Goal: Task Accomplishment & Management: Complete application form

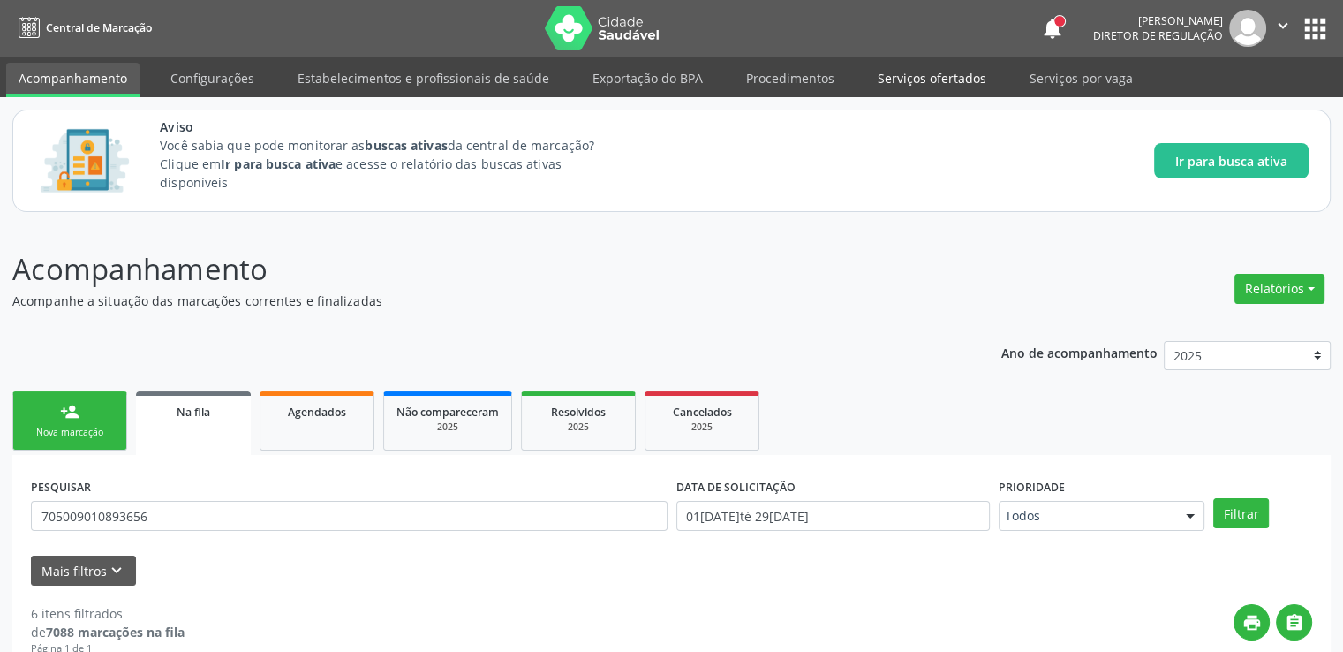
click at [914, 82] on link "Serviços ofertados" at bounding box center [931, 78] width 133 height 31
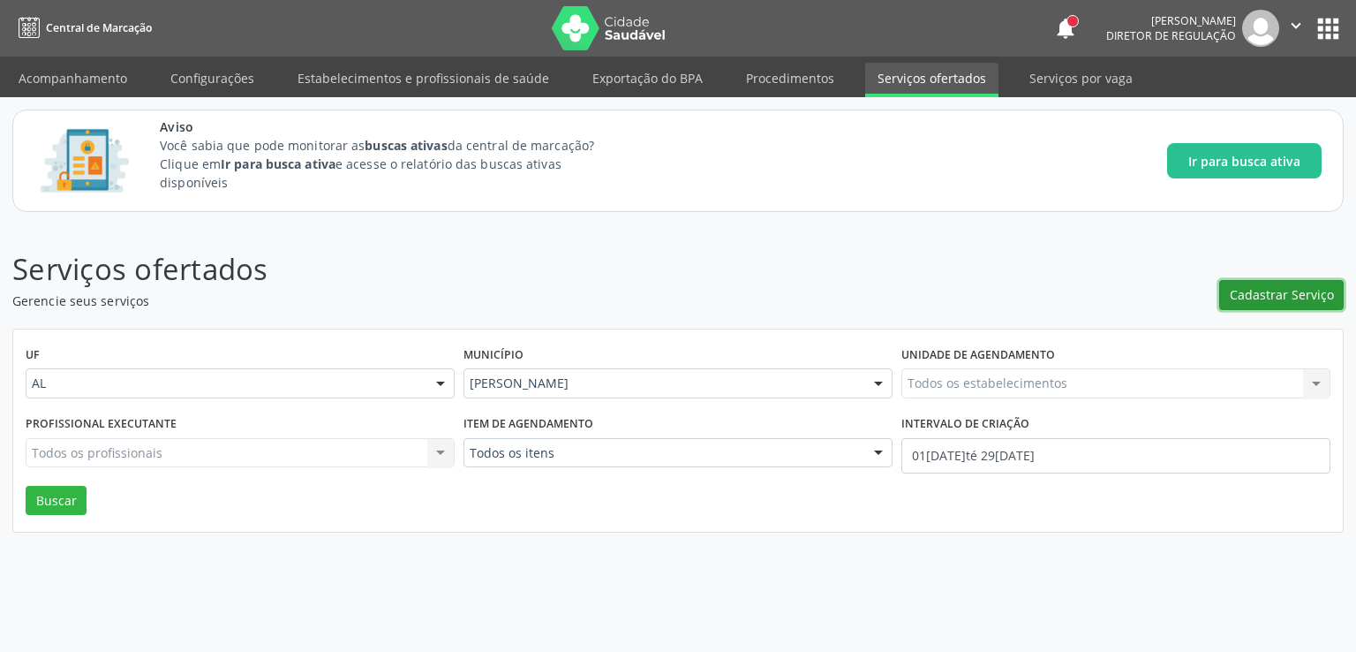
click at [1286, 285] on span "Cadastrar Serviço" at bounding box center [1282, 294] width 104 height 19
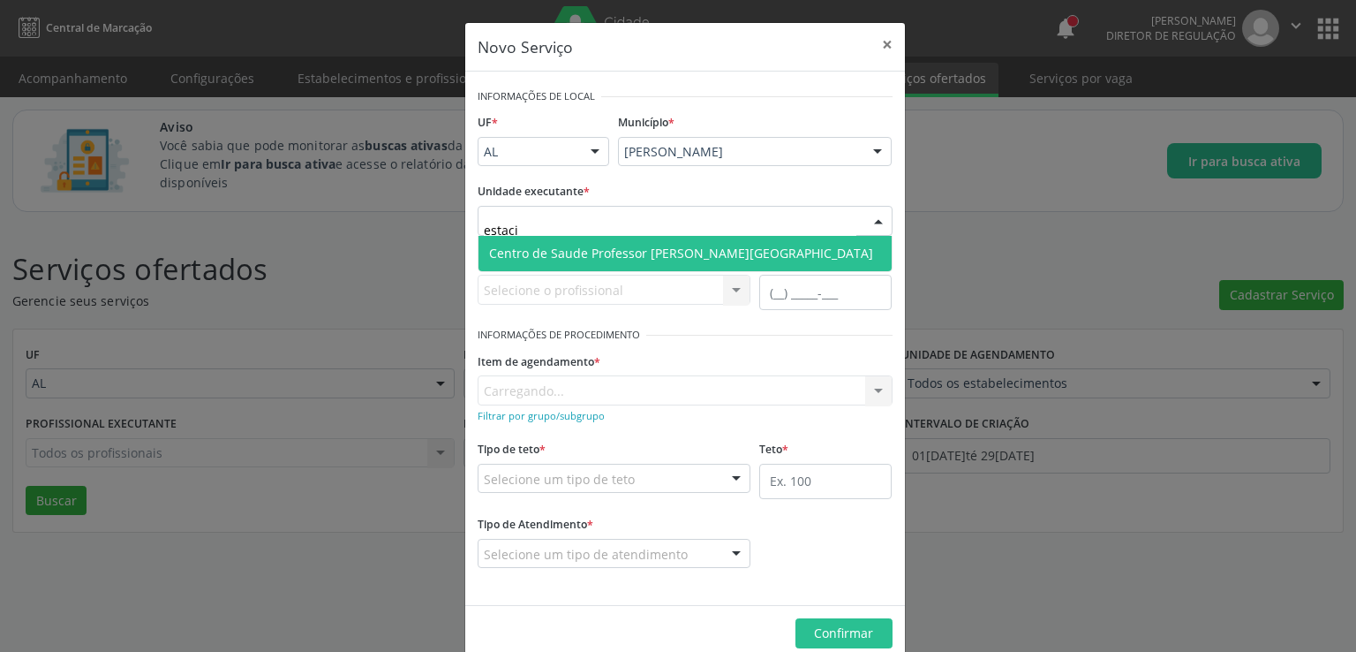
type input "estacio"
click at [660, 252] on span "Centro de Saude Professor [PERSON_NAME][GEOGRAPHIC_DATA]" at bounding box center [681, 253] width 384 height 17
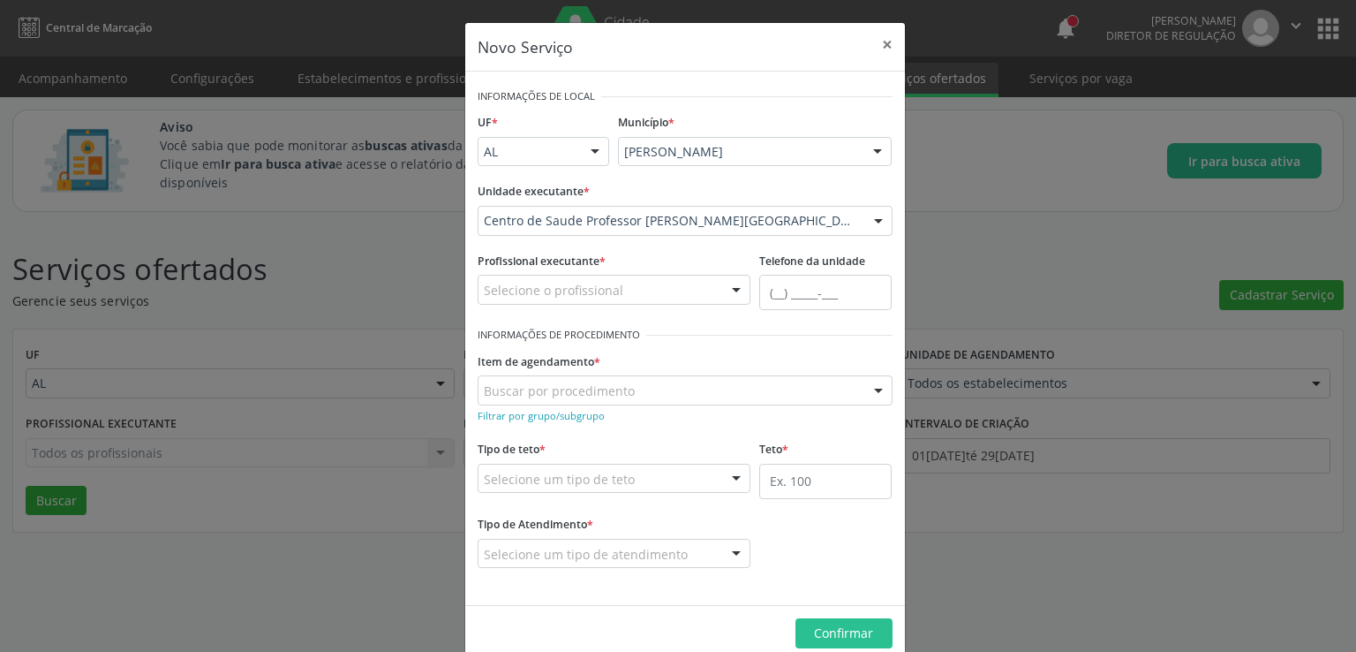
click at [623, 287] on div "Selecione o profissional" at bounding box center [615, 290] width 274 height 30
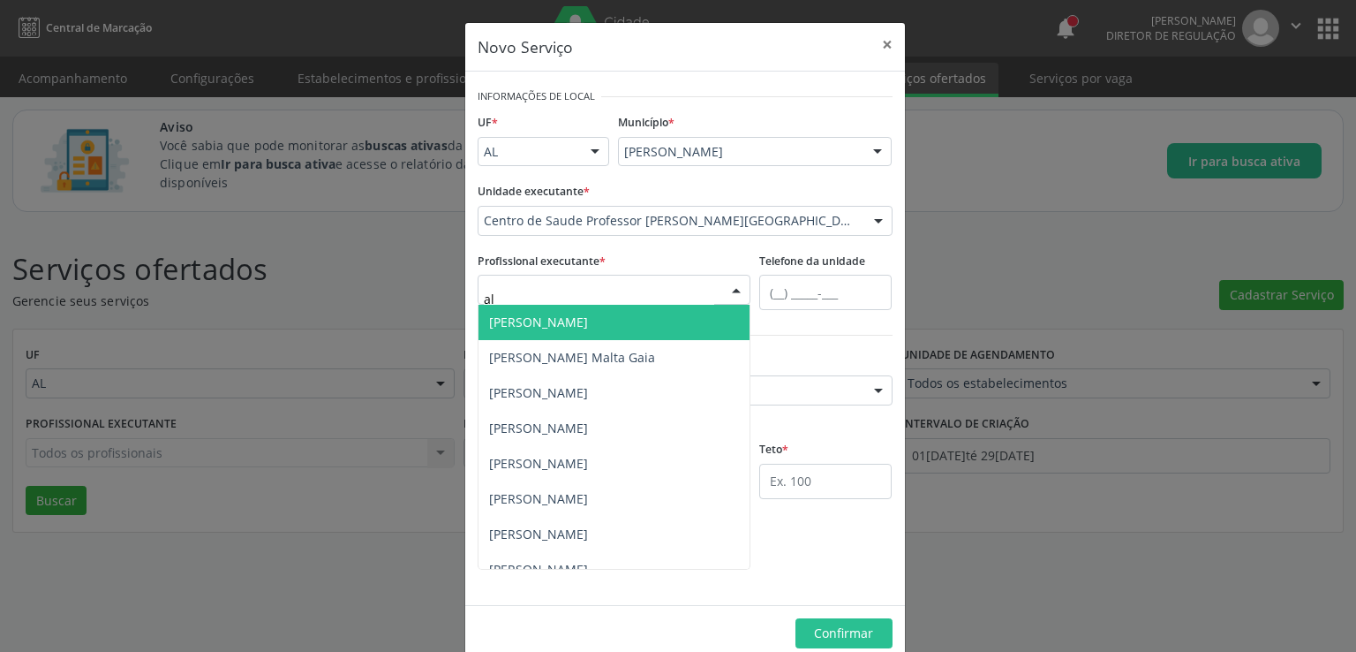
type input "ale"
click at [560, 316] on span "[PERSON_NAME]" at bounding box center [538, 321] width 99 height 17
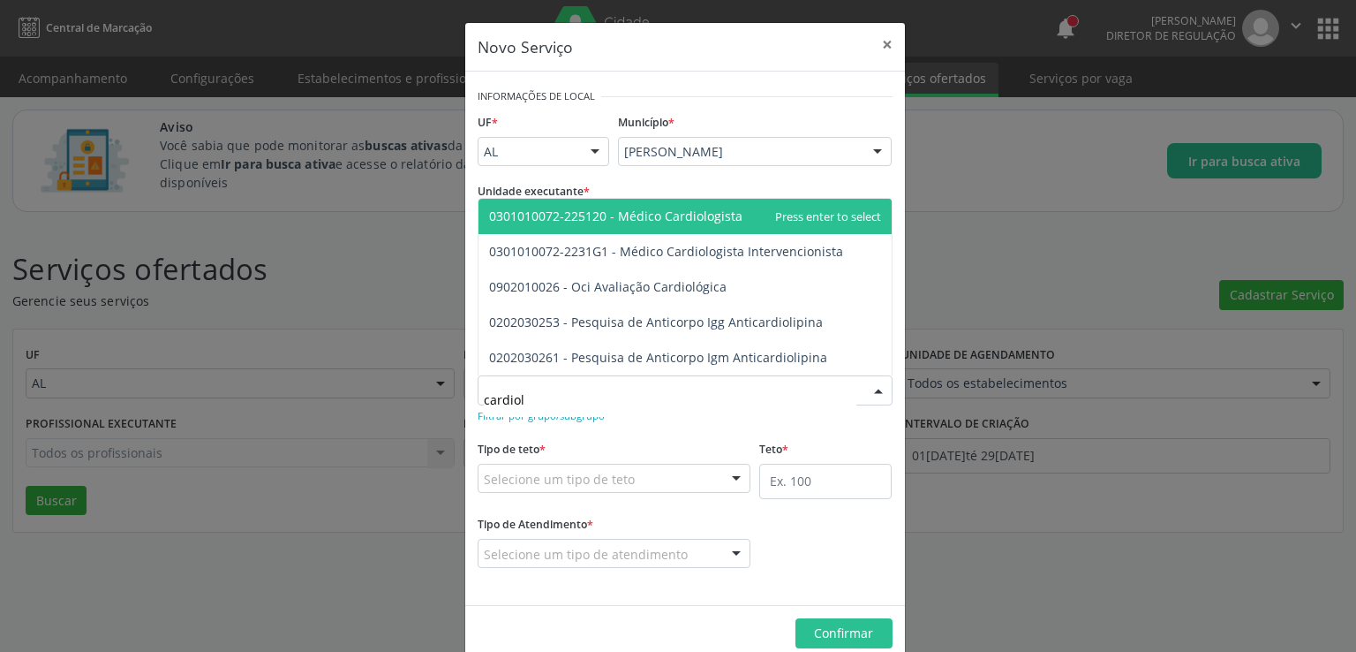
type input "cardiolo"
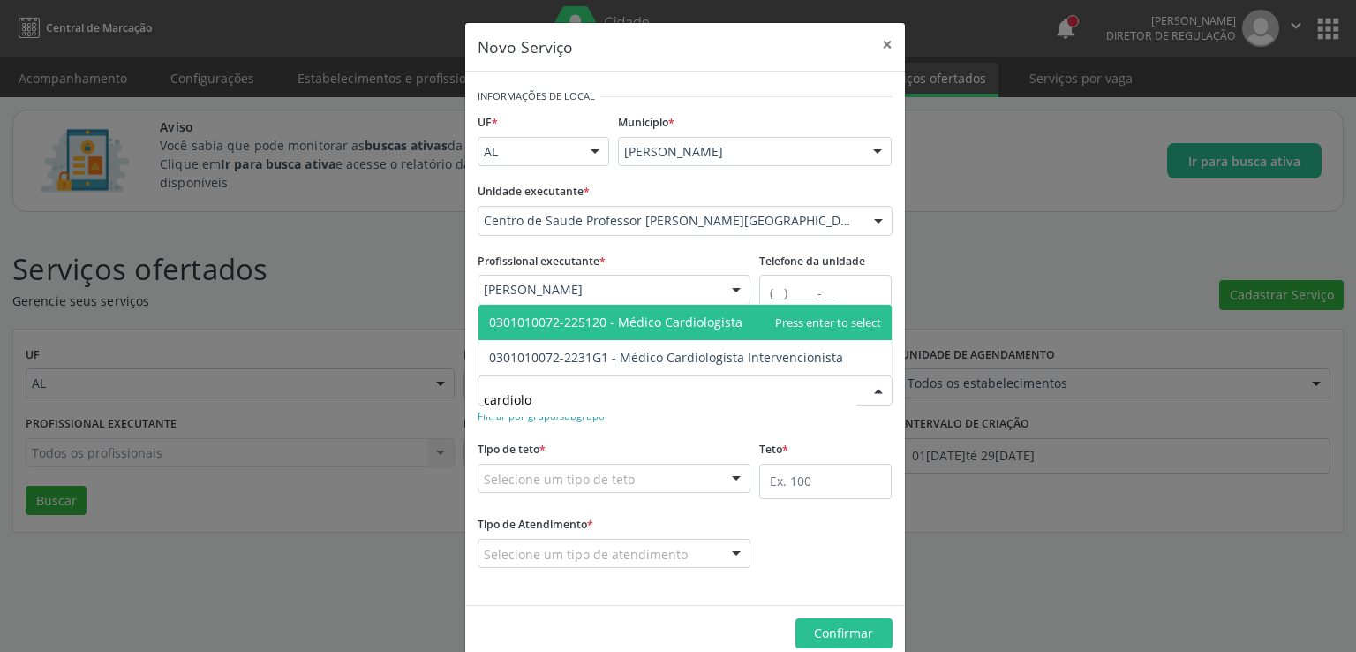
click at [587, 328] on span "0301010072-225120 - Médico Cardiologista" at bounding box center [615, 321] width 253 height 17
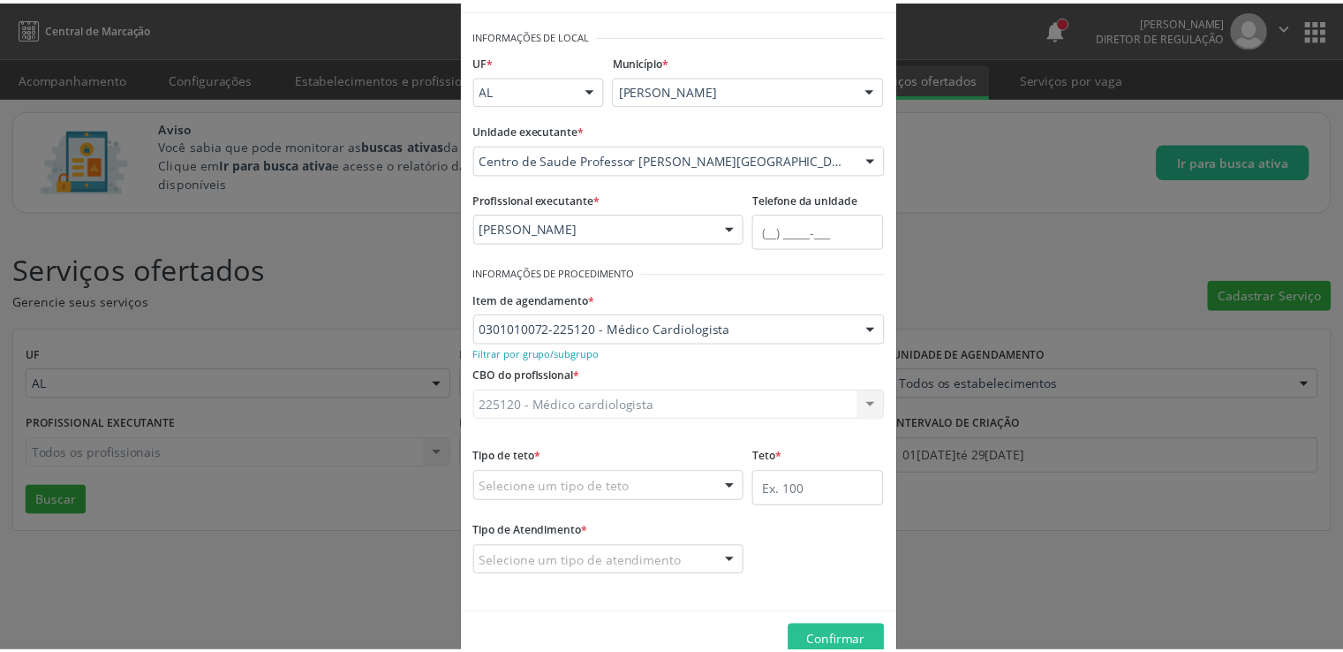
scroll to position [99, 0]
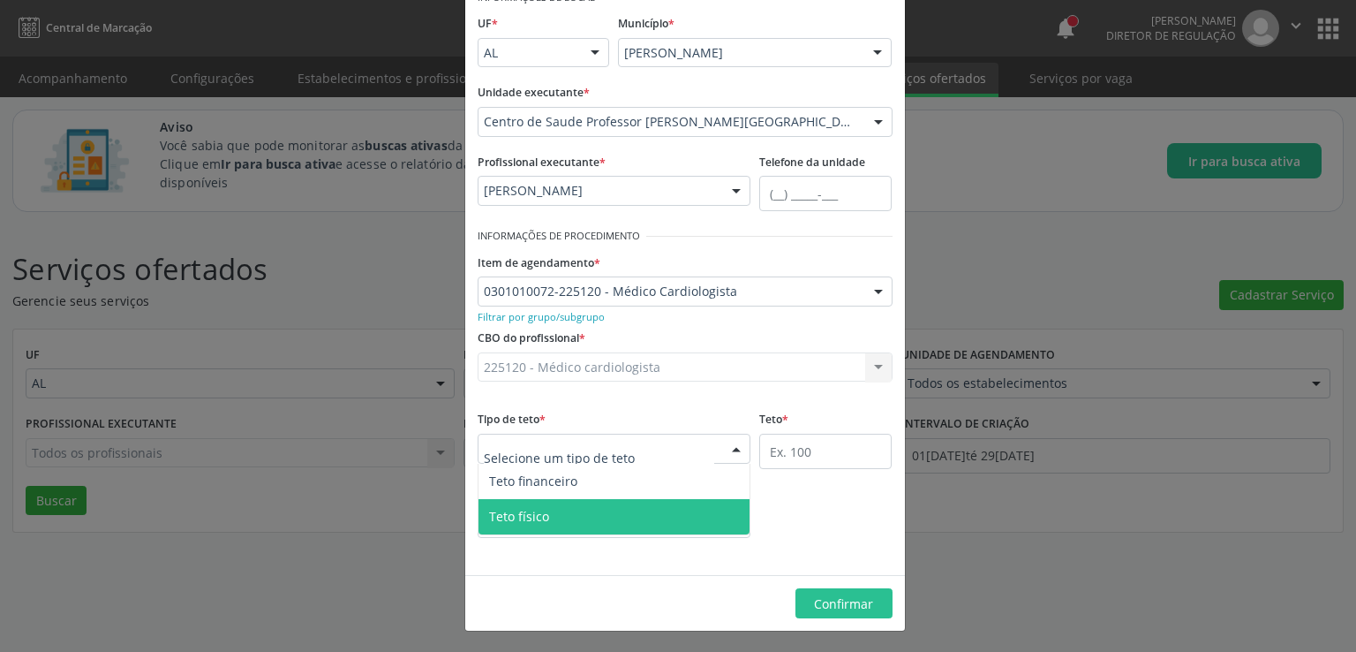
click at [569, 506] on span "Teto físico" at bounding box center [615, 516] width 272 height 35
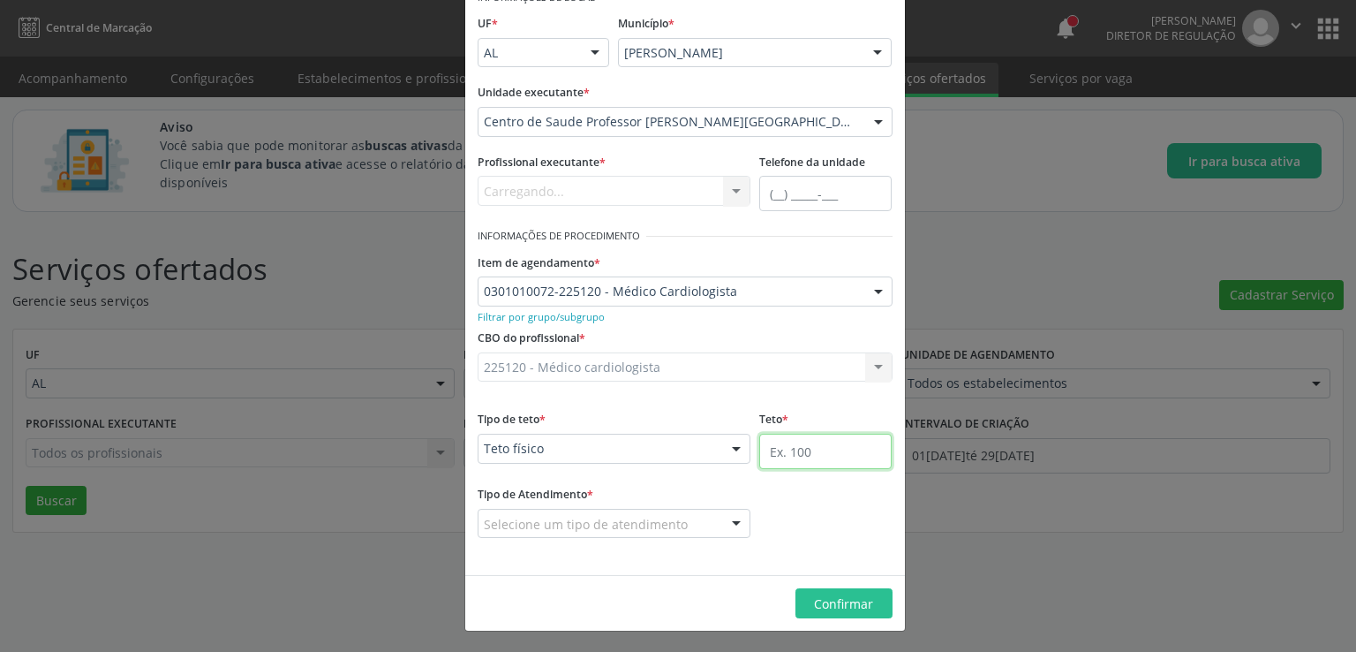
click at [816, 448] on input "text" at bounding box center [825, 450] width 132 height 35
click at [835, 446] on input "60" at bounding box center [825, 450] width 132 height 35
type input "60"
click at [777, 520] on div "Tipo de Atendimento * Selecione um tipo de atendimento Ordem de chegada Horário…" at bounding box center [685, 521] width 424 height 81
click at [699, 526] on div "Selecione um tipo de atendimento" at bounding box center [615, 524] width 274 height 30
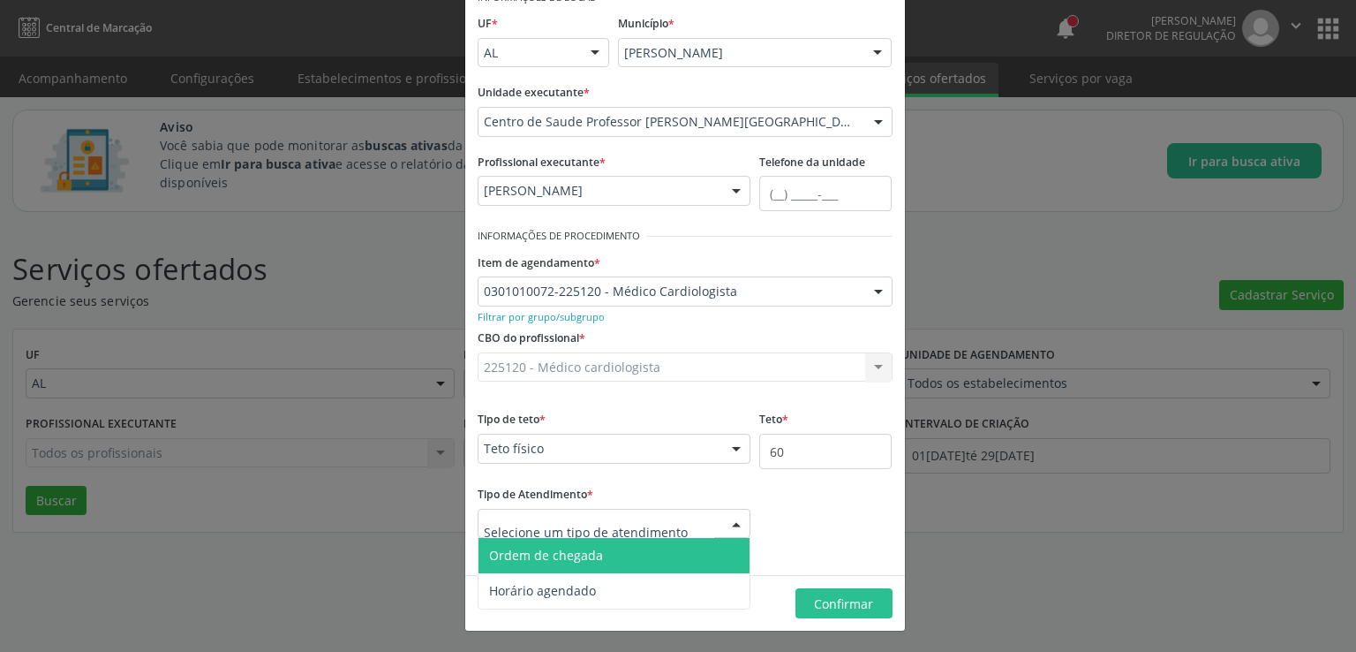
click at [554, 564] on span "Ordem de chegada" at bounding box center [615, 555] width 272 height 35
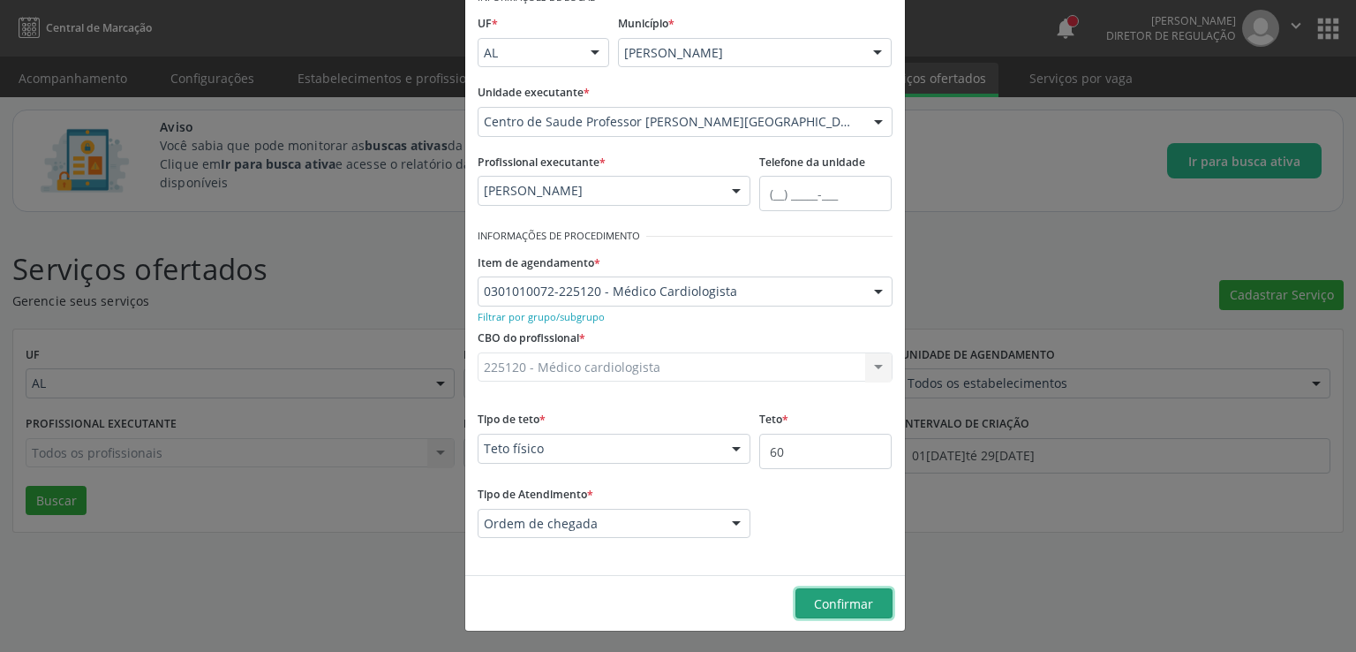
click at [865, 611] on button "Confirmar" at bounding box center [843, 603] width 97 height 30
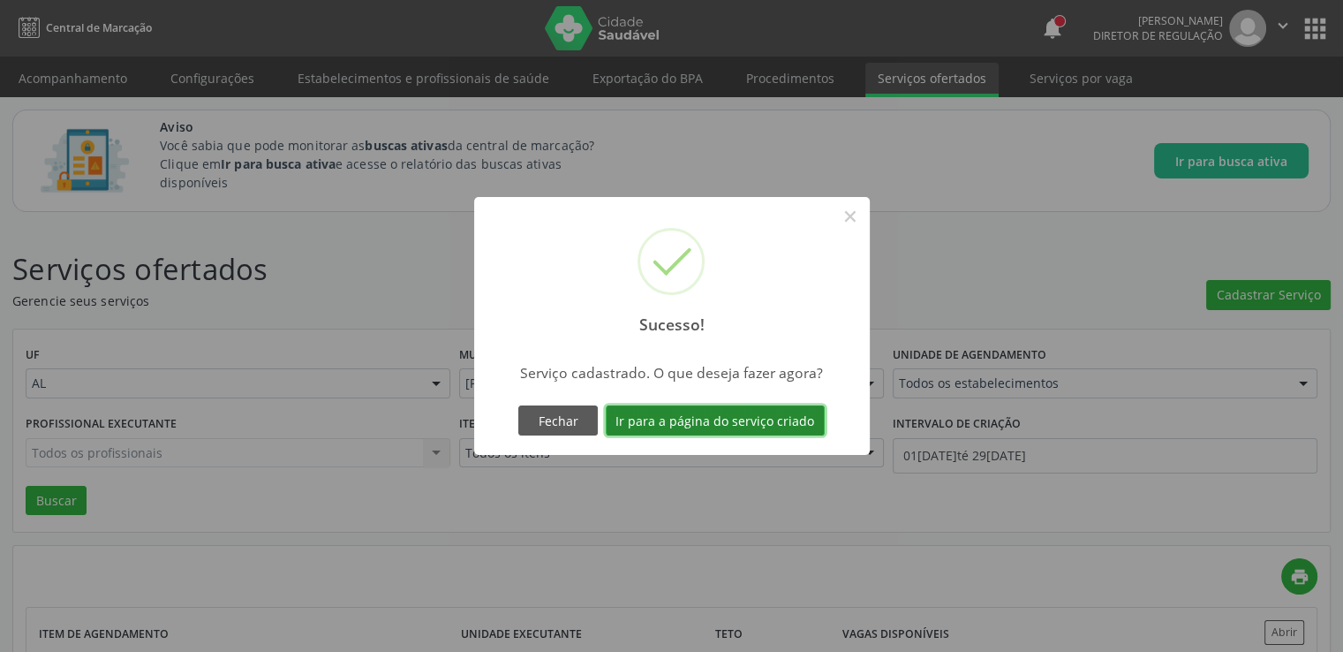
click at [689, 419] on button "Ir para a página do serviço criado" at bounding box center [715, 420] width 219 height 30
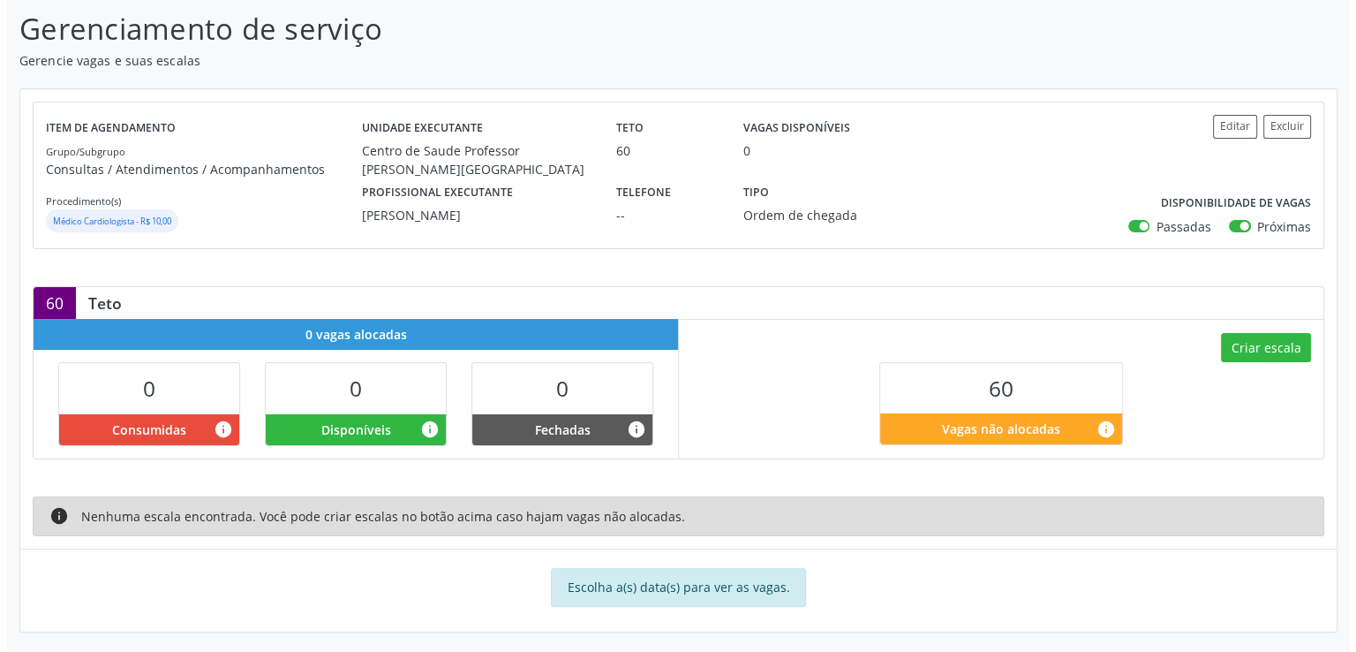
scroll to position [279, 0]
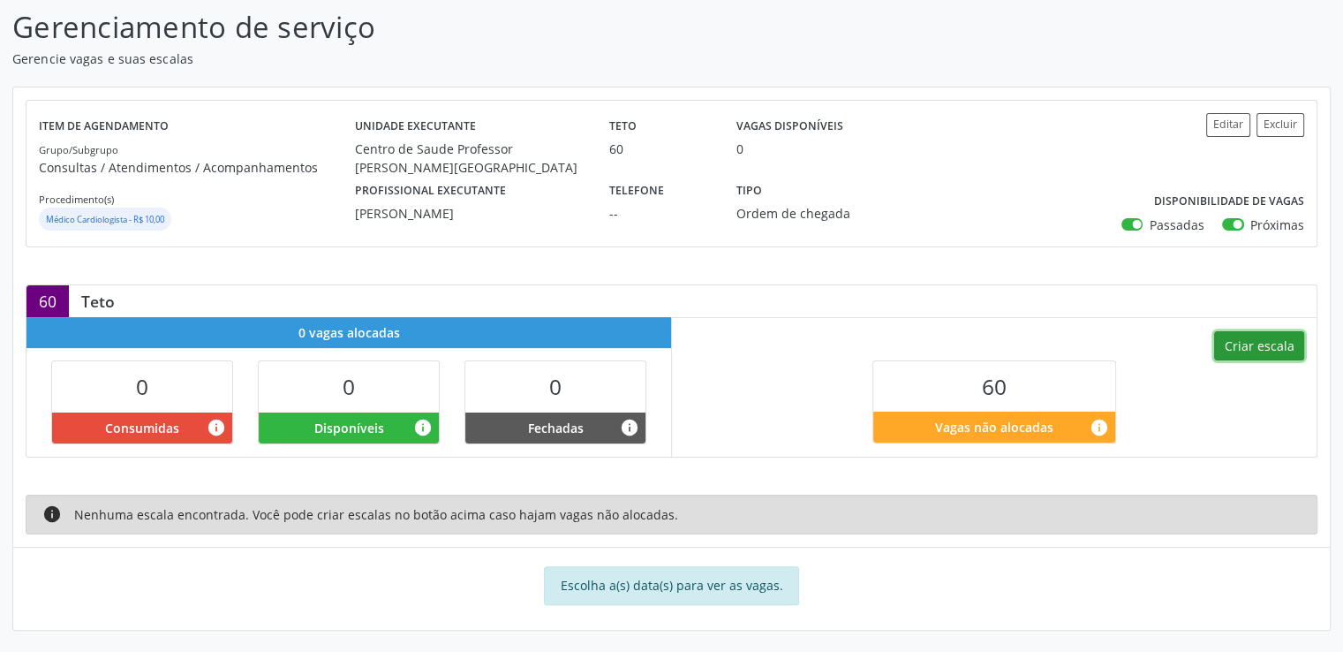
click at [1233, 346] on button "Criar escala" at bounding box center [1259, 346] width 90 height 30
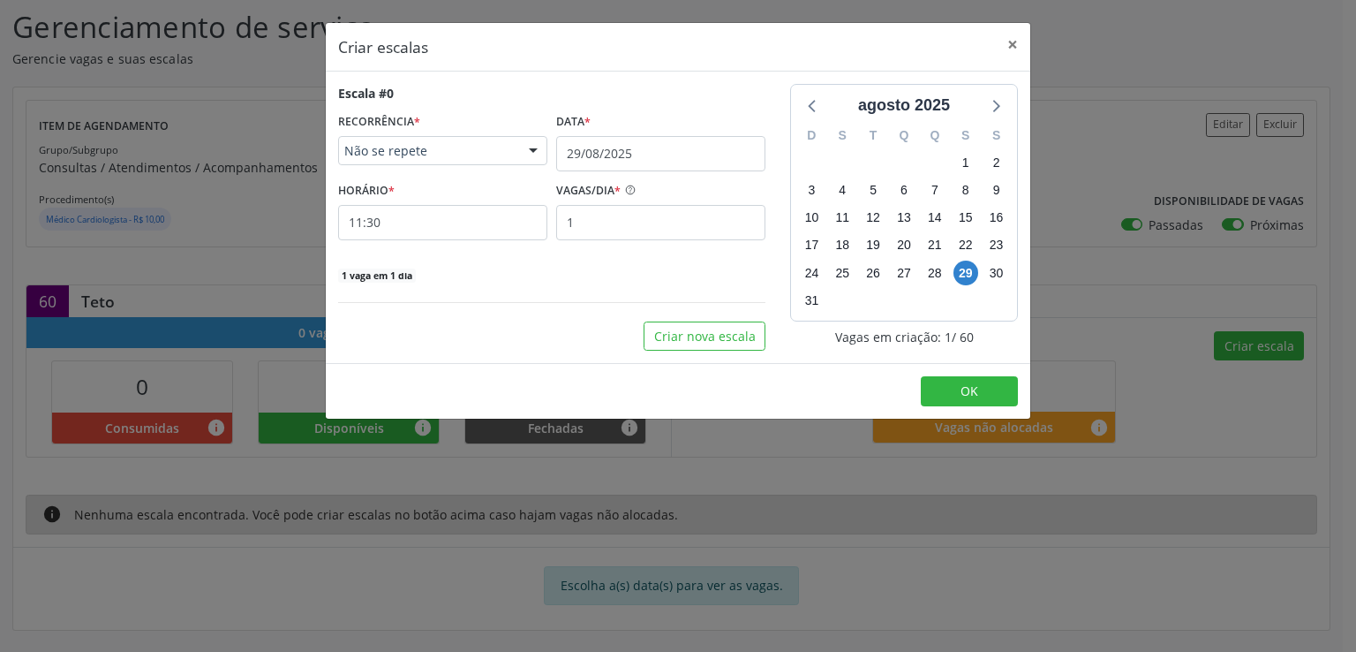
click at [411, 144] on span "Não se repete" at bounding box center [427, 151] width 167 height 18
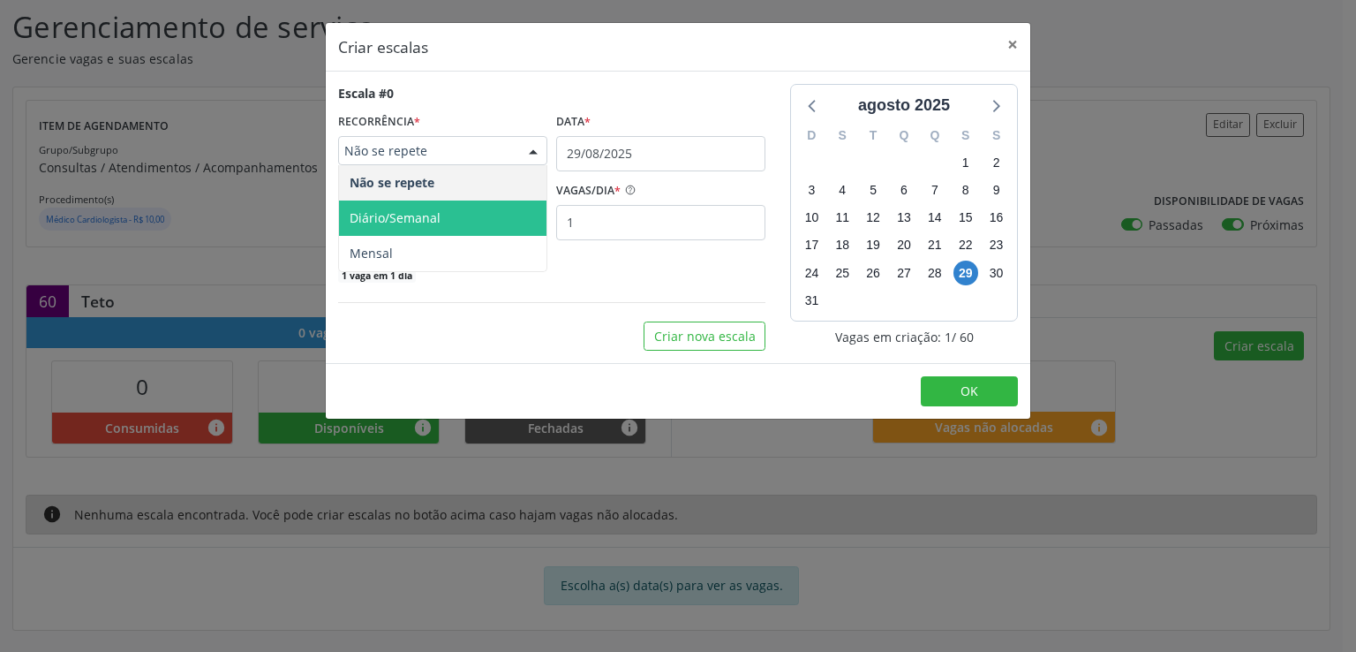
click at [417, 212] on span "Diário/Semanal" at bounding box center [395, 217] width 91 height 17
select select "8"
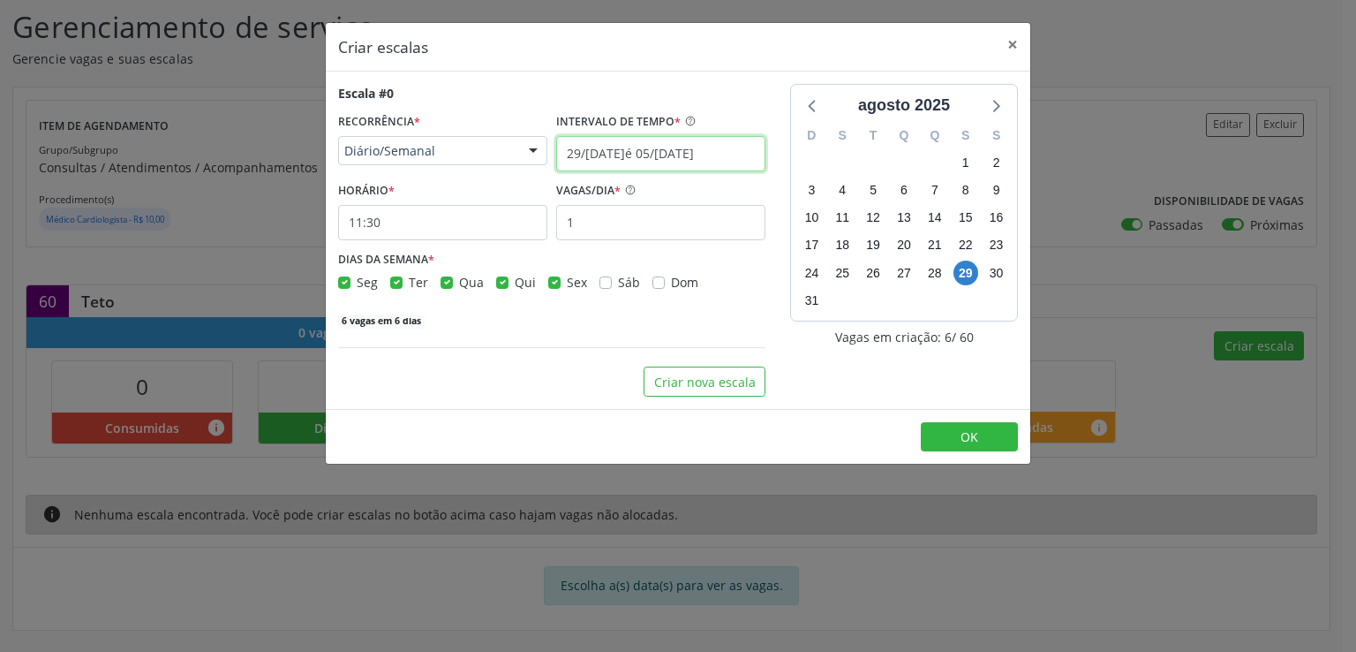
click at [587, 147] on input "29/[DATE]é 05/[DATE]" at bounding box center [660, 153] width 209 height 35
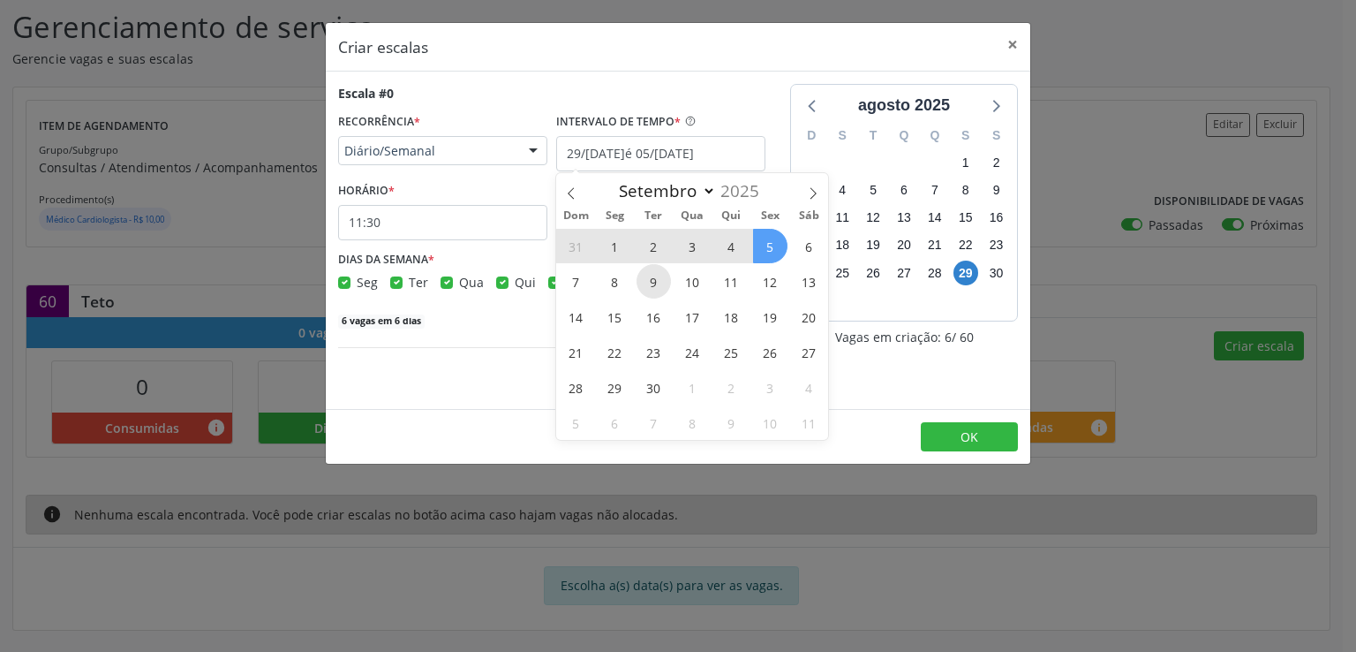
click at [650, 283] on span "9" at bounding box center [654, 281] width 34 height 34
type input "09[DATE]"
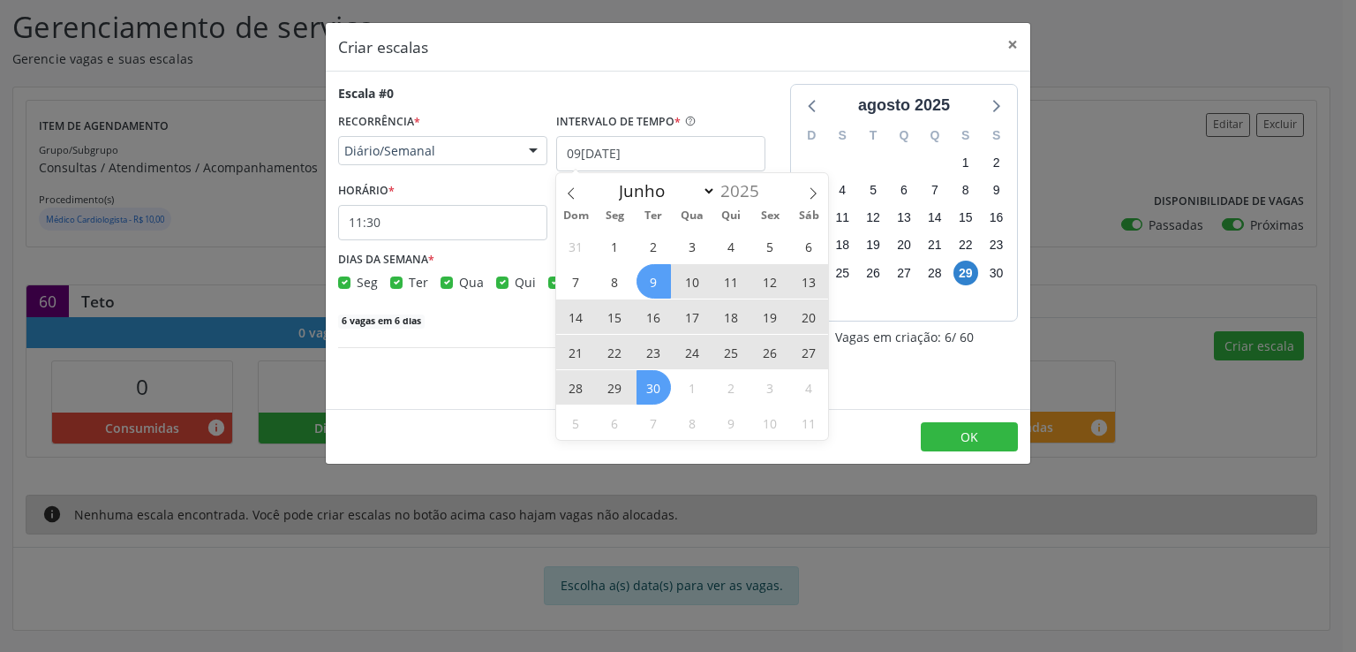
click at [657, 384] on span "30" at bounding box center [654, 387] width 34 height 34
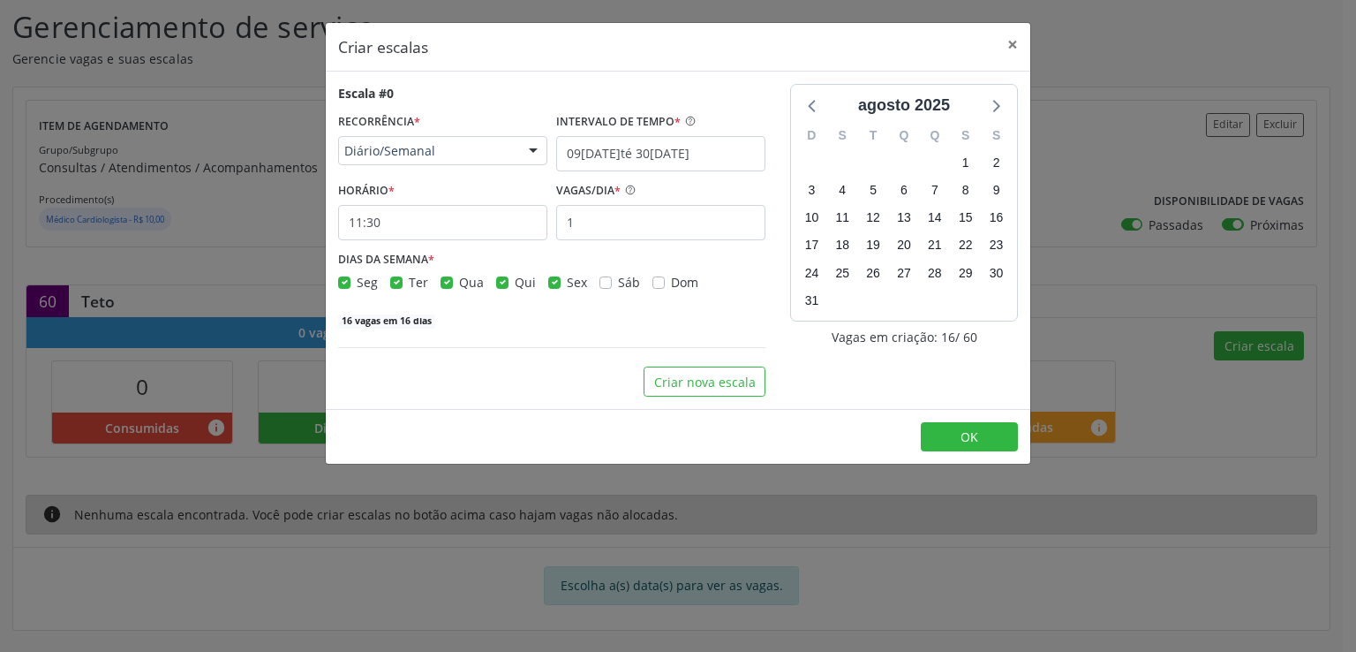
click at [357, 282] on label "Seg" at bounding box center [367, 282] width 21 height 19
click at [346, 282] on input "Seg" at bounding box center [344, 281] width 12 height 16
checkbox input "false"
click at [992, 102] on icon at bounding box center [995, 105] width 23 height 23
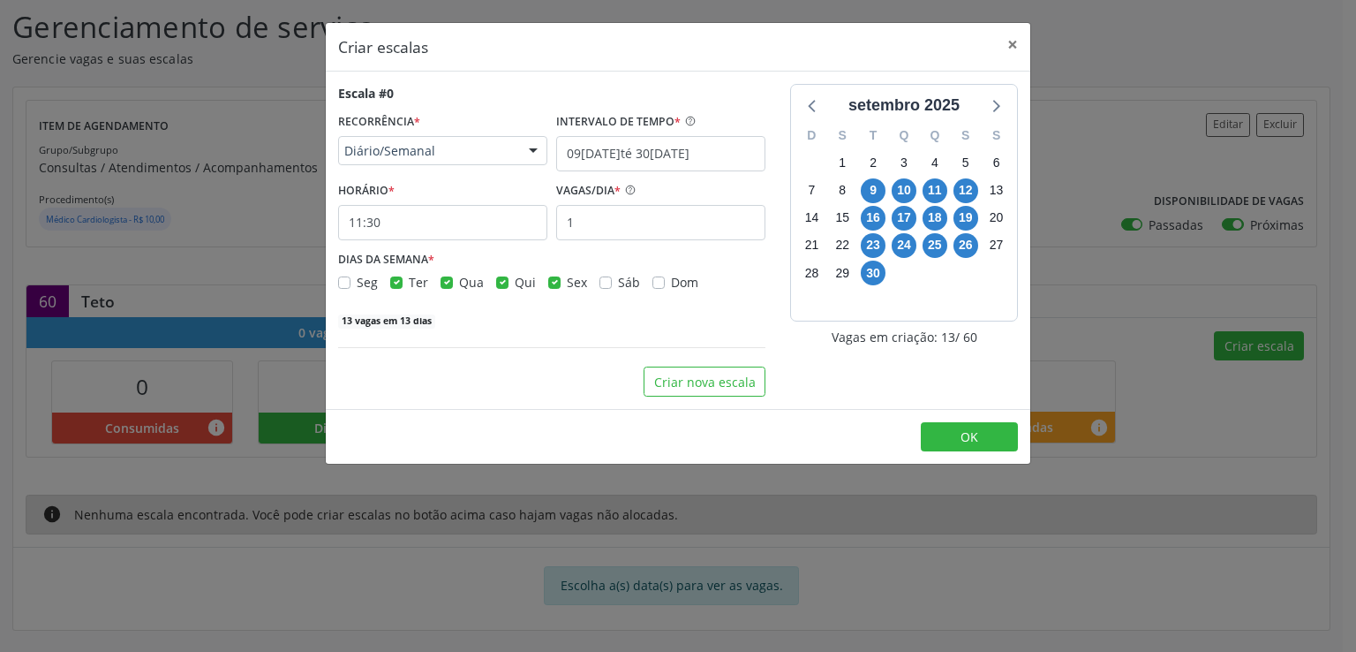
click at [459, 282] on label "Qua" at bounding box center [471, 282] width 25 height 19
click at [443, 282] on input "Qua" at bounding box center [447, 281] width 12 height 16
checkbox input "false"
click at [515, 283] on label "Qui" at bounding box center [525, 282] width 21 height 19
click at [501, 283] on input "Qui" at bounding box center [502, 281] width 12 height 16
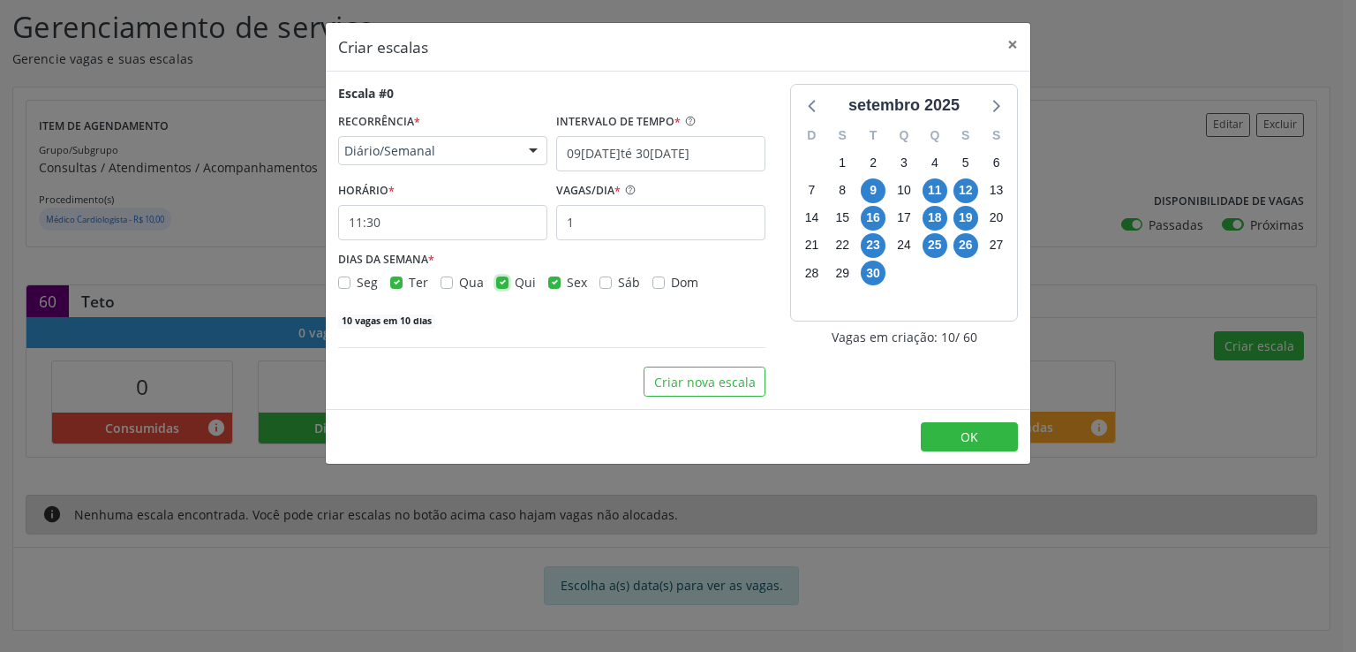
checkbox input "false"
click at [567, 280] on label "Sex" at bounding box center [577, 282] width 20 height 19
click at [554, 280] on input "Sex" at bounding box center [554, 281] width 12 height 16
checkbox input "false"
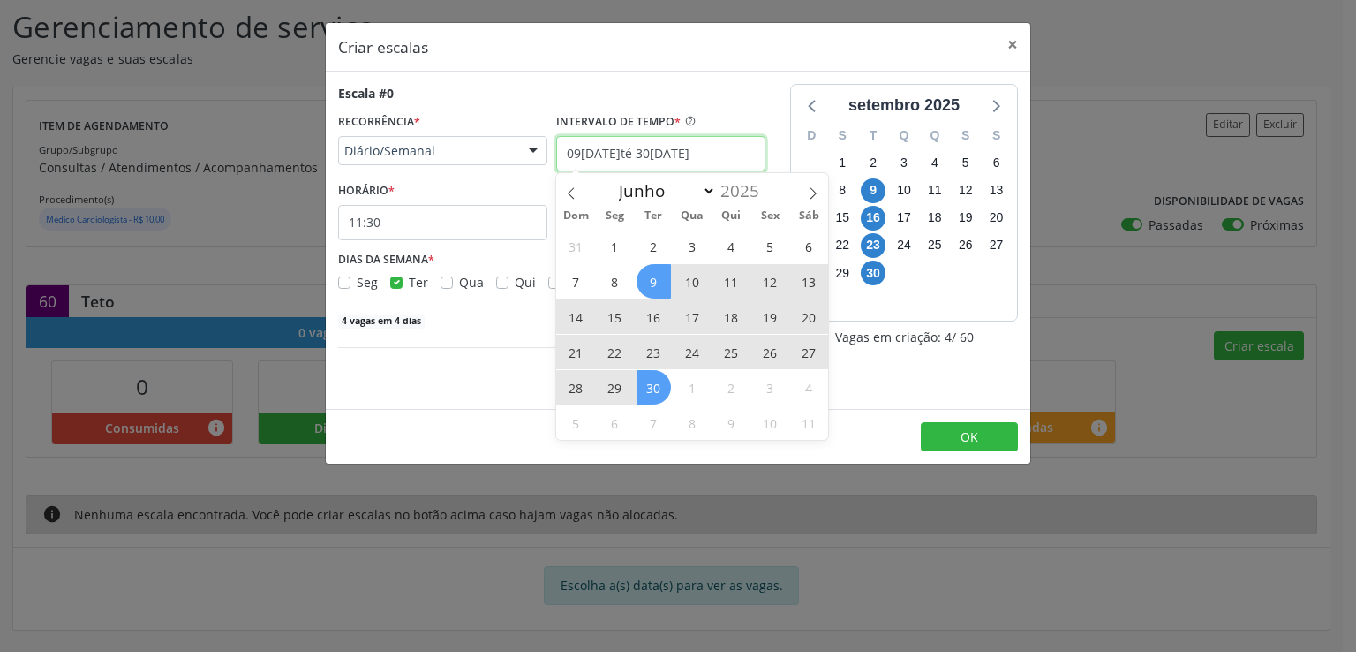
click at [592, 147] on input "09[DATE]té 30[DATE]" at bounding box center [660, 153] width 209 height 35
click at [649, 280] on span "9" at bounding box center [654, 281] width 34 height 34
type input "09[DATE]"
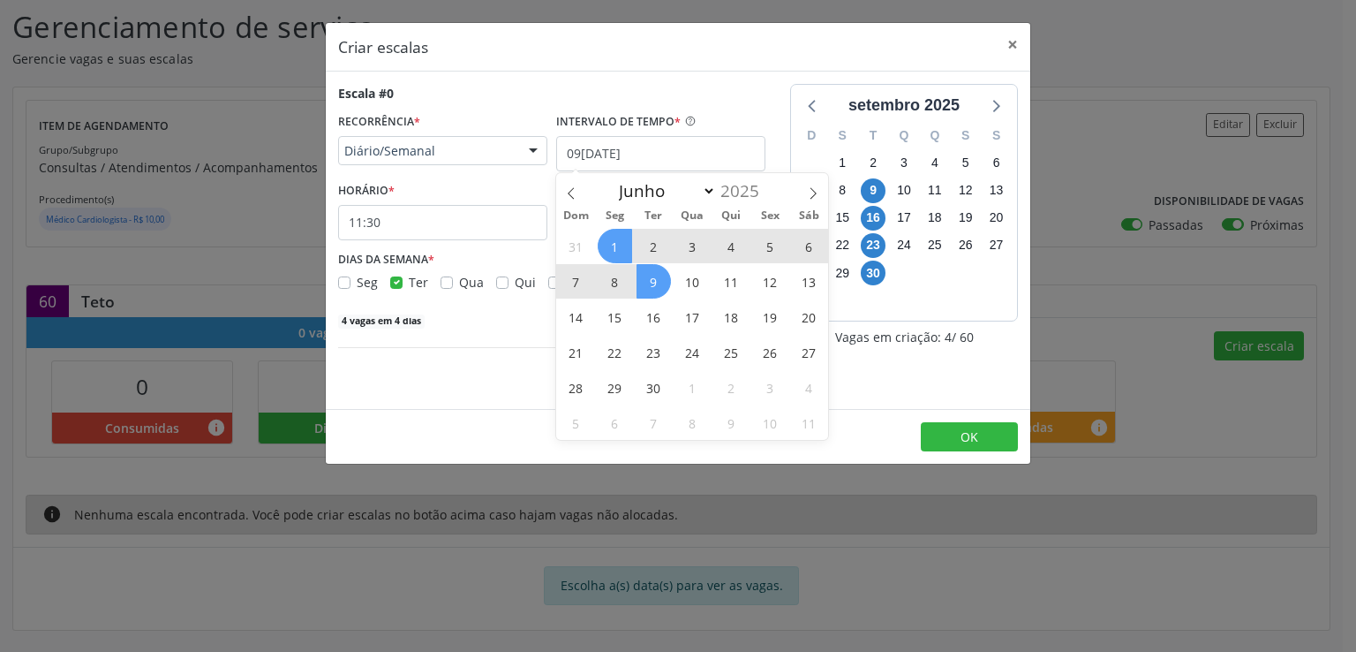
checkbox input "false"
click at [469, 151] on span "Diário/Semanal" at bounding box center [427, 151] width 167 height 18
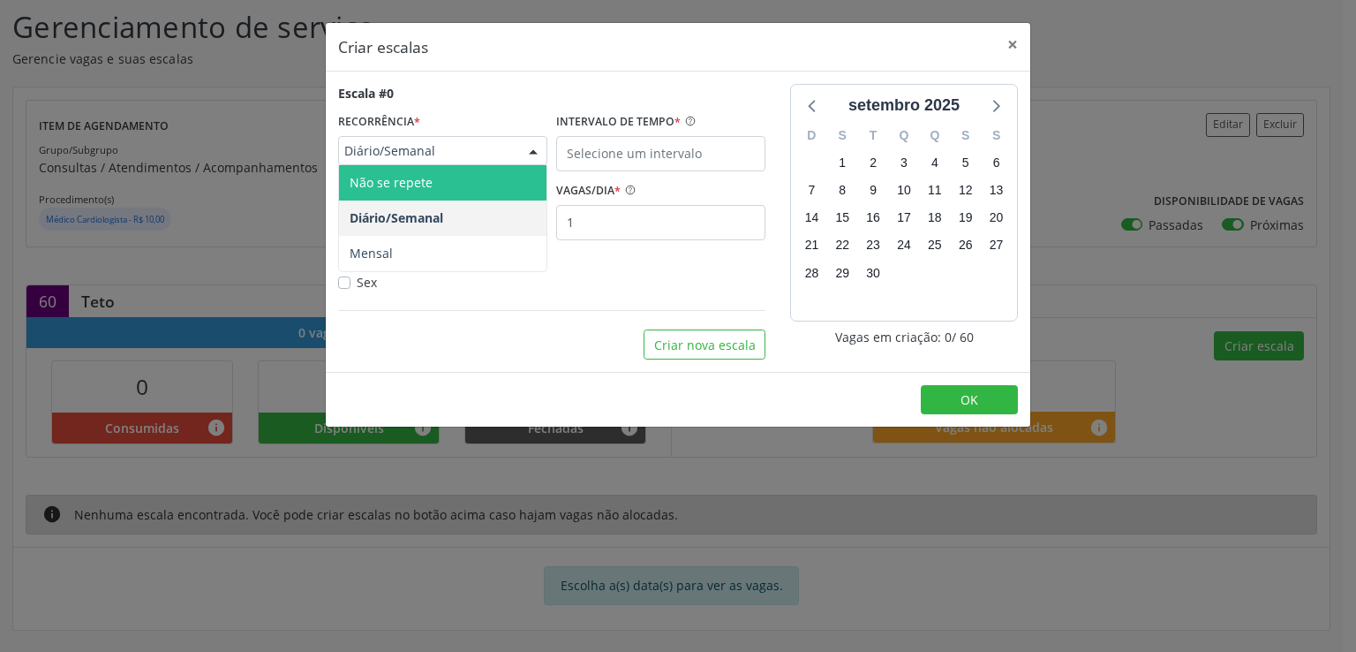
click at [427, 177] on span "Não se repete" at bounding box center [391, 182] width 83 height 17
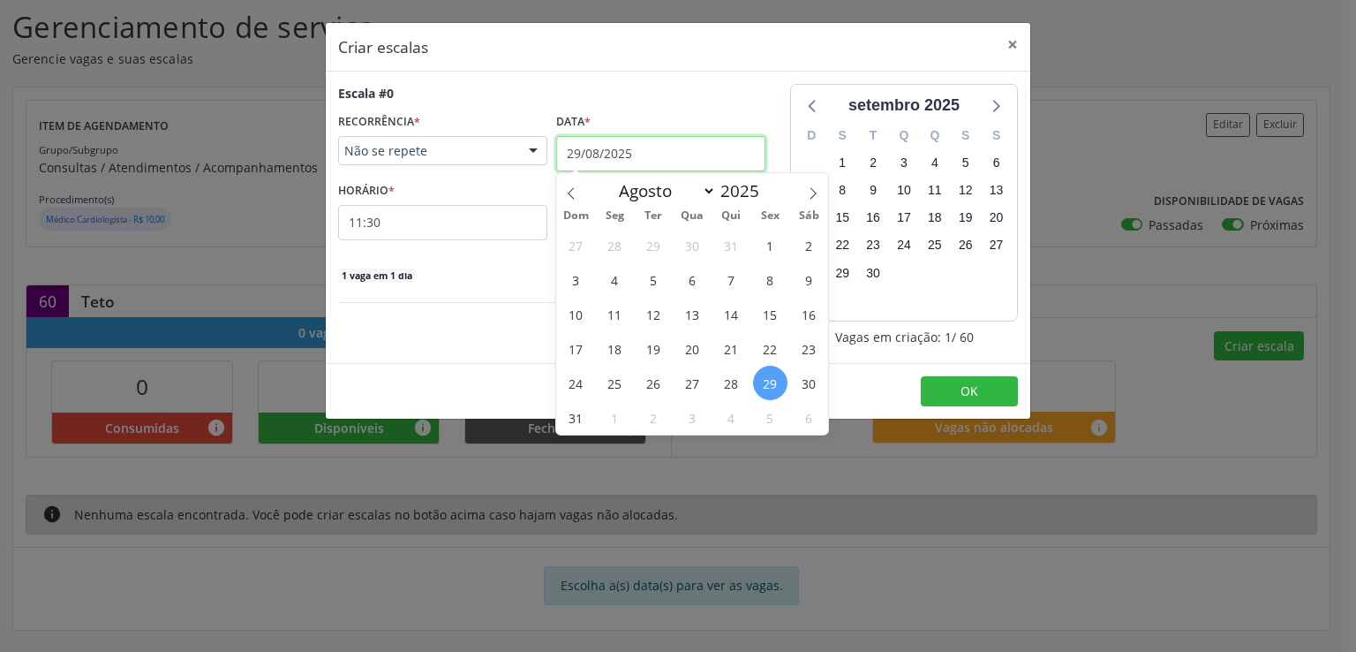
click at [620, 142] on input "29/08/2025" at bounding box center [660, 153] width 209 height 35
click at [817, 193] on icon at bounding box center [813, 193] width 12 height 12
select select "8"
click at [654, 277] on span "9" at bounding box center [654, 279] width 34 height 34
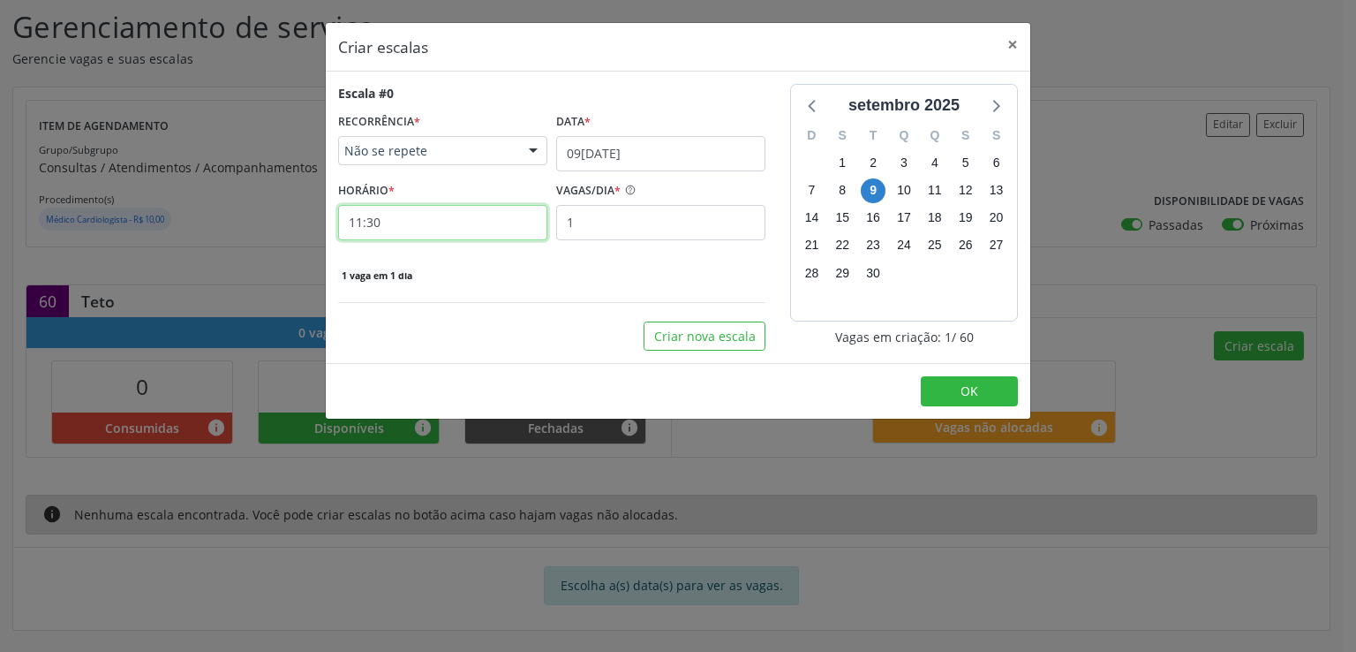
click at [430, 223] on input "11:30" at bounding box center [442, 222] width 209 height 35
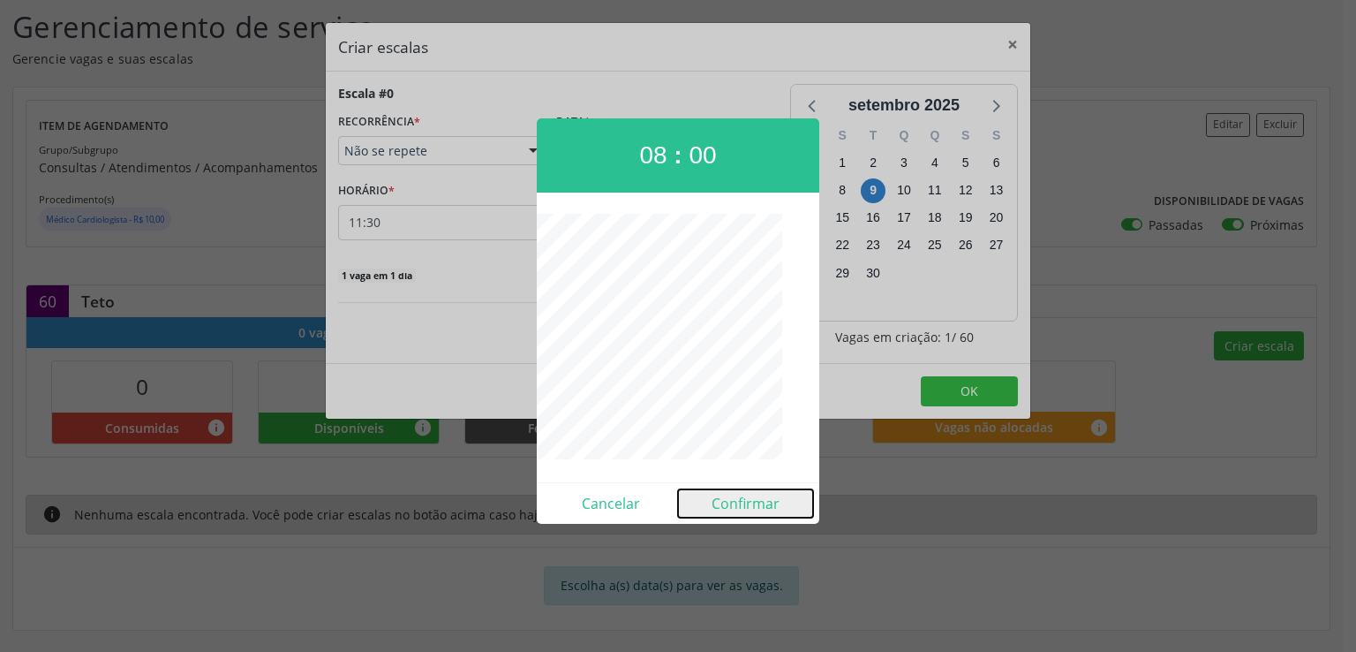
click at [737, 501] on button "Confirmar" at bounding box center [745, 503] width 135 height 28
type input "08:00"
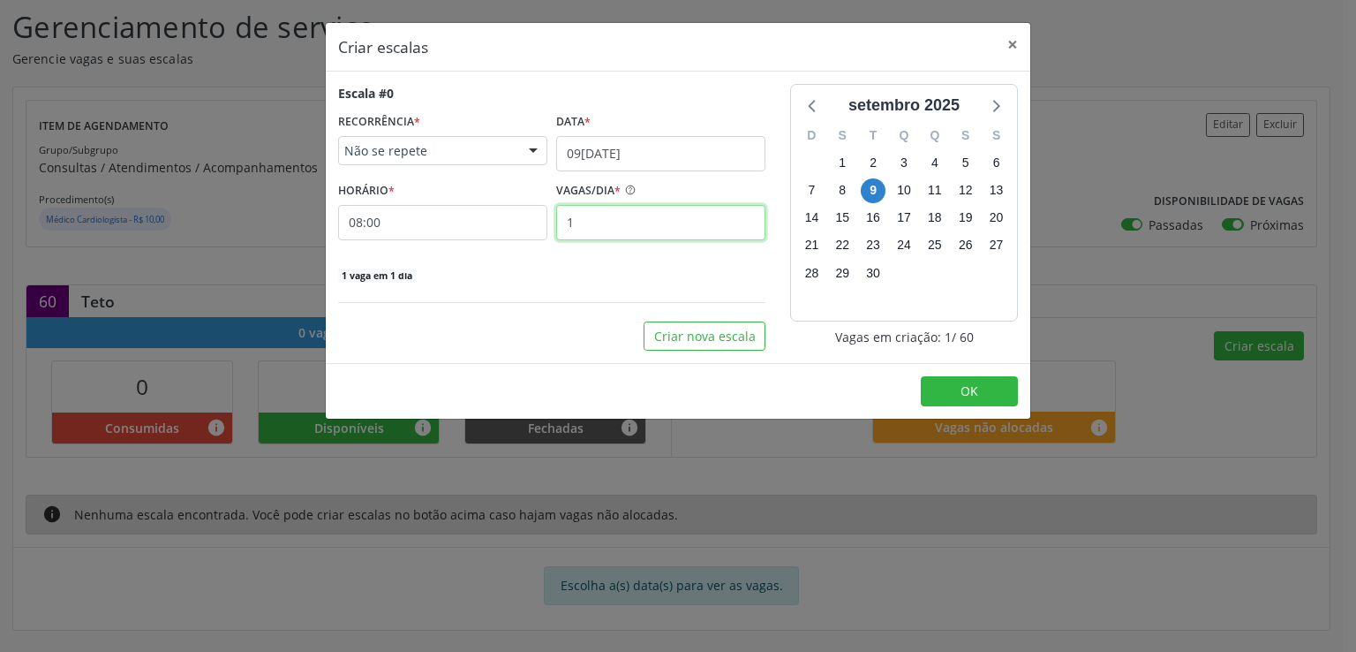
click at [608, 209] on input "1" at bounding box center [660, 222] width 209 height 35
type input "20"
click at [599, 266] on div "20 vagas em 1 dia" at bounding box center [551, 274] width 427 height 19
click at [712, 335] on button "Criar nova escala" at bounding box center [705, 336] width 122 height 30
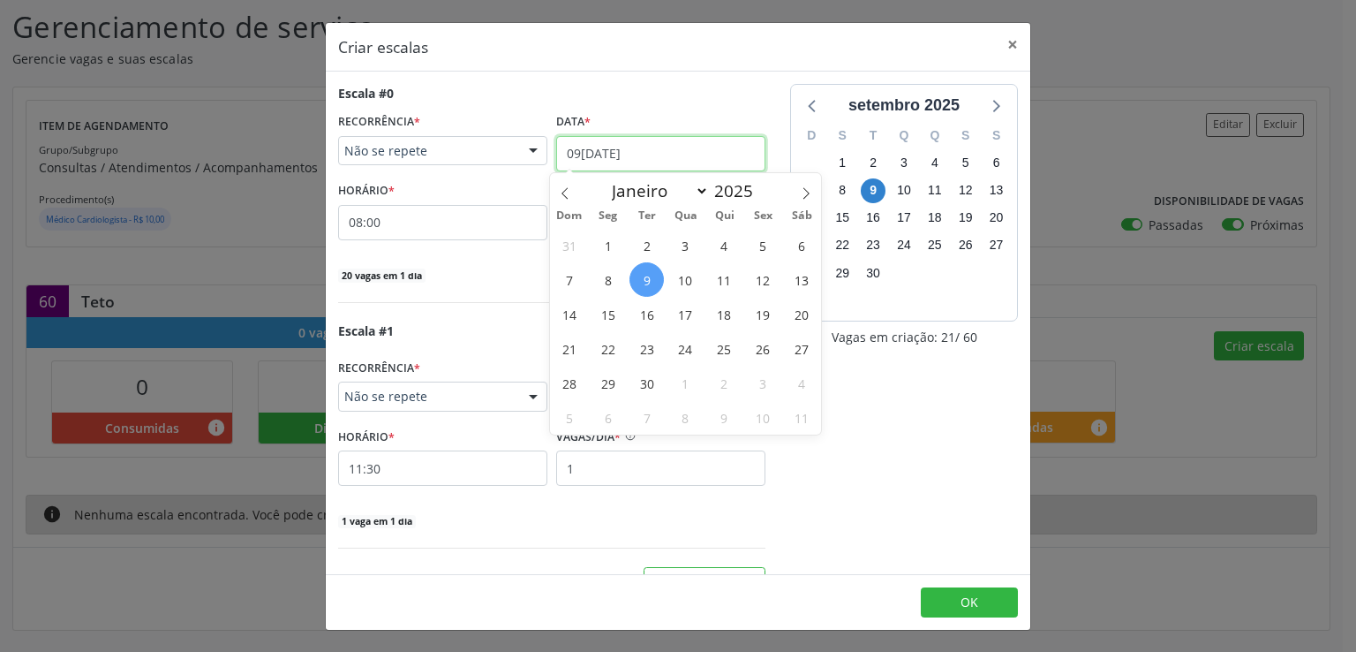
click at [585, 154] on input "09[DATE]" at bounding box center [660, 153] width 209 height 35
click at [653, 335] on span "23" at bounding box center [646, 348] width 34 height 34
click at [653, 335] on div "Escala #1 " at bounding box center [551, 334] width 427 height 27
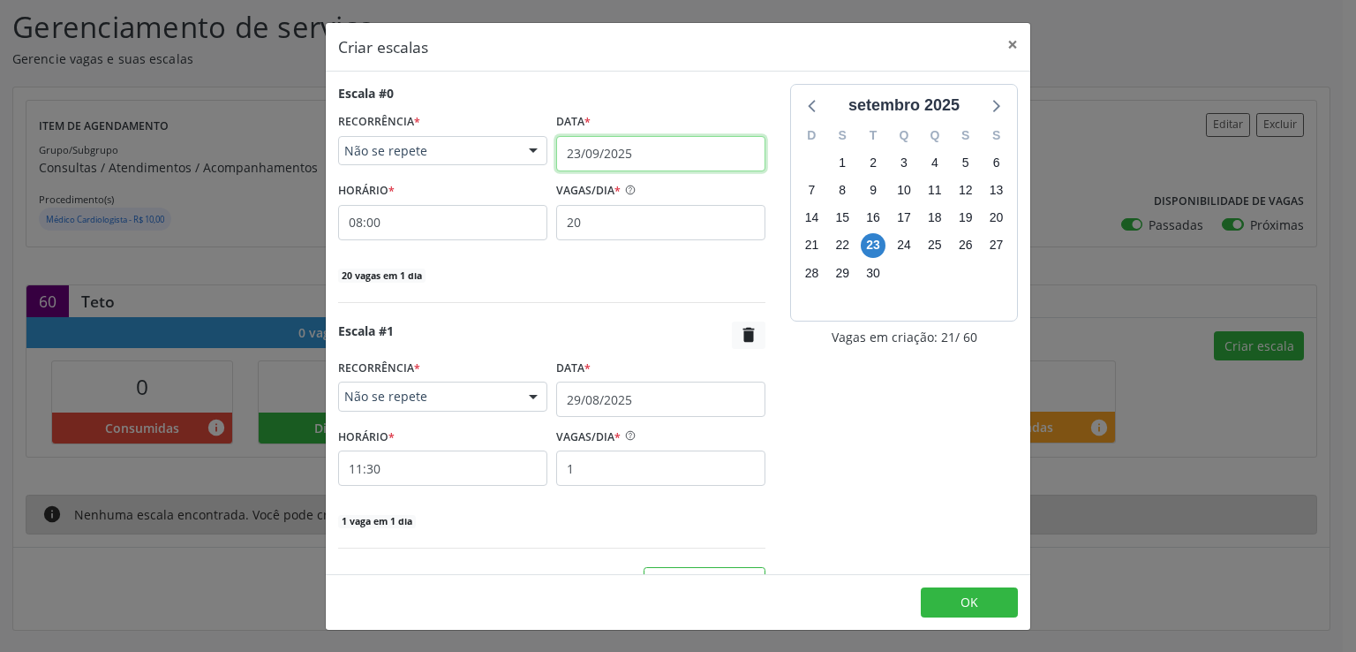
click at [634, 140] on input "23/09/2025" at bounding box center [660, 153] width 209 height 35
click at [715, 92] on div "Escala #0" at bounding box center [551, 93] width 427 height 19
click at [629, 154] on input "23/09/2025" at bounding box center [660, 153] width 209 height 35
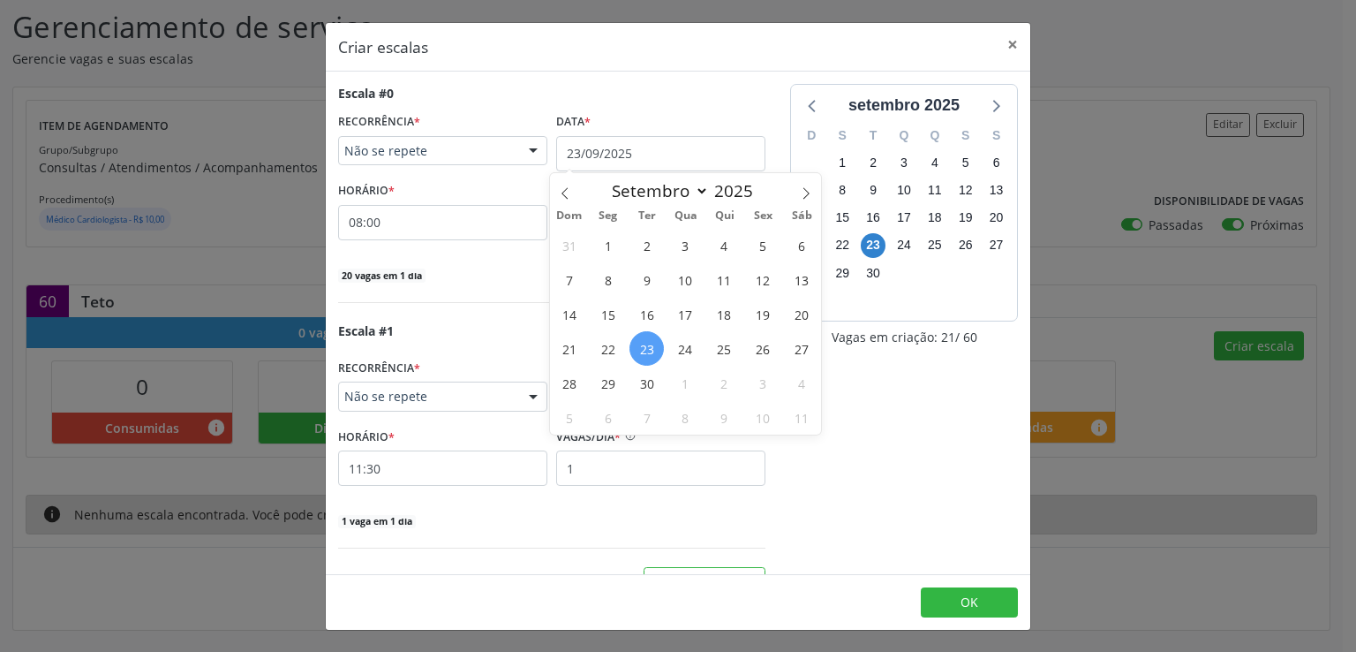
click at [639, 282] on span "9" at bounding box center [646, 279] width 34 height 34
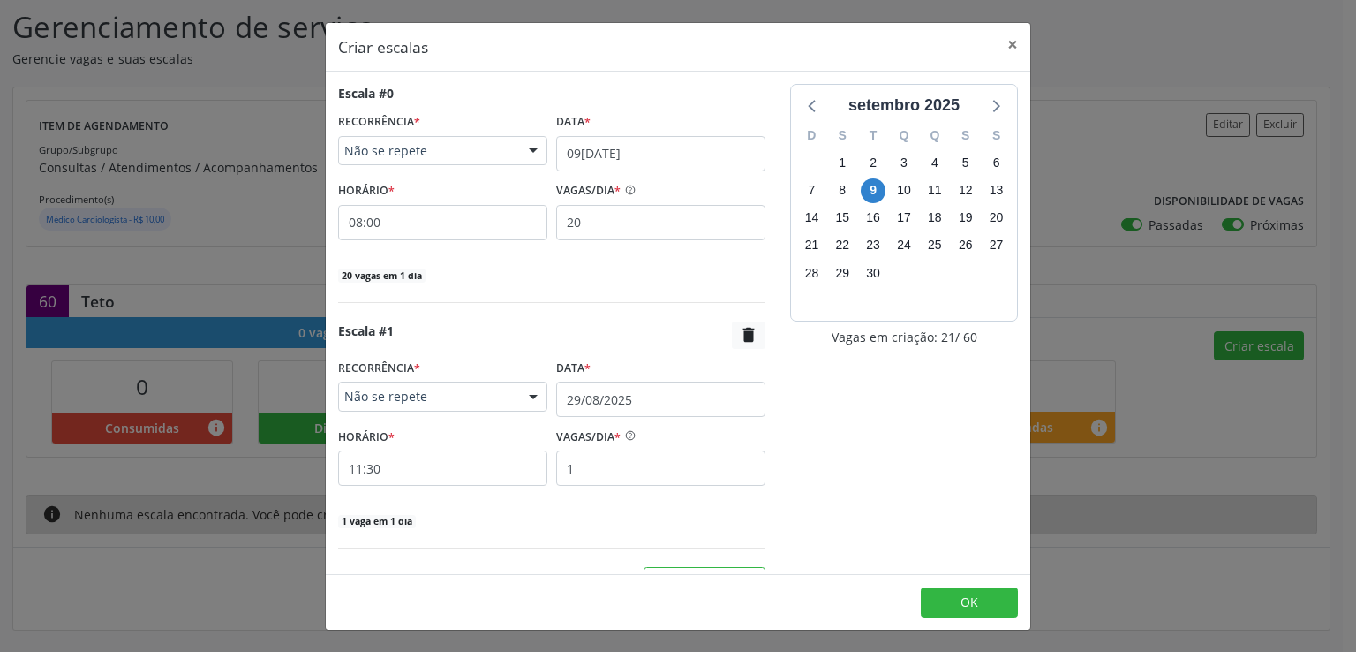
click at [535, 277] on div "20 vagas em 1 dia" at bounding box center [551, 274] width 427 height 19
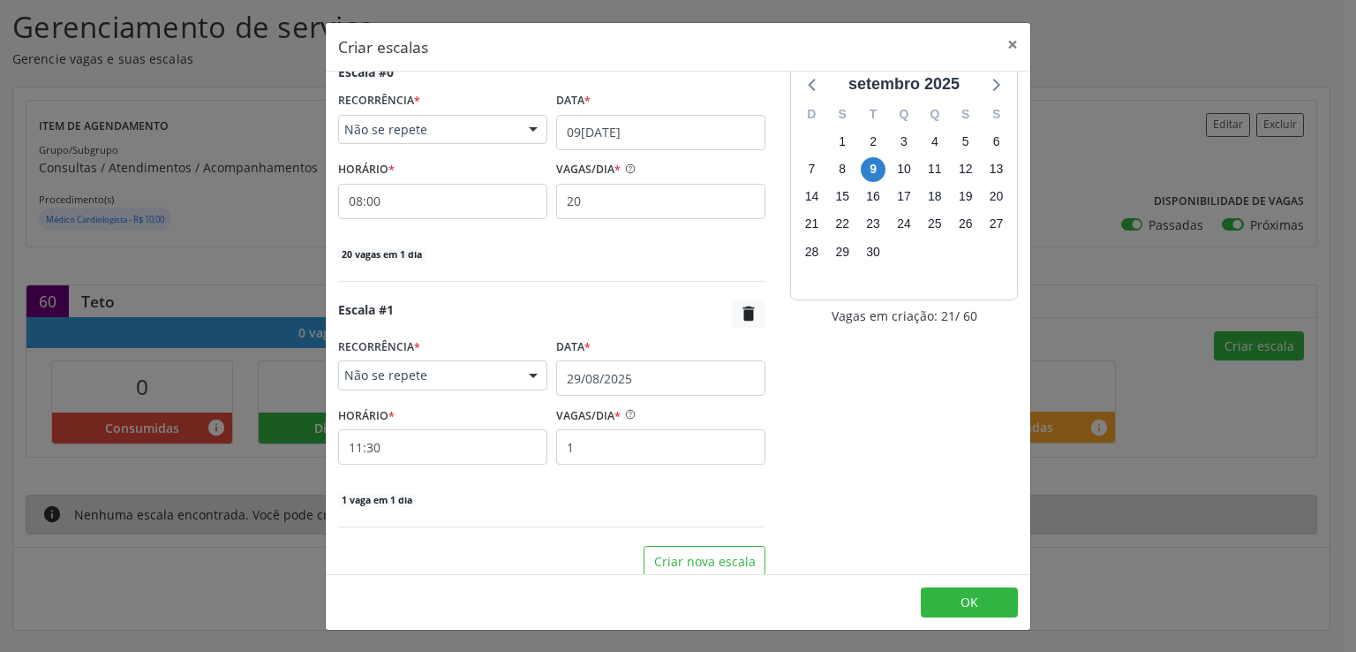
scroll to position [33, 0]
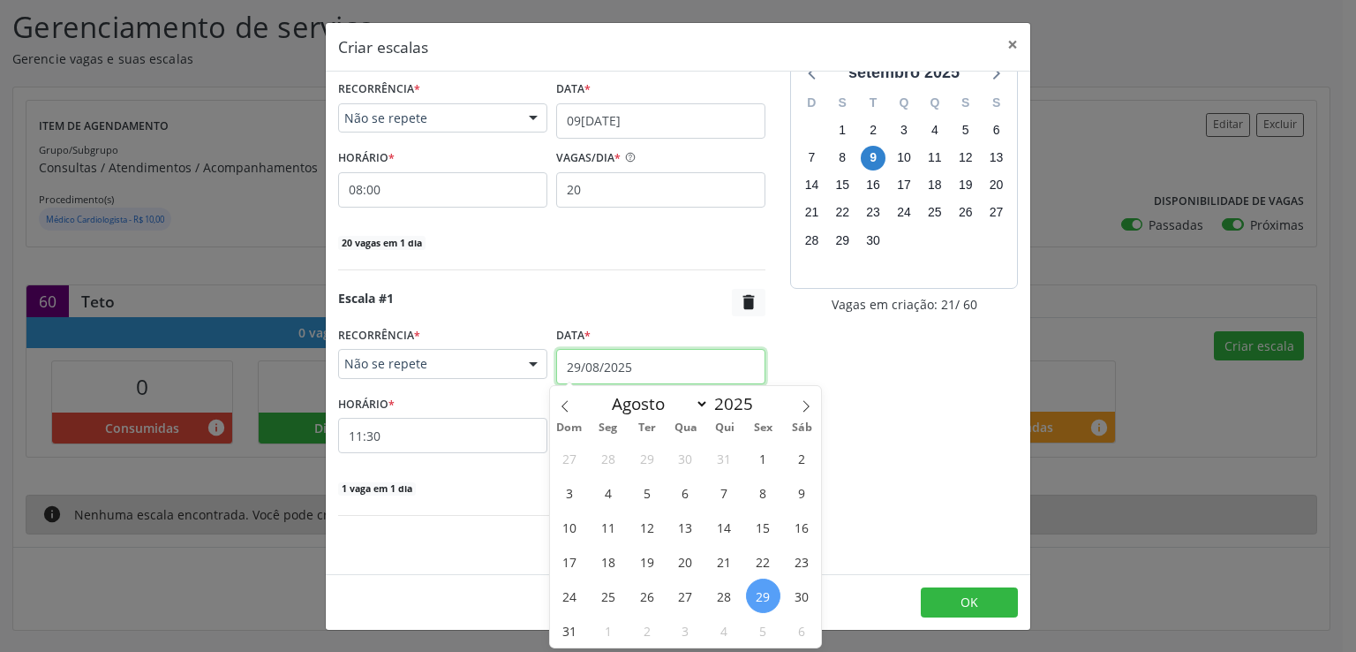
click at [595, 366] on input "29/08/2025" at bounding box center [660, 366] width 209 height 35
click at [798, 407] on span at bounding box center [806, 401] width 30 height 30
select select "8"
click at [648, 554] on span "23" at bounding box center [646, 561] width 34 height 34
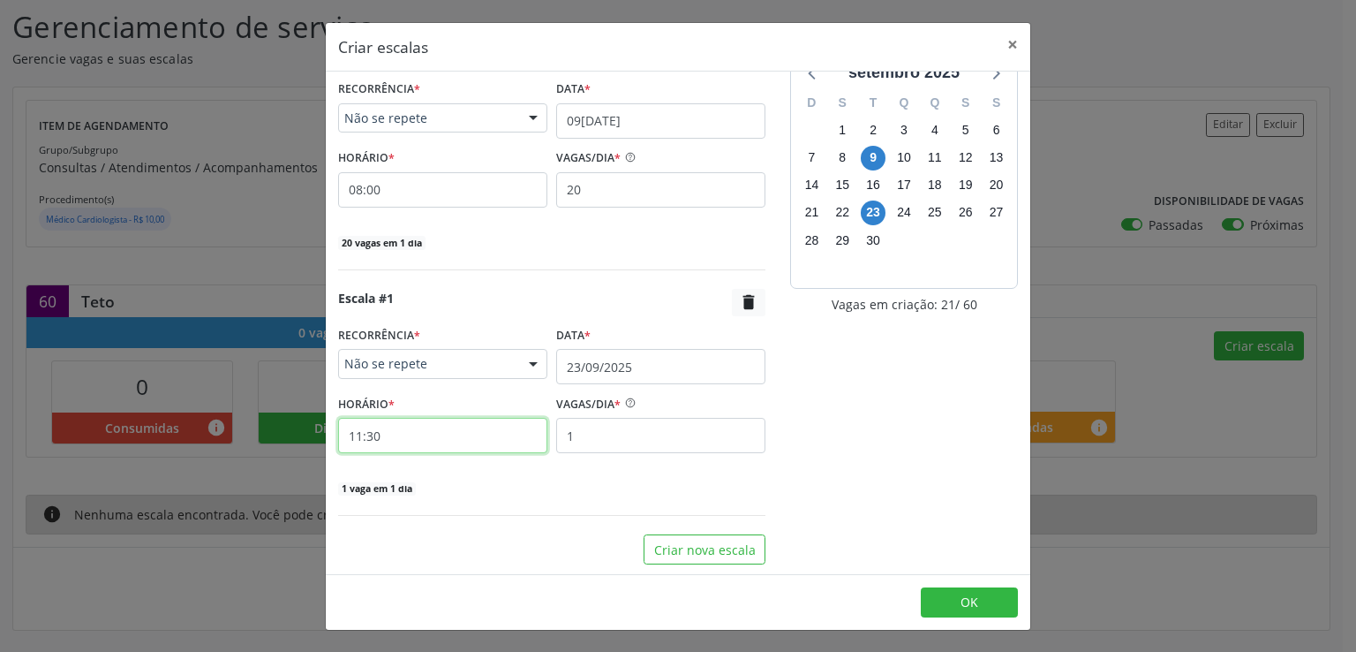
click at [441, 429] on input "11:30" at bounding box center [442, 435] width 209 height 35
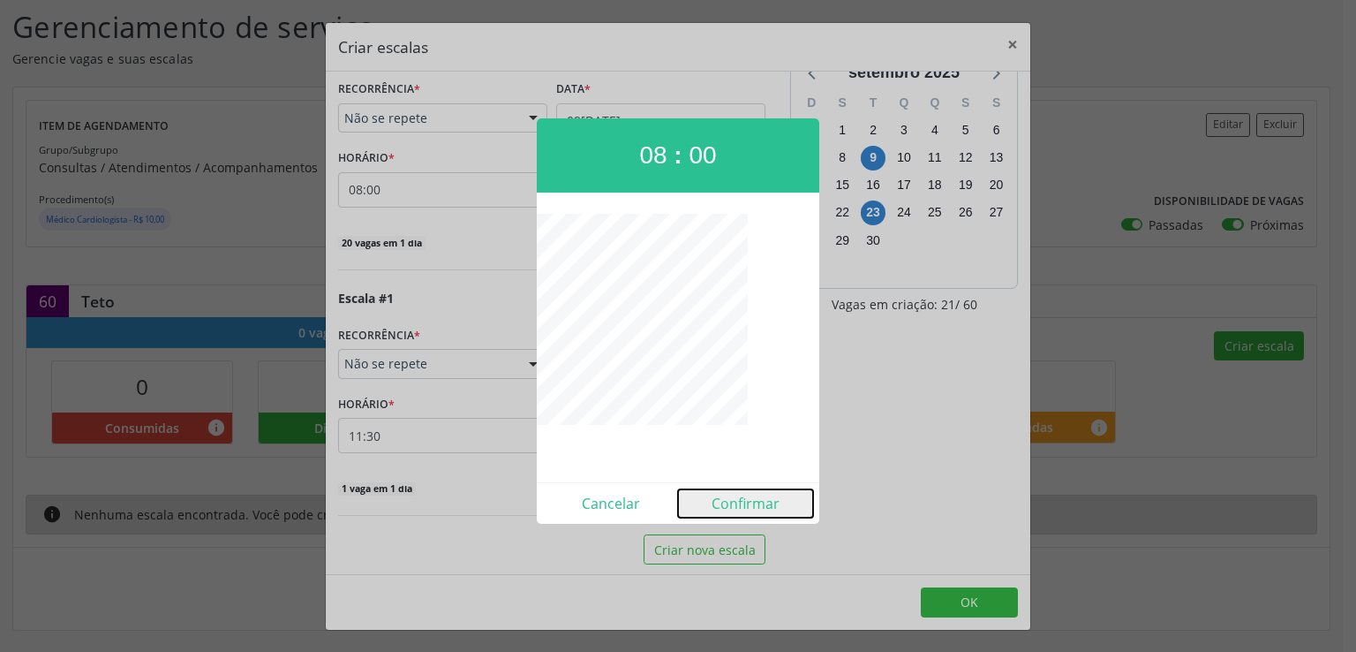
click at [739, 502] on button "Confirmar" at bounding box center [745, 503] width 135 height 28
type input "08:00"
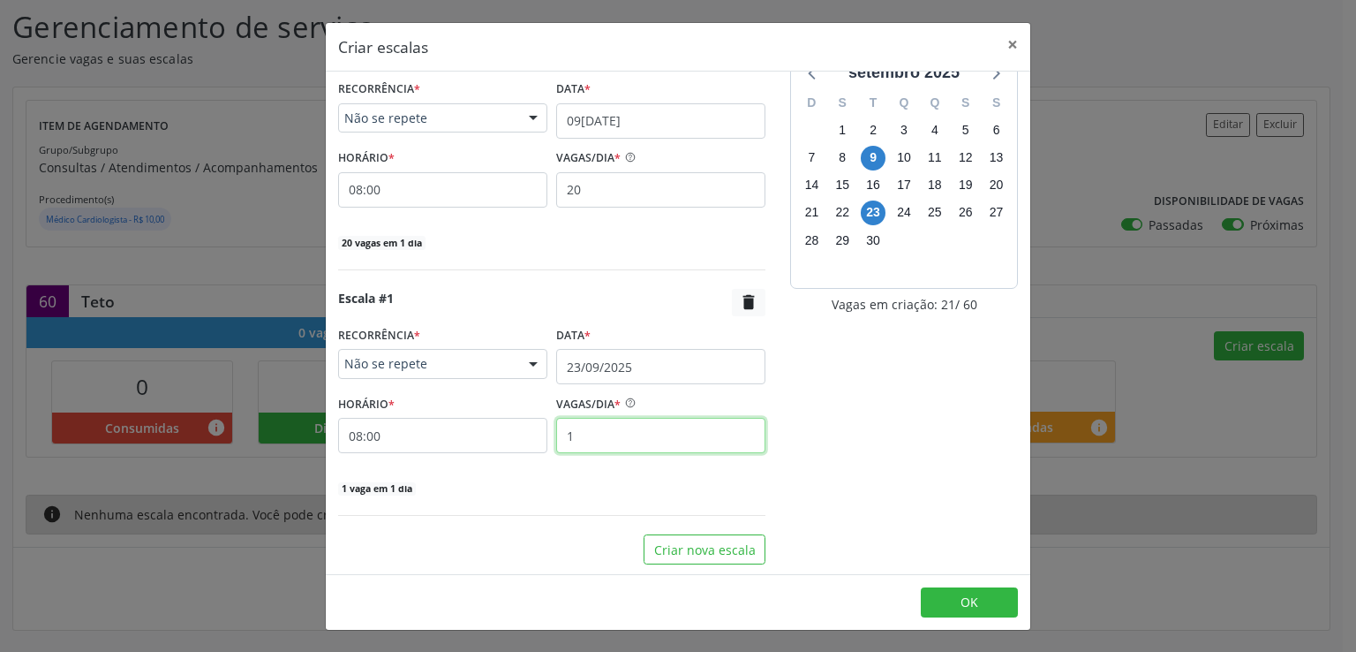
click at [600, 437] on input "1" at bounding box center [660, 435] width 209 height 35
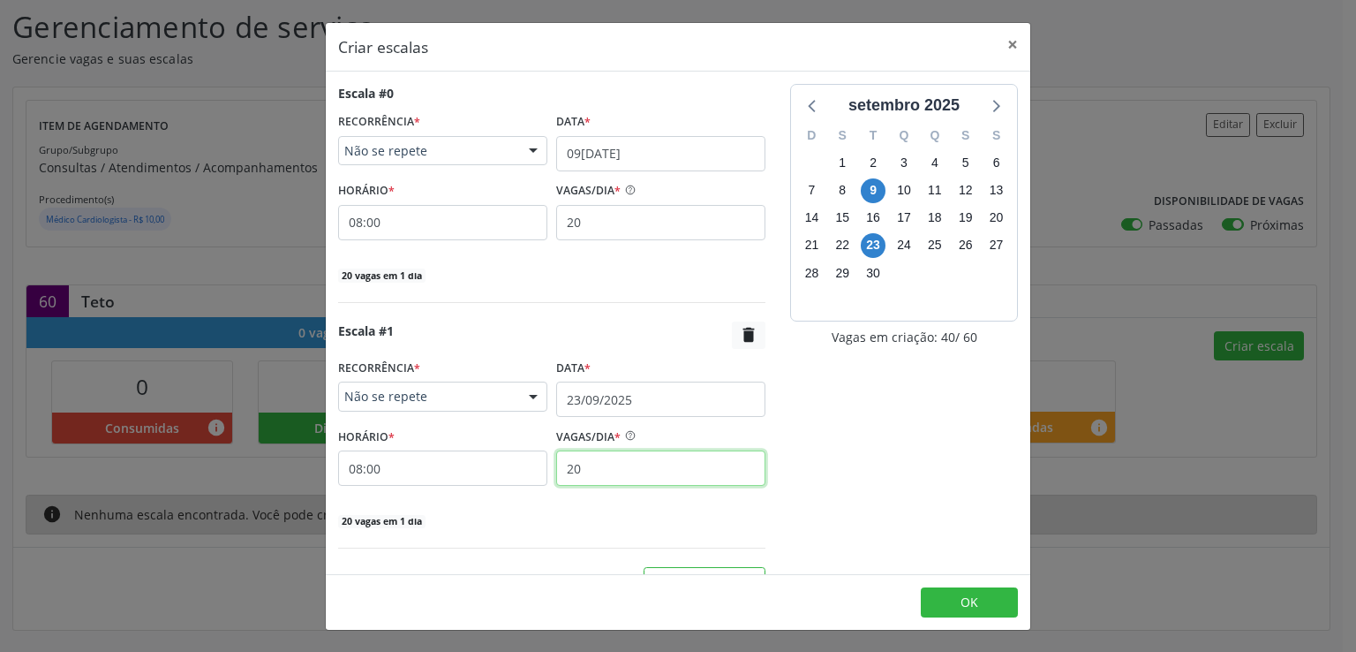
type input "20"
click at [661, 334] on div "Escala #1 " at bounding box center [551, 334] width 427 height 27
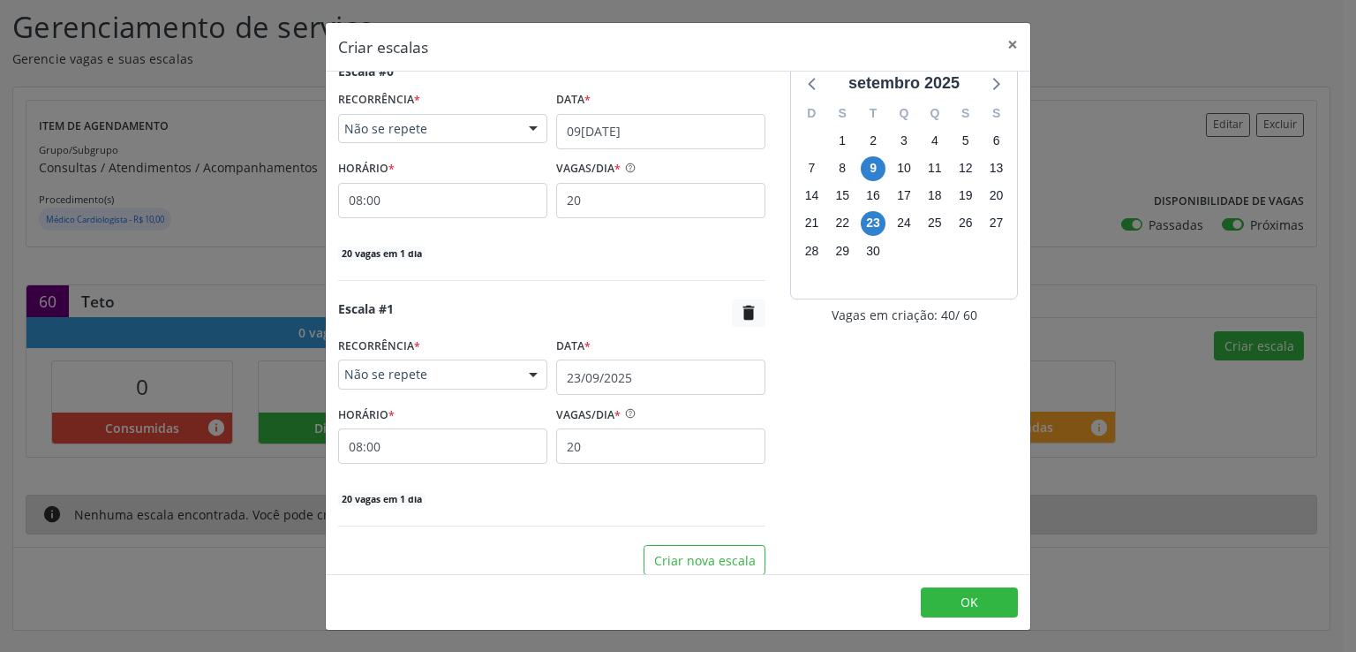
scroll to position [33, 0]
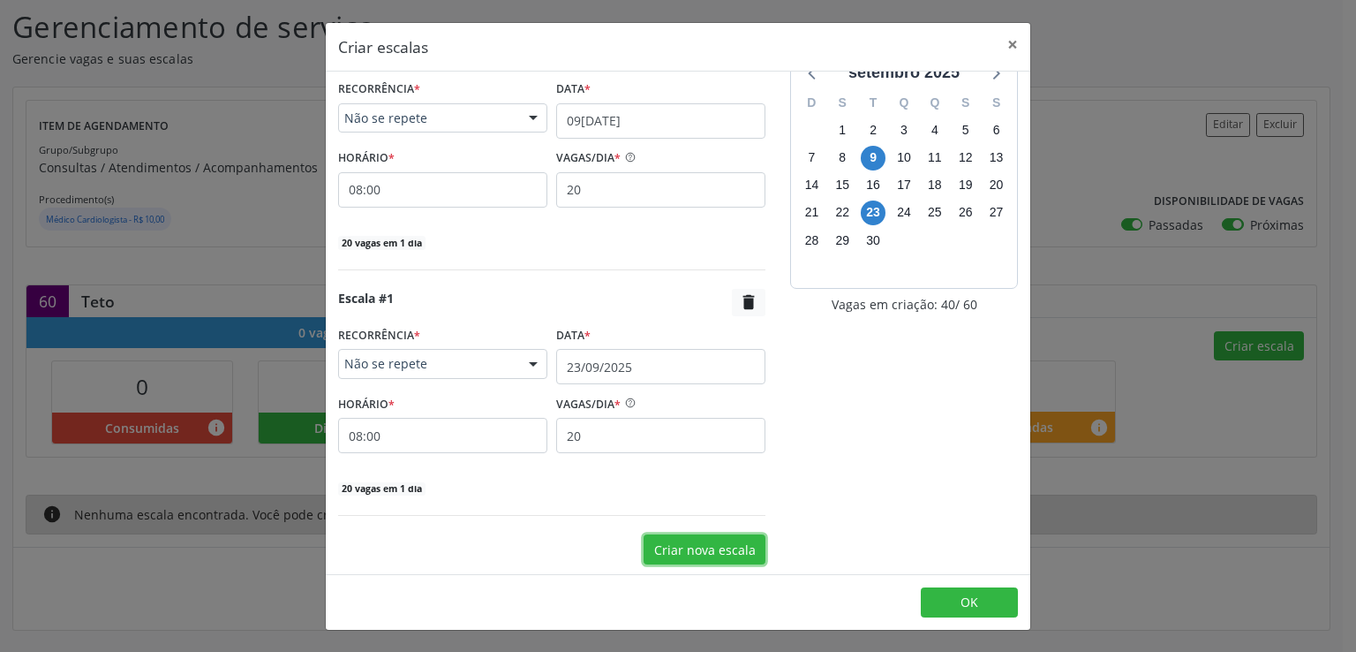
click at [671, 540] on button "Criar nova escala" at bounding box center [705, 549] width 122 height 30
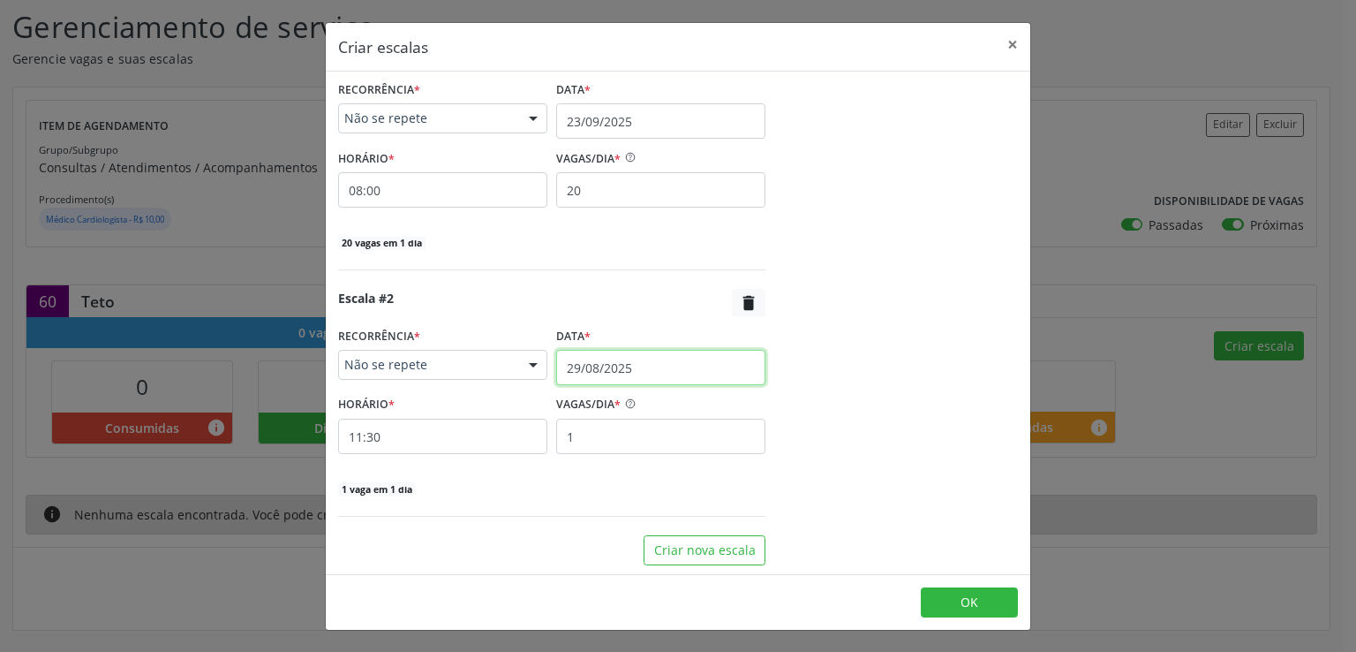
click at [587, 362] on input "29/08/2025" at bounding box center [660, 367] width 209 height 35
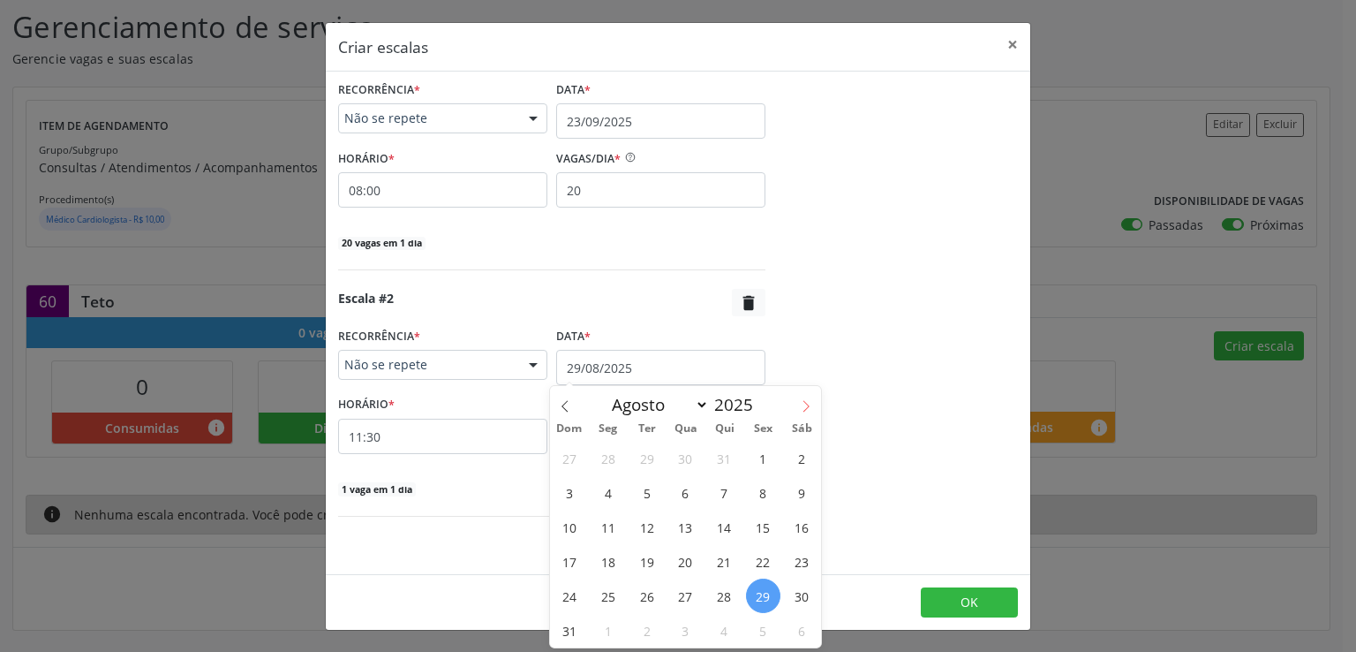
click at [810, 403] on icon at bounding box center [806, 406] width 12 height 12
select select "8"
click at [660, 611] on div "31 1 2 3 4 5 6 7 8 9 10 11 12 13 14 15 16 17 18 19 20 21 22 23 24 25 26 27 28 2…" at bounding box center [686, 544] width 272 height 207
click at [638, 592] on span "30" at bounding box center [646, 595] width 34 height 34
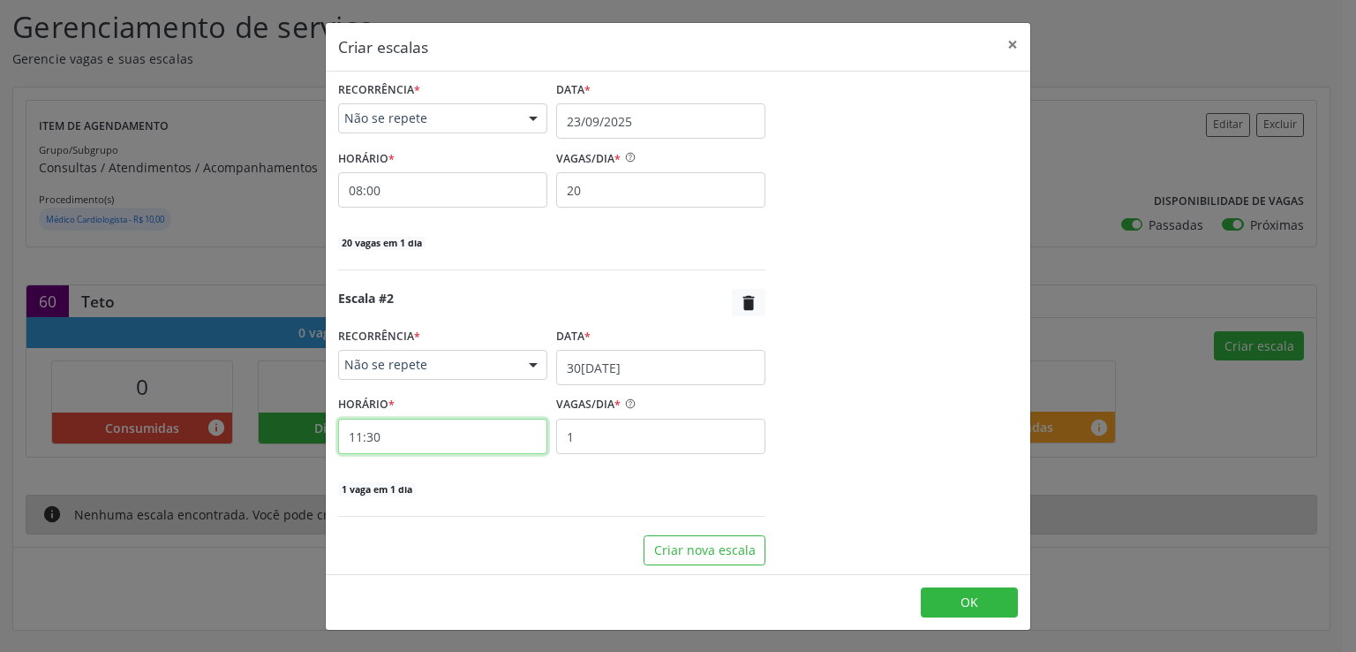
click at [463, 434] on input "11:30" at bounding box center [442, 435] width 209 height 35
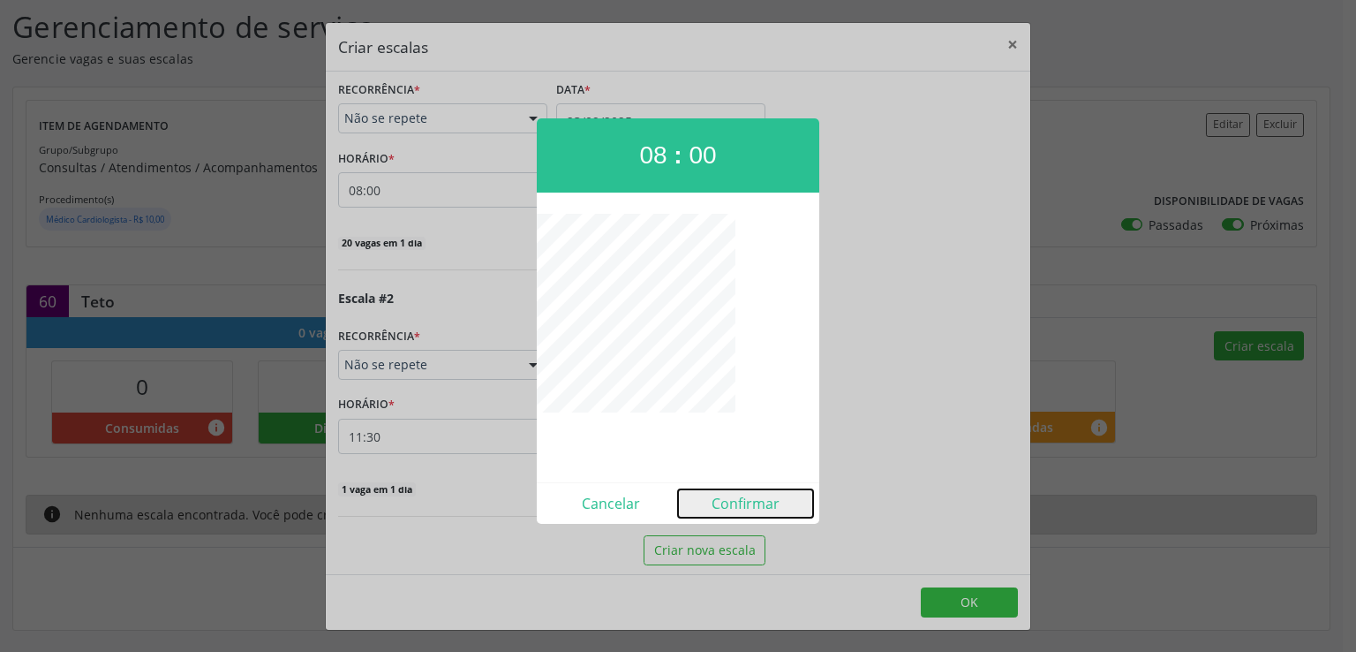
click at [762, 497] on button "Confirmar" at bounding box center [745, 503] width 135 height 28
type input "08:00"
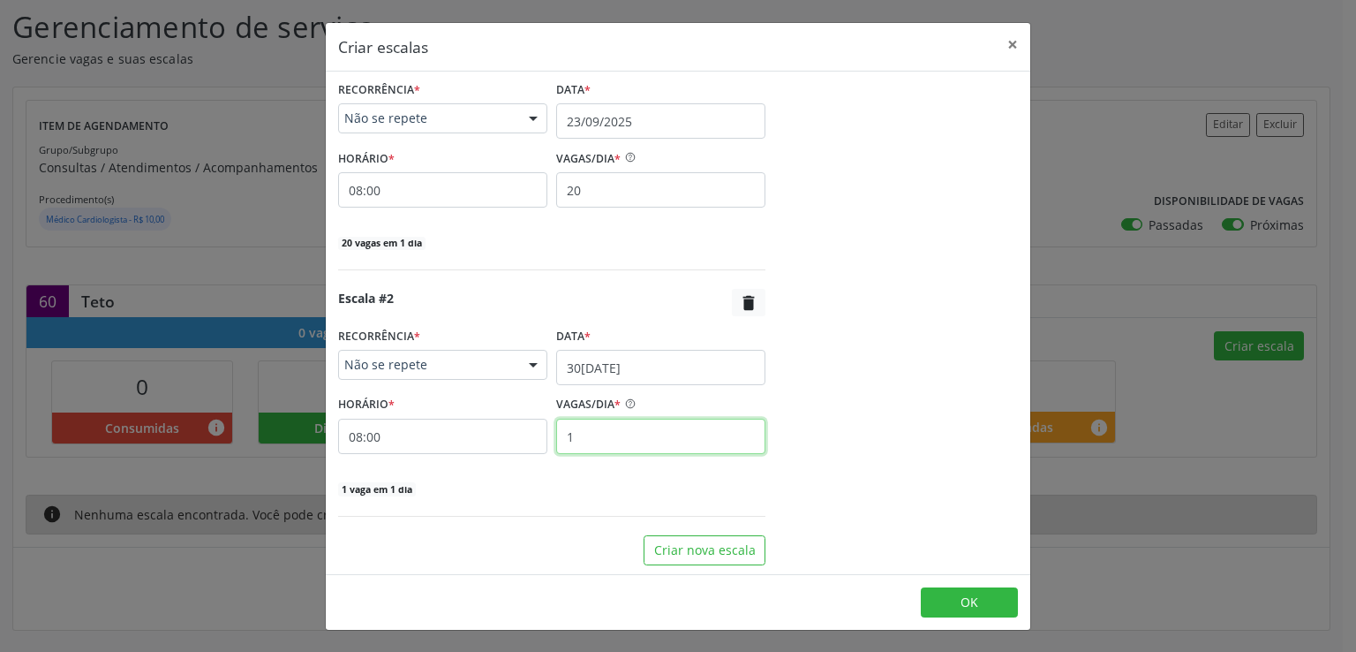
click at [585, 424] on input "1" at bounding box center [660, 435] width 209 height 35
type input "20"
click at [539, 486] on div "20 vagas em 1 dia" at bounding box center [551, 488] width 427 height 19
click at [968, 599] on span "OK" at bounding box center [970, 601] width 18 height 17
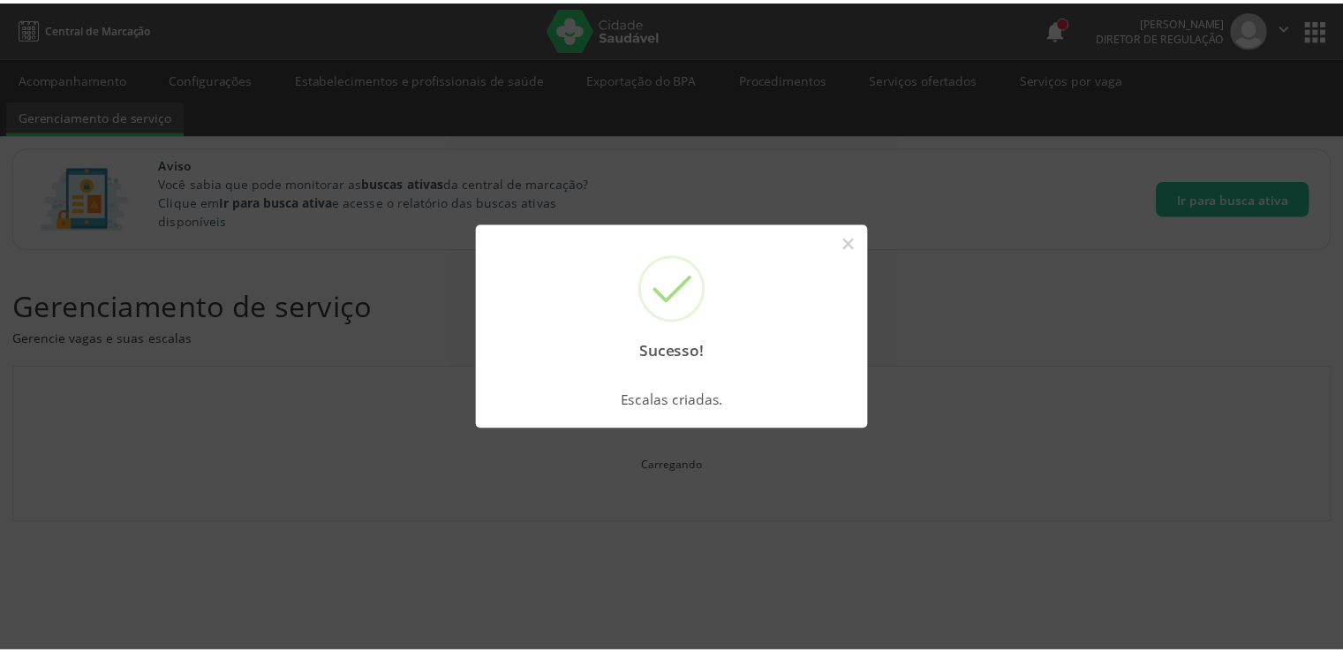
scroll to position [0, 0]
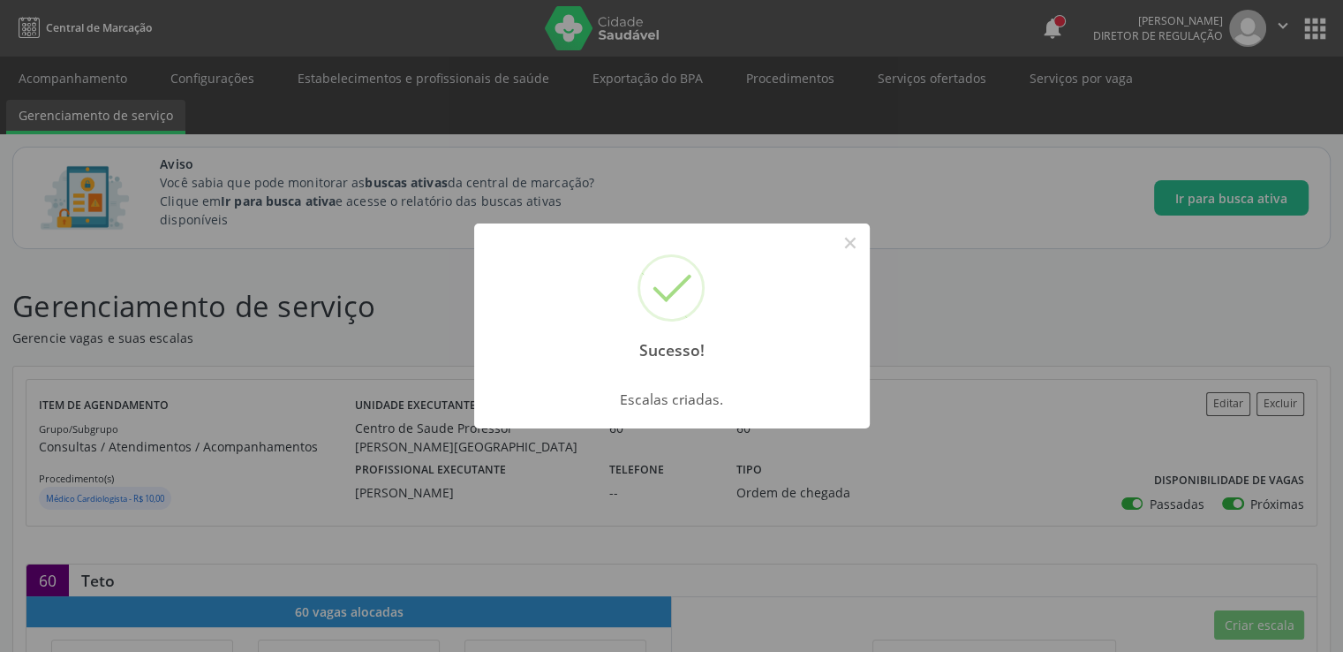
click at [331, 271] on div "Sucesso! × Escalas criadas. OK Cancel" at bounding box center [671, 326] width 1343 height 652
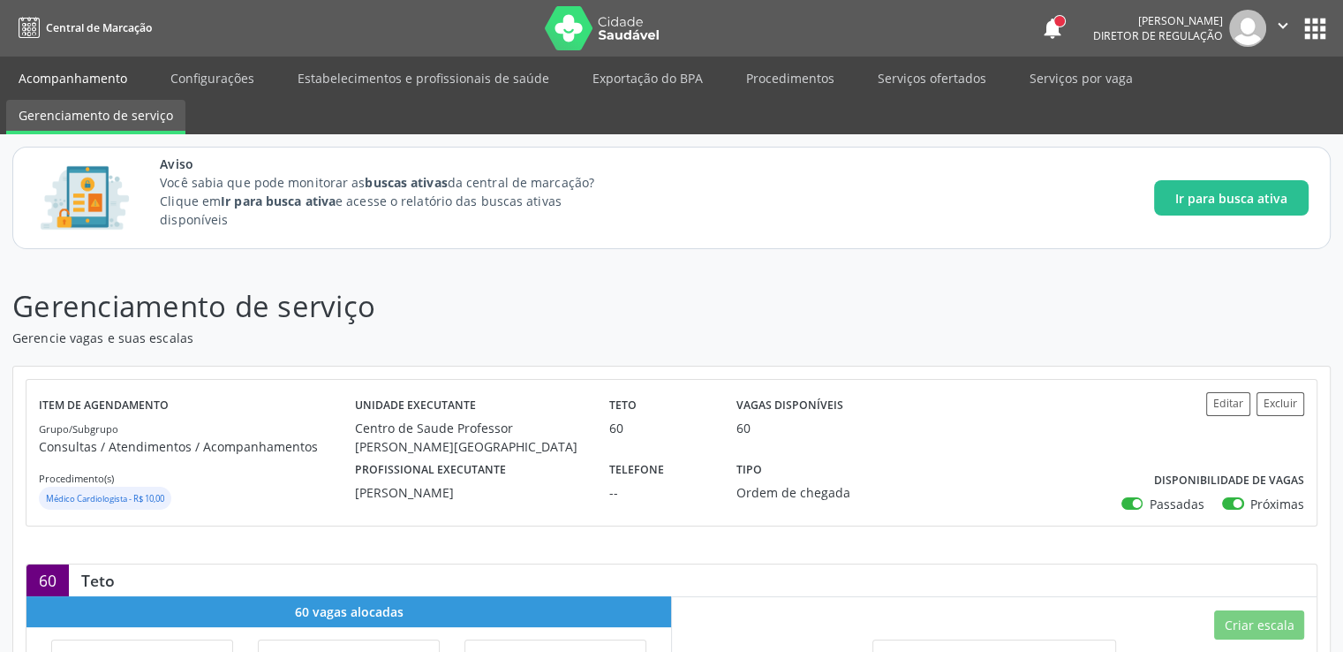
click at [72, 80] on link "Acompanhamento" at bounding box center [72, 78] width 133 height 31
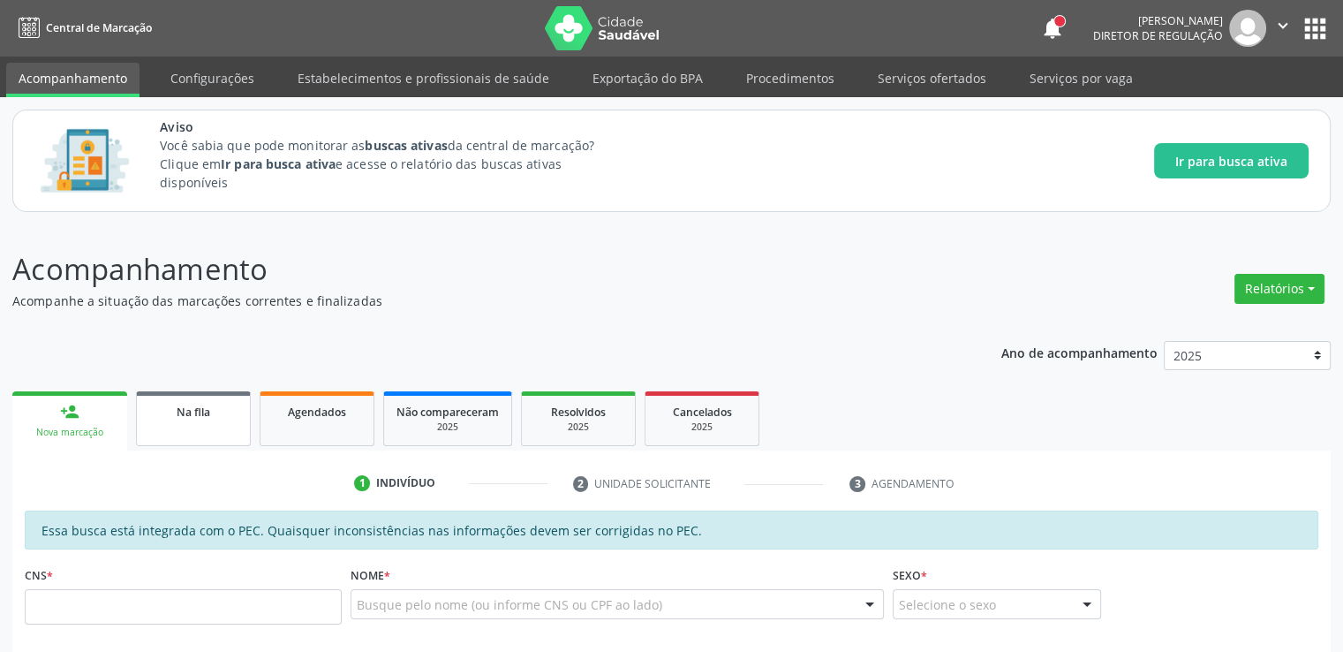
click at [195, 403] on div "Na fila" at bounding box center [193, 411] width 88 height 19
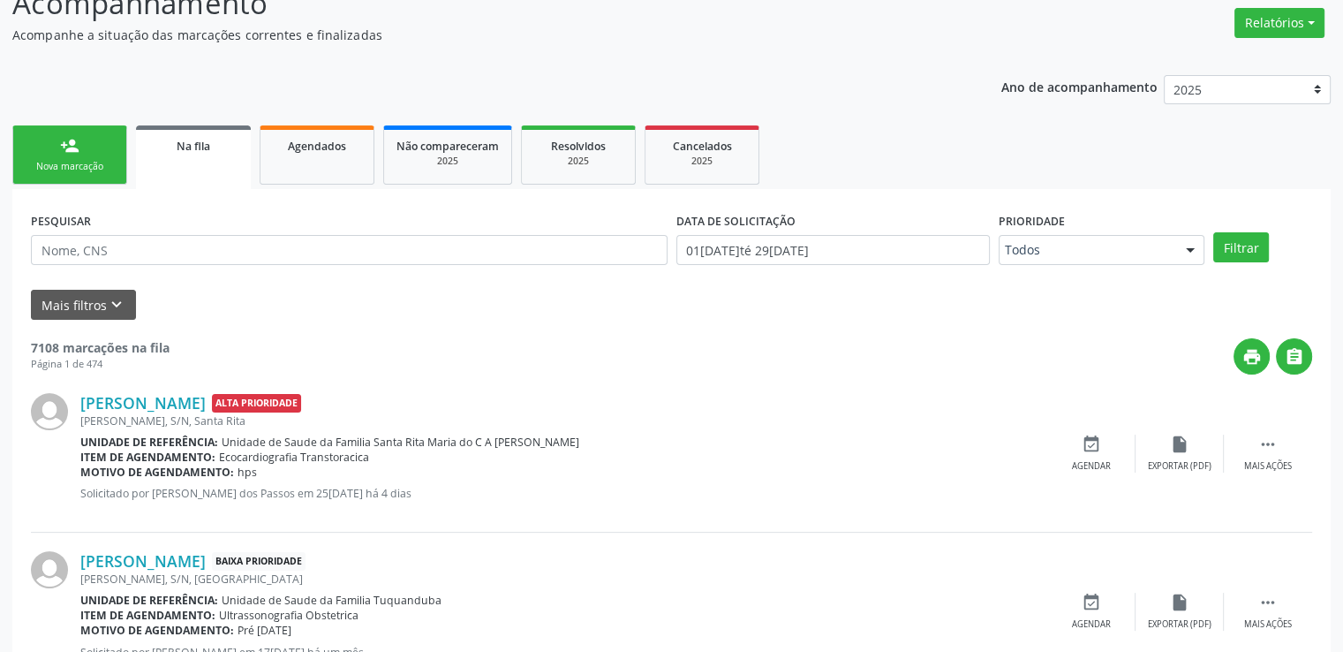
scroll to position [265, 0]
click at [119, 255] on input "text" at bounding box center [349, 251] width 637 height 30
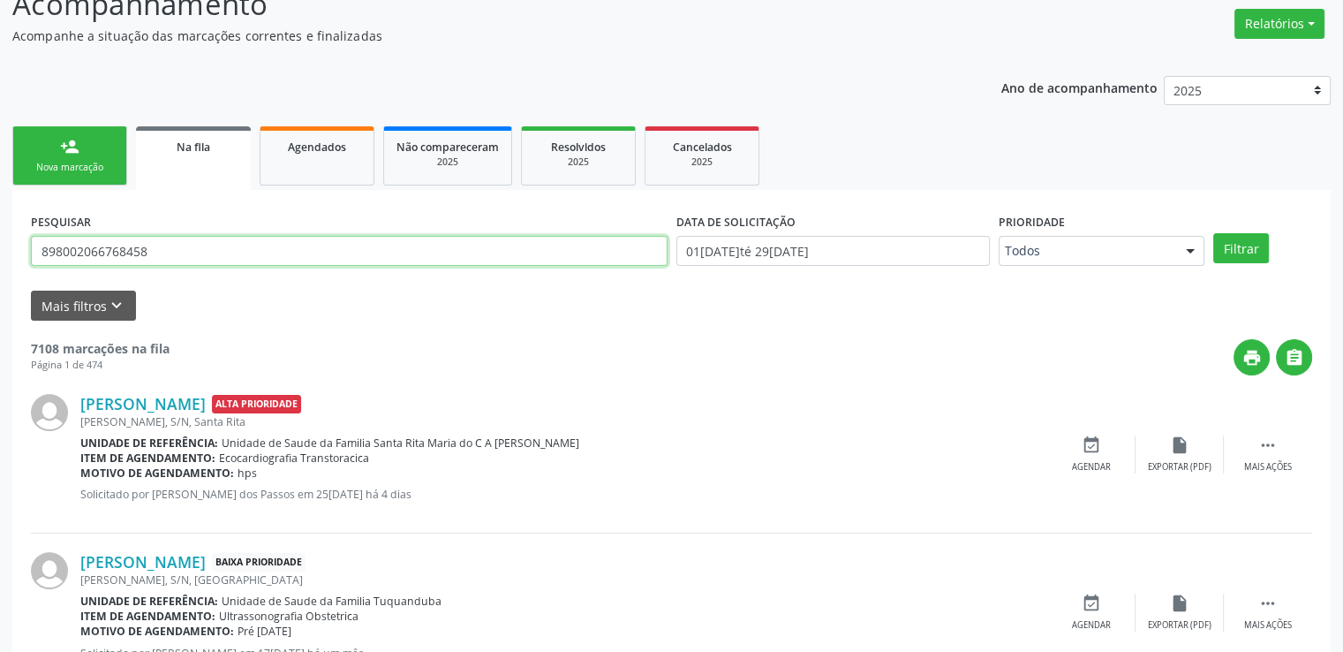
type input "898002066768458"
click at [376, 314] on div "Mais filtros keyboard_arrow_down" at bounding box center [671, 305] width 1290 height 31
click at [1249, 249] on button "Filtrar" at bounding box center [1241, 248] width 56 height 30
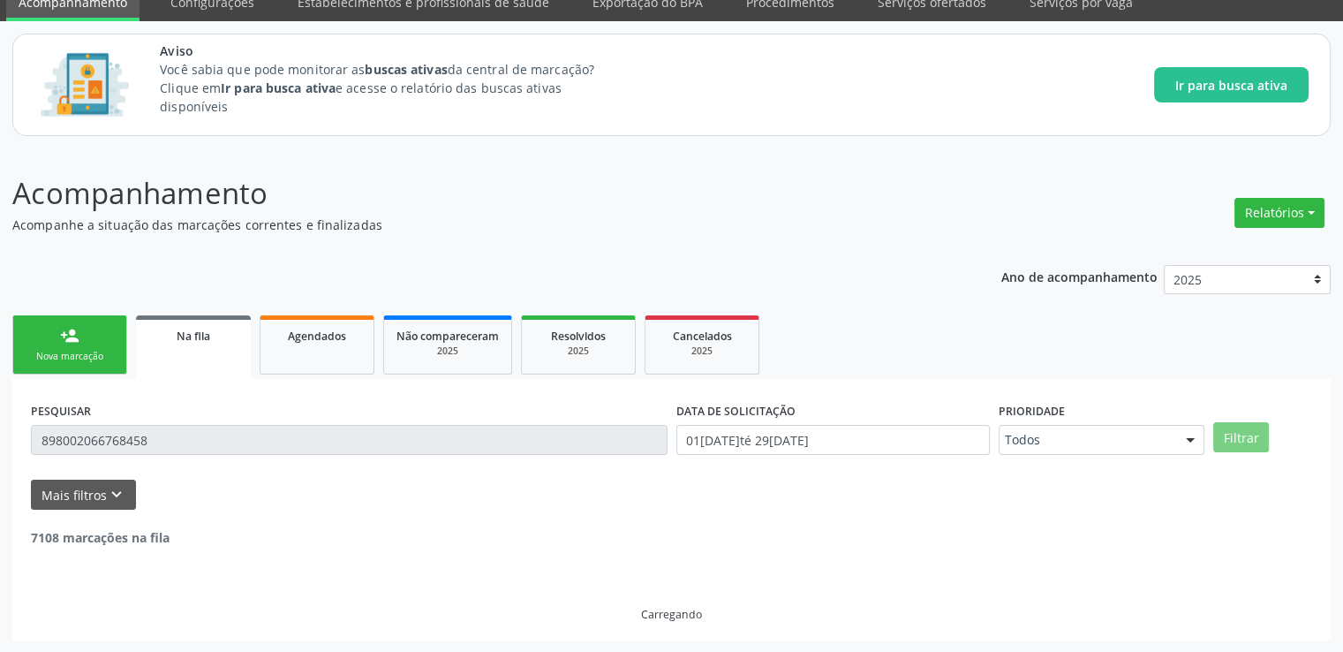
scroll to position [19, 0]
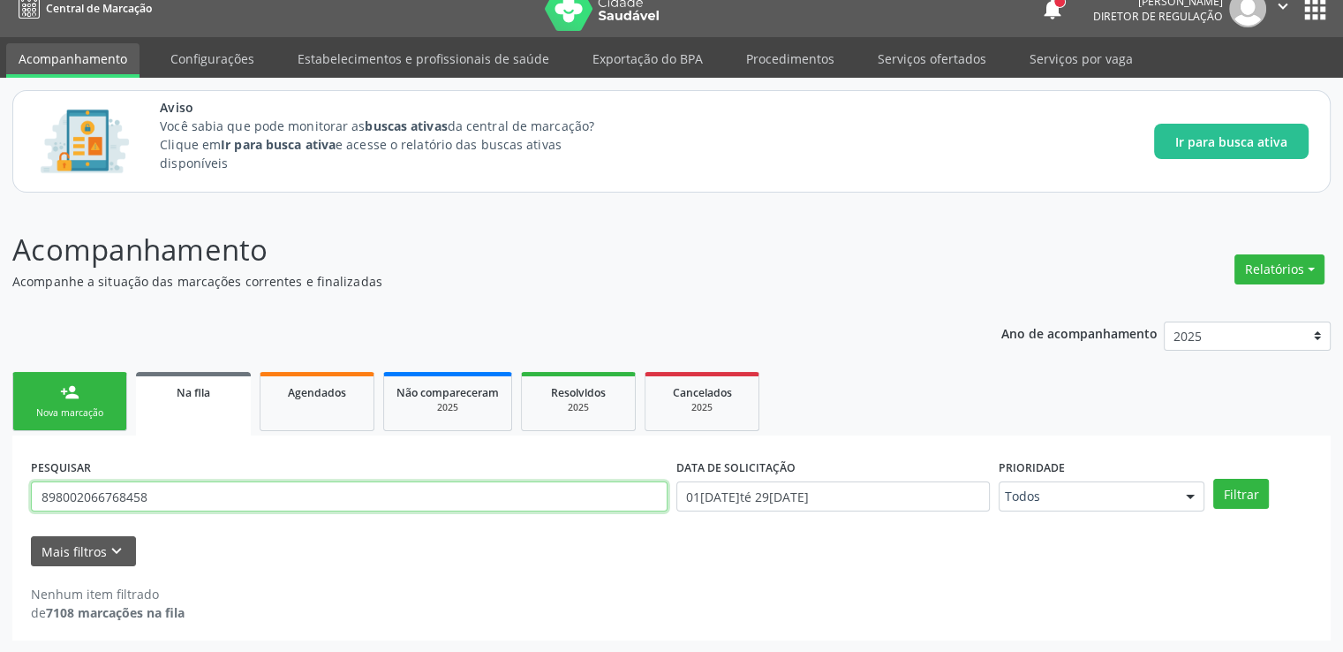
drag, startPoint x: 204, startPoint y: 488, endPoint x: 0, endPoint y: 499, distance: 204.2
click at [0, 499] on div "Acompanhamento Acompanhe a situação das marcações correntes e finalizadas Relat…" at bounding box center [671, 429] width 1343 height 448
click at [1213, 479] on button "Filtrar" at bounding box center [1241, 494] width 56 height 30
drag, startPoint x: 201, startPoint y: 492, endPoint x: 0, endPoint y: 498, distance: 201.4
click at [0, 498] on div "Acompanhamento Acompanhe a situação das marcações correntes e finalizadas Relat…" at bounding box center [671, 429] width 1343 height 448
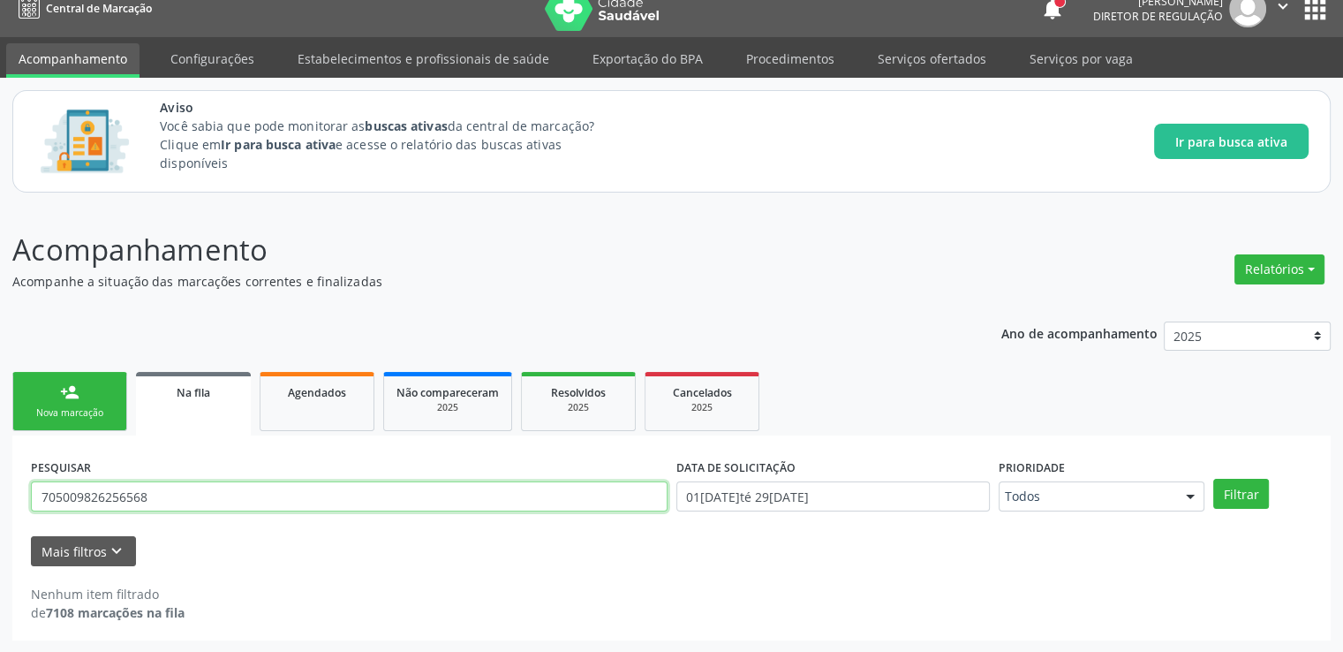
paste input "6708545463410"
type input "706708545463410"
click at [1213, 479] on button "Filtrar" at bounding box center [1241, 494] width 56 height 30
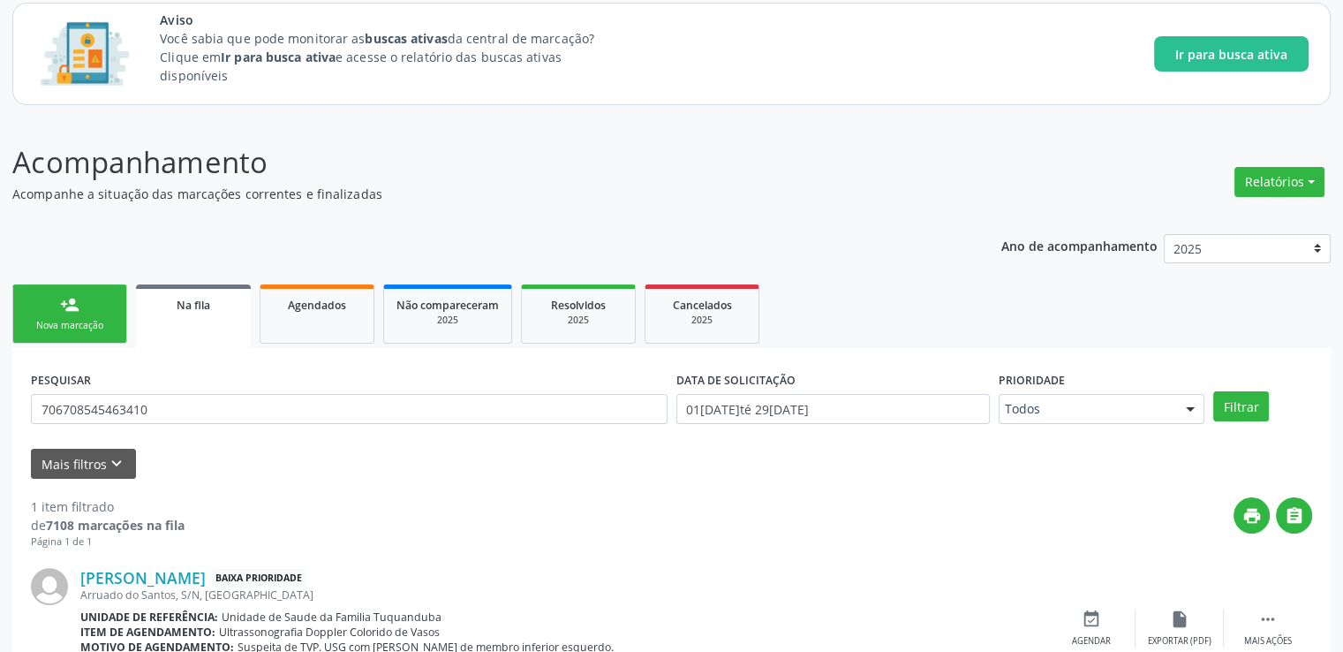
scroll to position [191, 0]
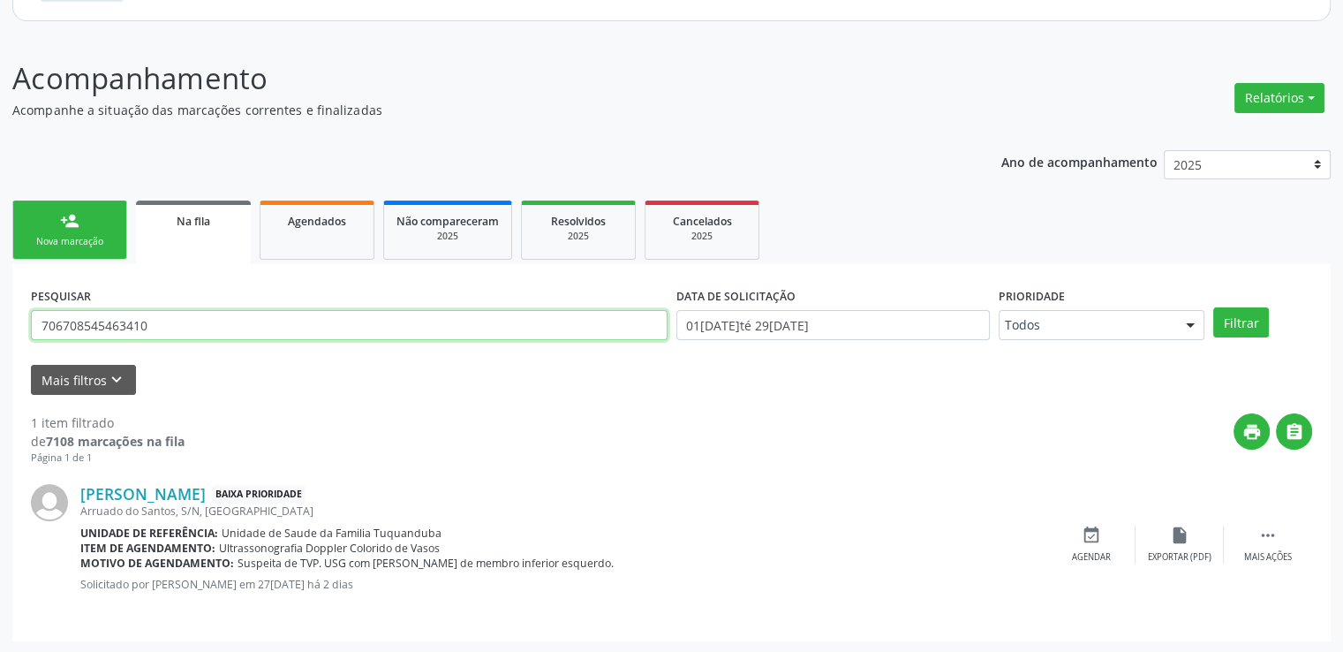
drag, startPoint x: 177, startPoint y: 326, endPoint x: 0, endPoint y: 333, distance: 176.7
click at [0, 333] on div "Acompanhamento Acompanhe a situação das marcações correntes e finalizadas Relat…" at bounding box center [671, 344] width 1343 height 620
paste input "705009010893656"
type input "705009010893656"
click at [1213, 307] on button "Filtrar" at bounding box center [1241, 322] width 56 height 30
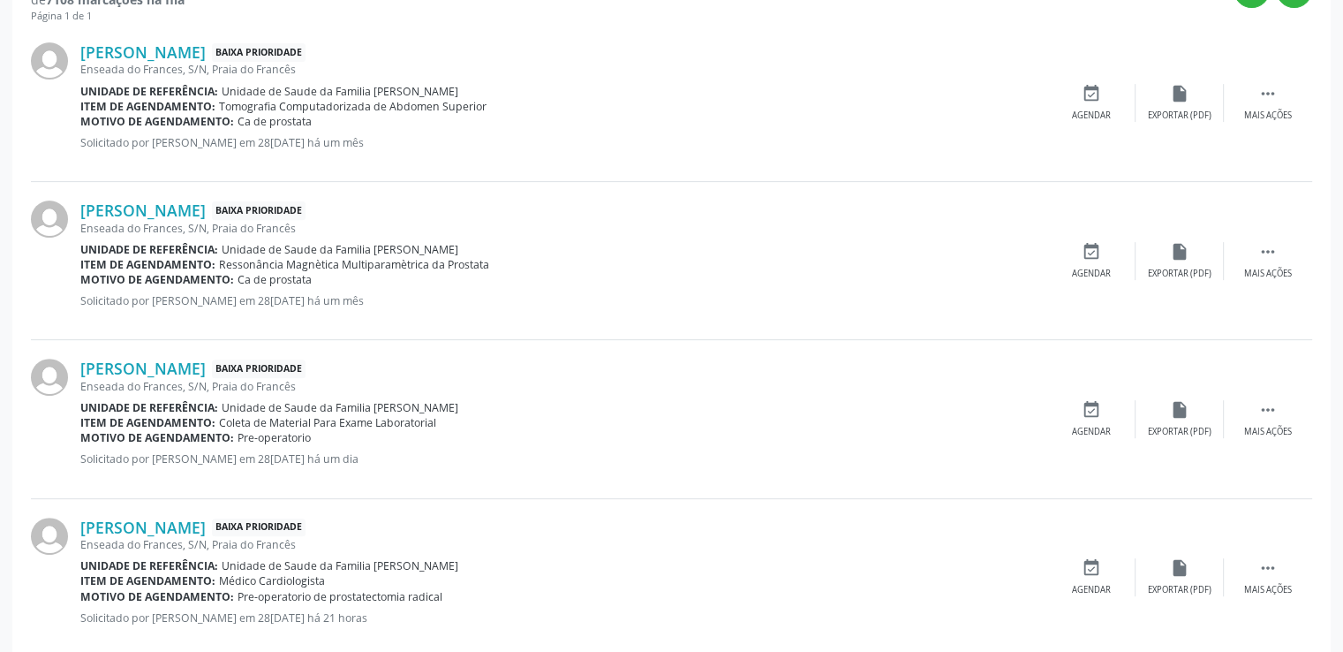
scroll to position [720, 0]
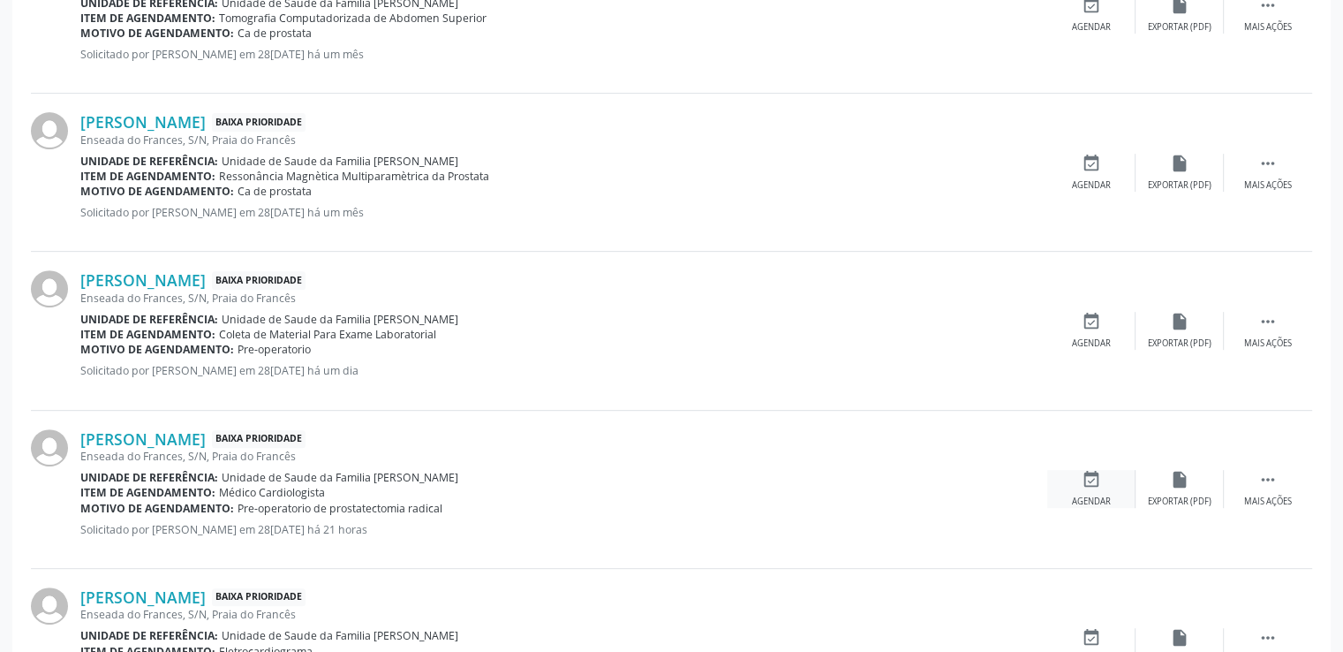
click at [1096, 474] on icon "event_available" at bounding box center [1091, 479] width 19 height 19
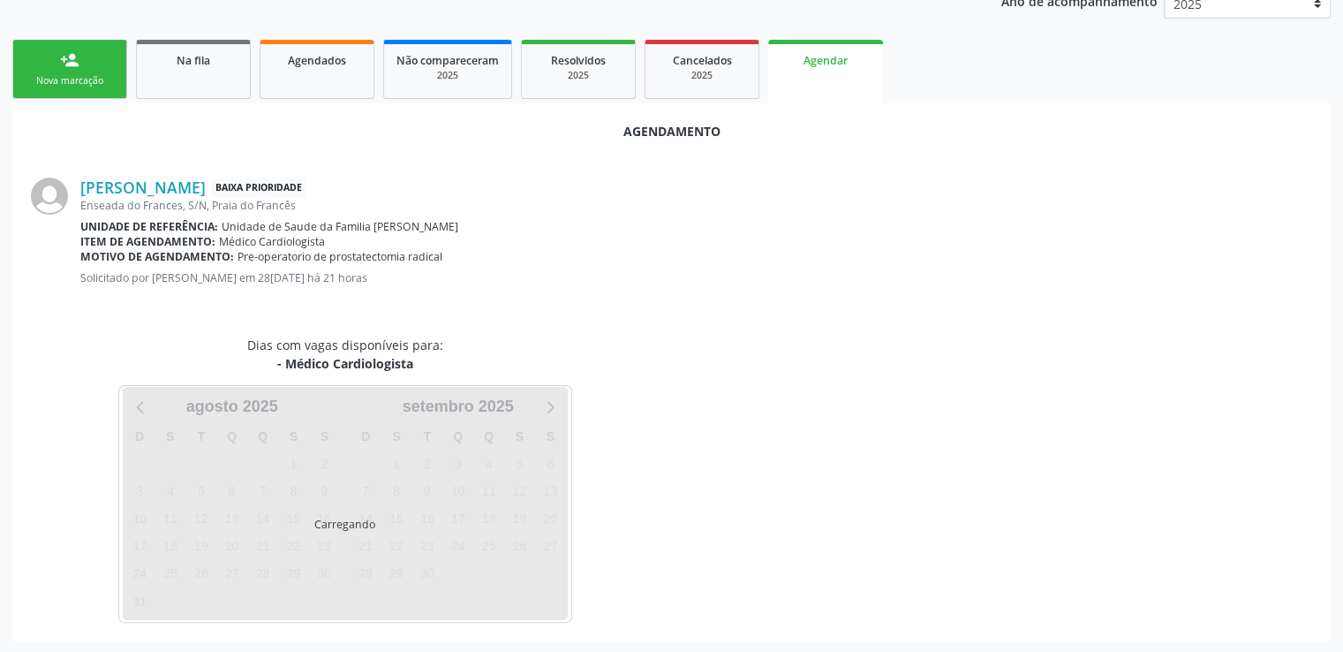
scroll to position [393, 0]
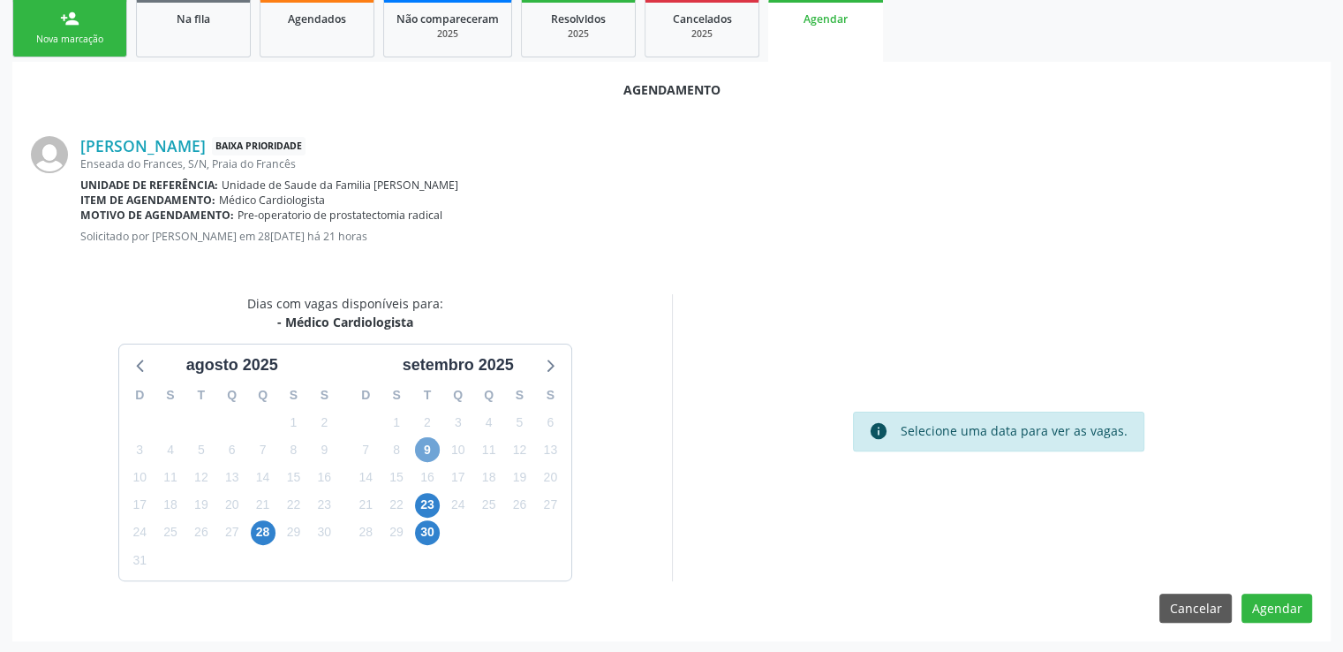
click at [430, 446] on span "9" at bounding box center [427, 449] width 25 height 25
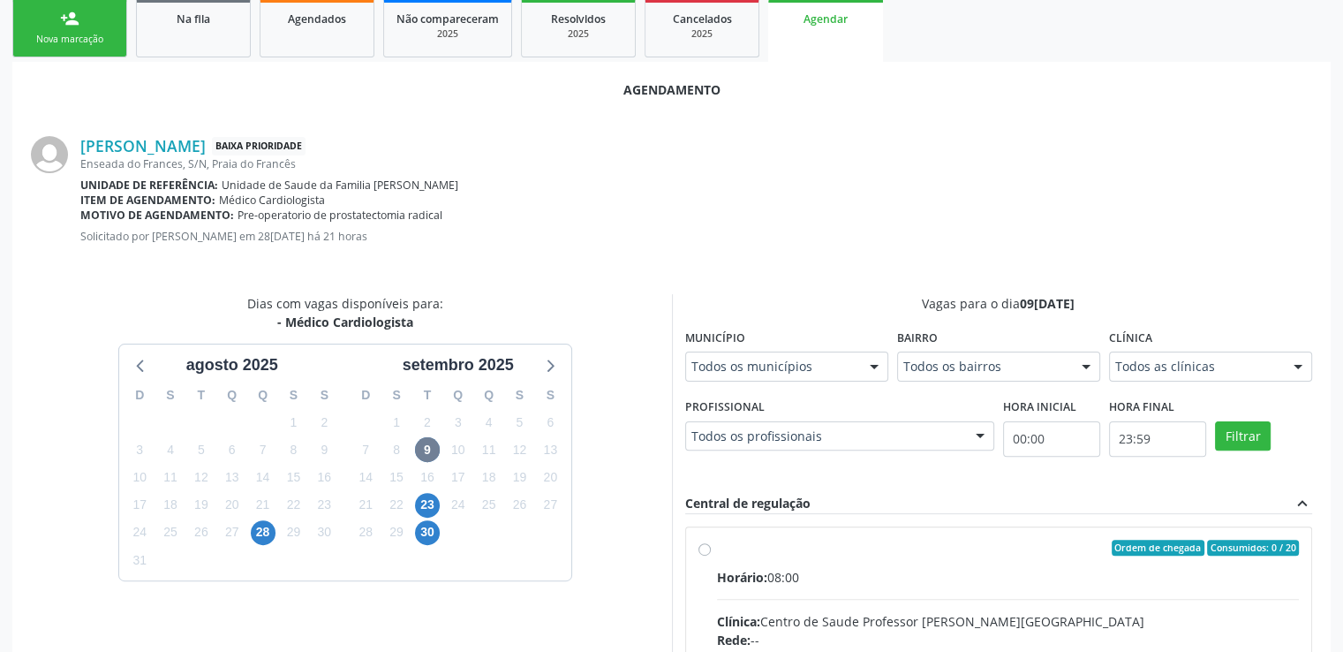
click at [698, 543] on input "Ordem de chegada Consumidos: 0 / 20 Horário: 08:00 Clínica: Centro de Saude Pro…" at bounding box center [704, 547] width 12 height 16
radio input "true"
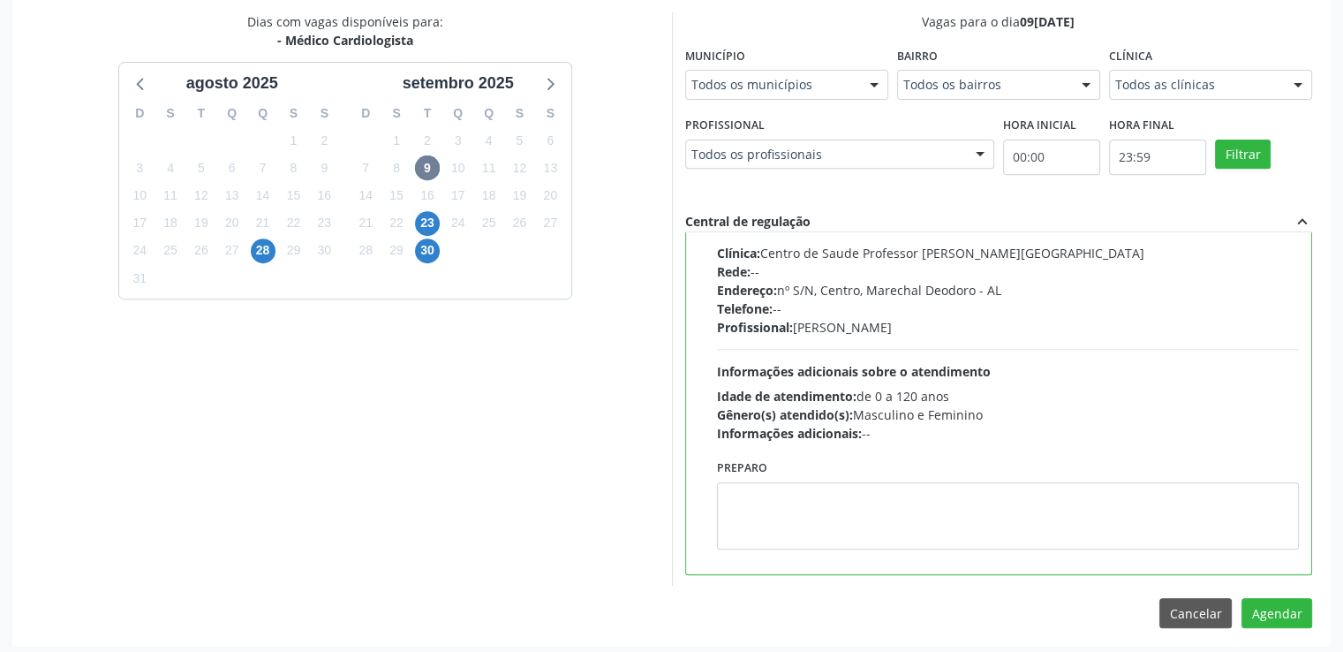
scroll to position [680, 0]
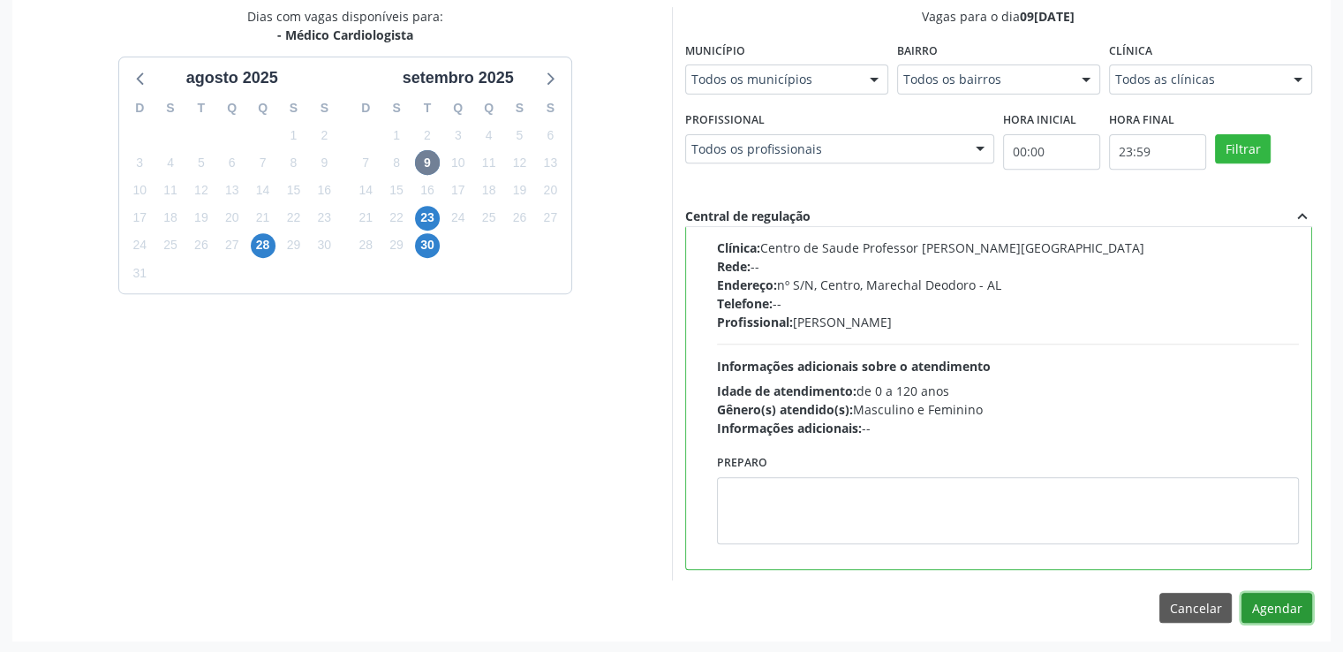
click at [1280, 614] on button "Agendar" at bounding box center [1276, 607] width 71 height 30
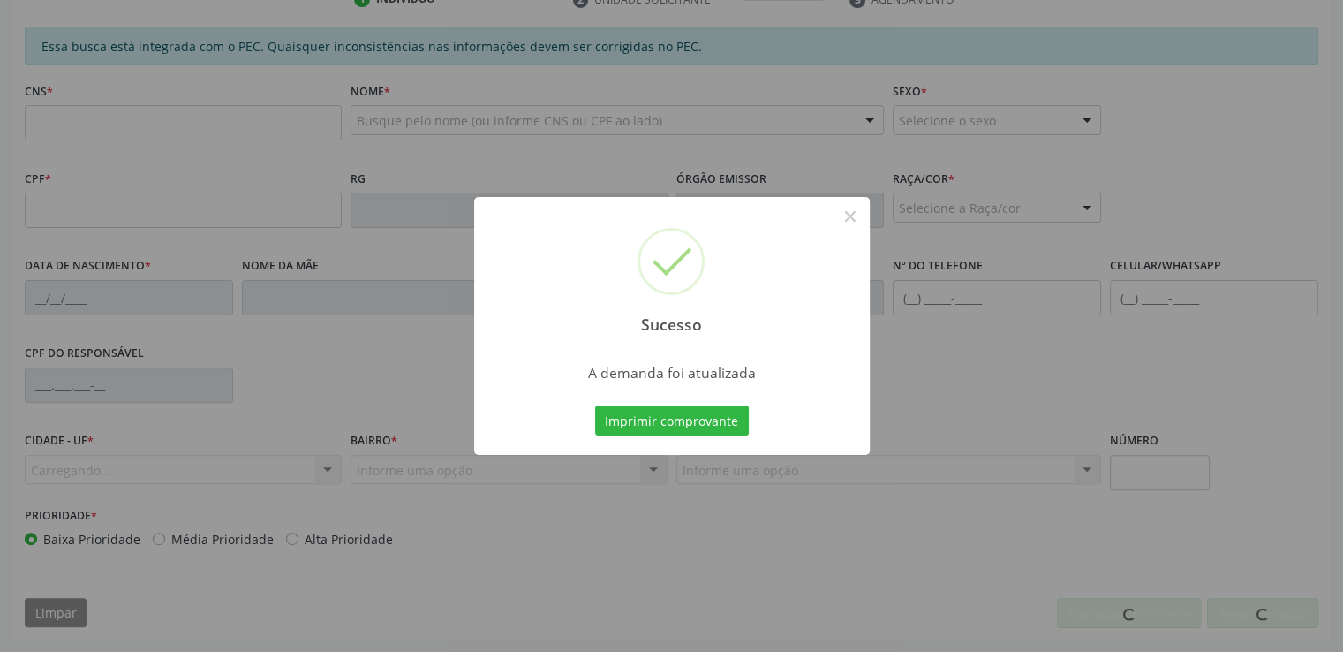
scroll to position [483, 0]
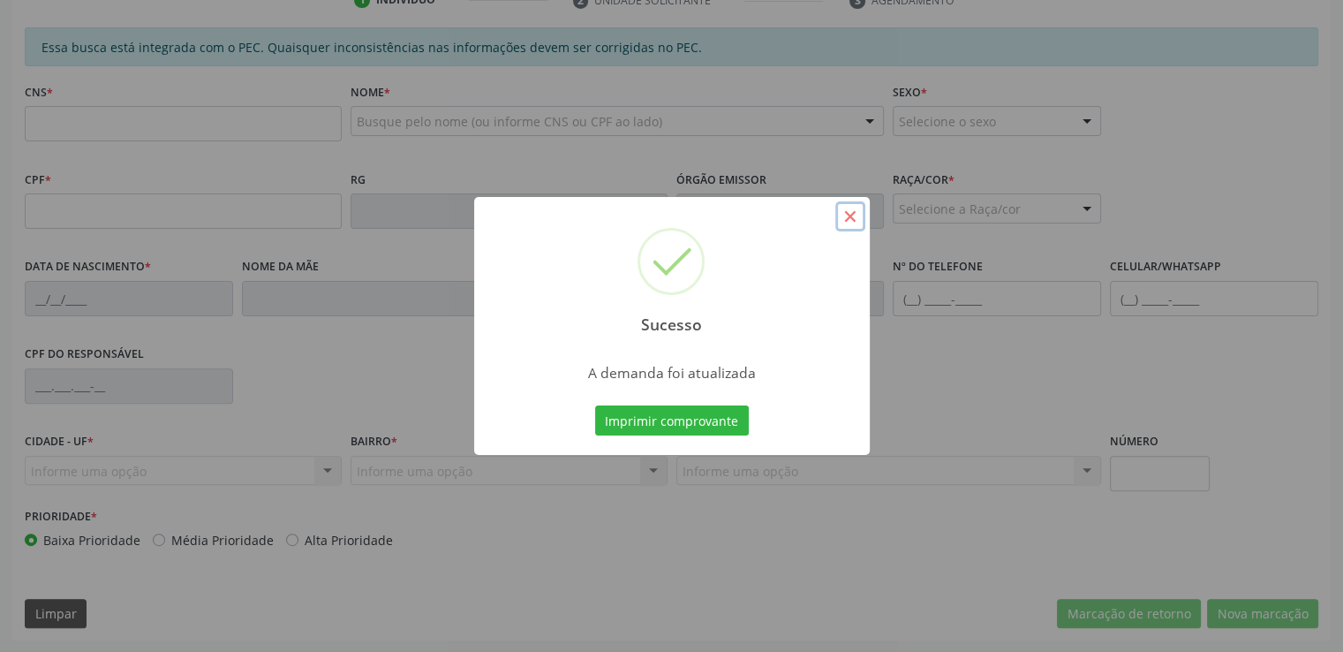
click at [847, 225] on button "×" at bounding box center [850, 216] width 30 height 30
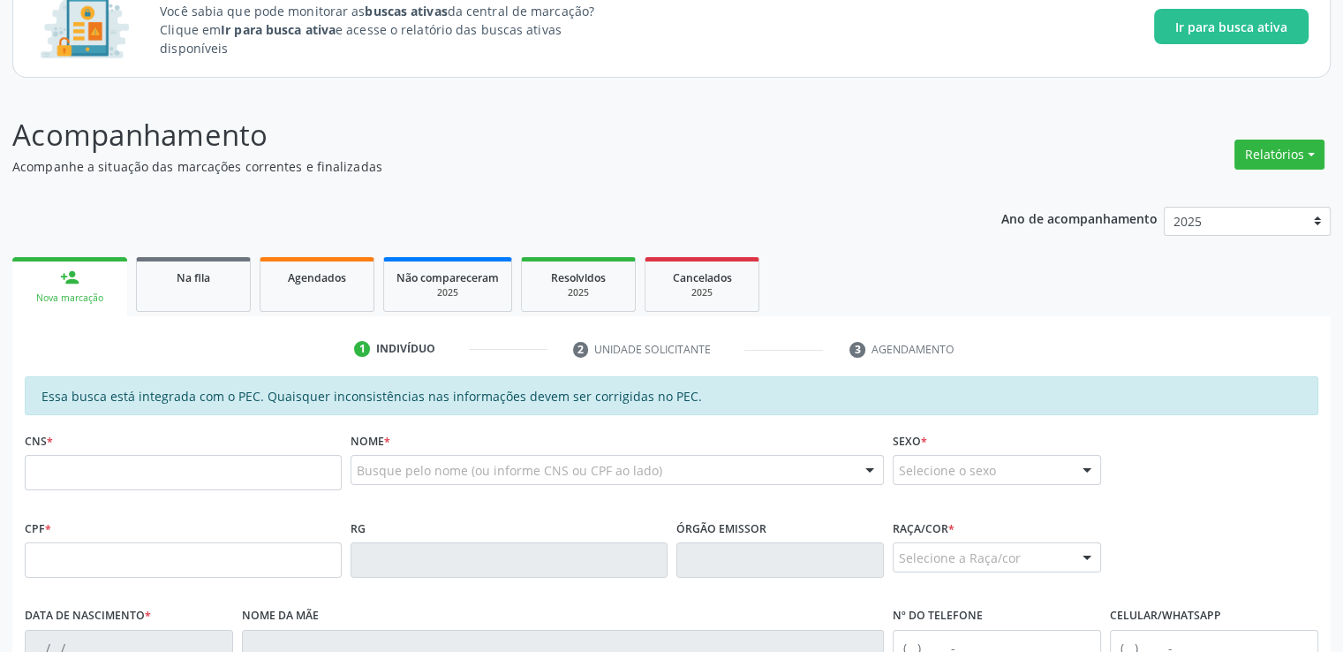
scroll to position [41, 0]
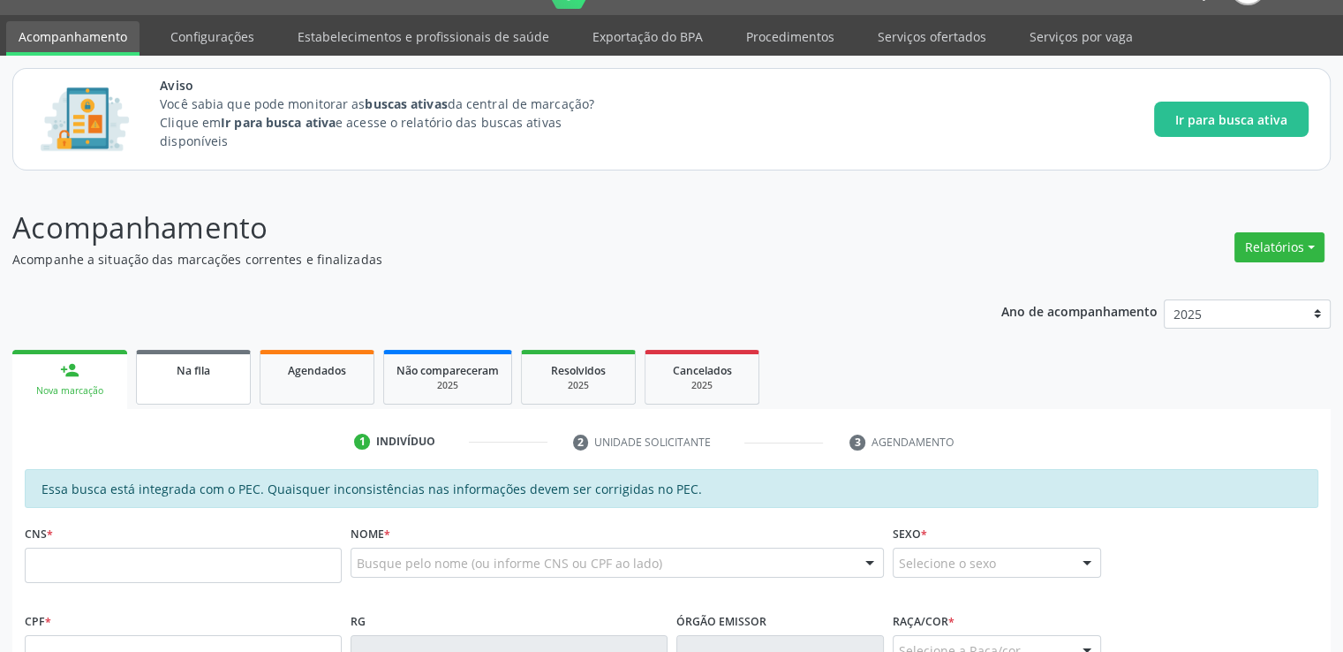
click at [192, 365] on span "Na fila" at bounding box center [194, 370] width 34 height 15
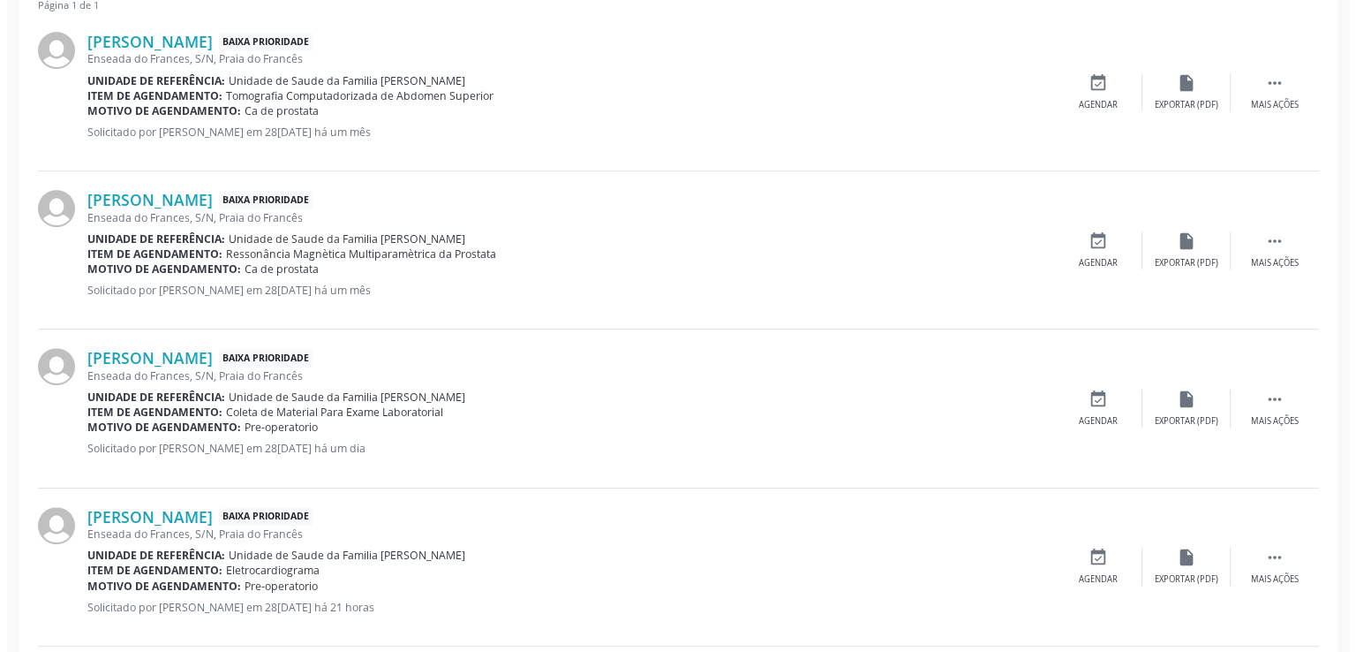
scroll to position [823, 0]
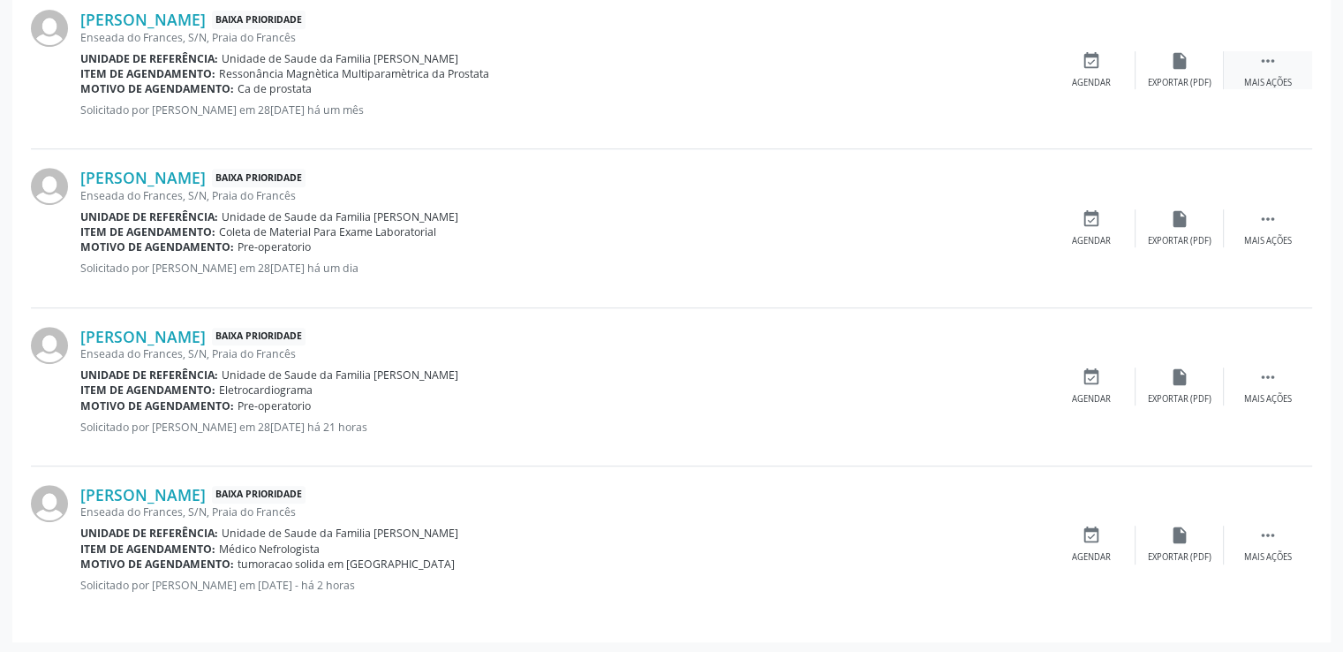
click at [1275, 67] on icon "" at bounding box center [1267, 60] width 19 height 19
click at [1088, 57] on icon "cancel" at bounding box center [1091, 60] width 19 height 19
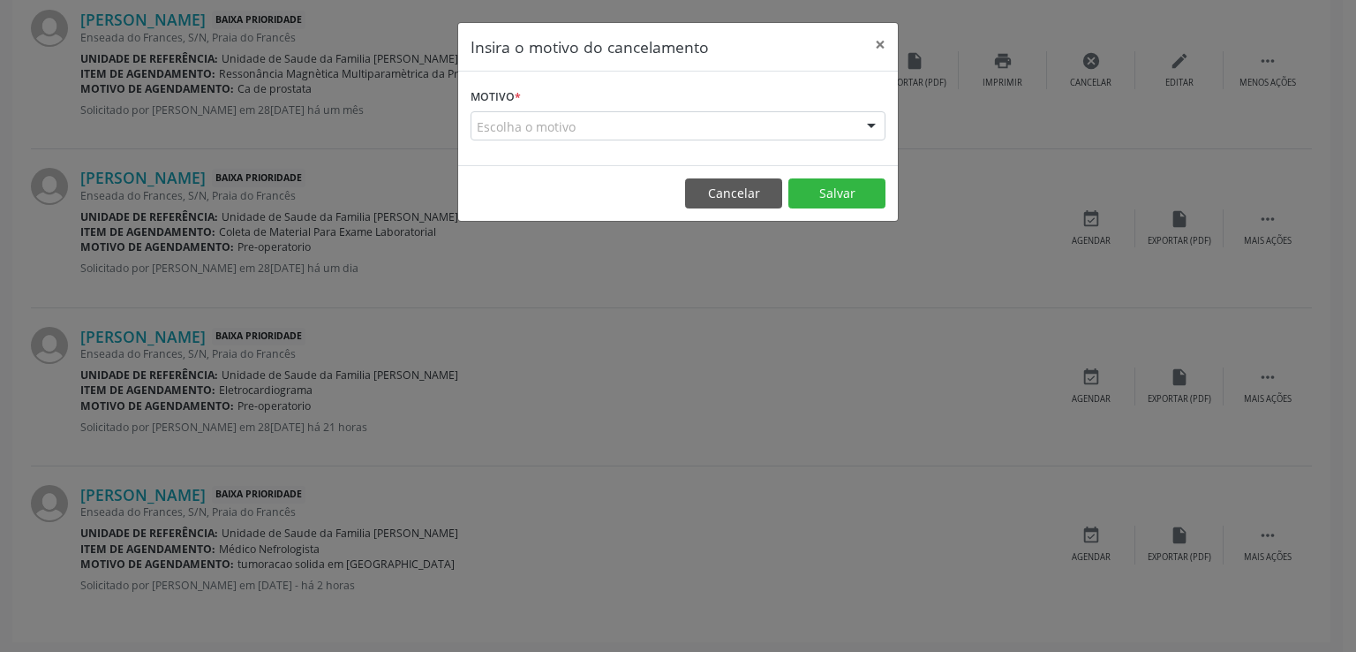
click at [590, 123] on div "Escolha o motivo" at bounding box center [678, 126] width 415 height 30
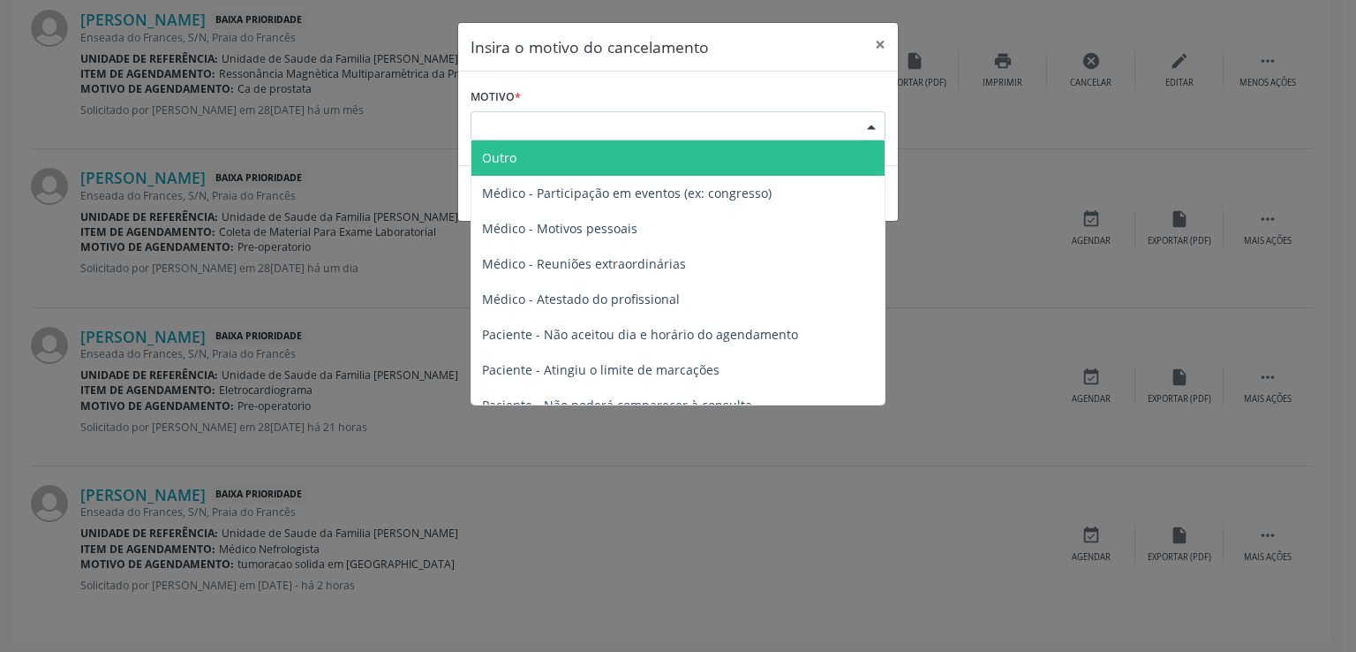
click at [551, 156] on span "Outro" at bounding box center [677, 157] width 413 height 35
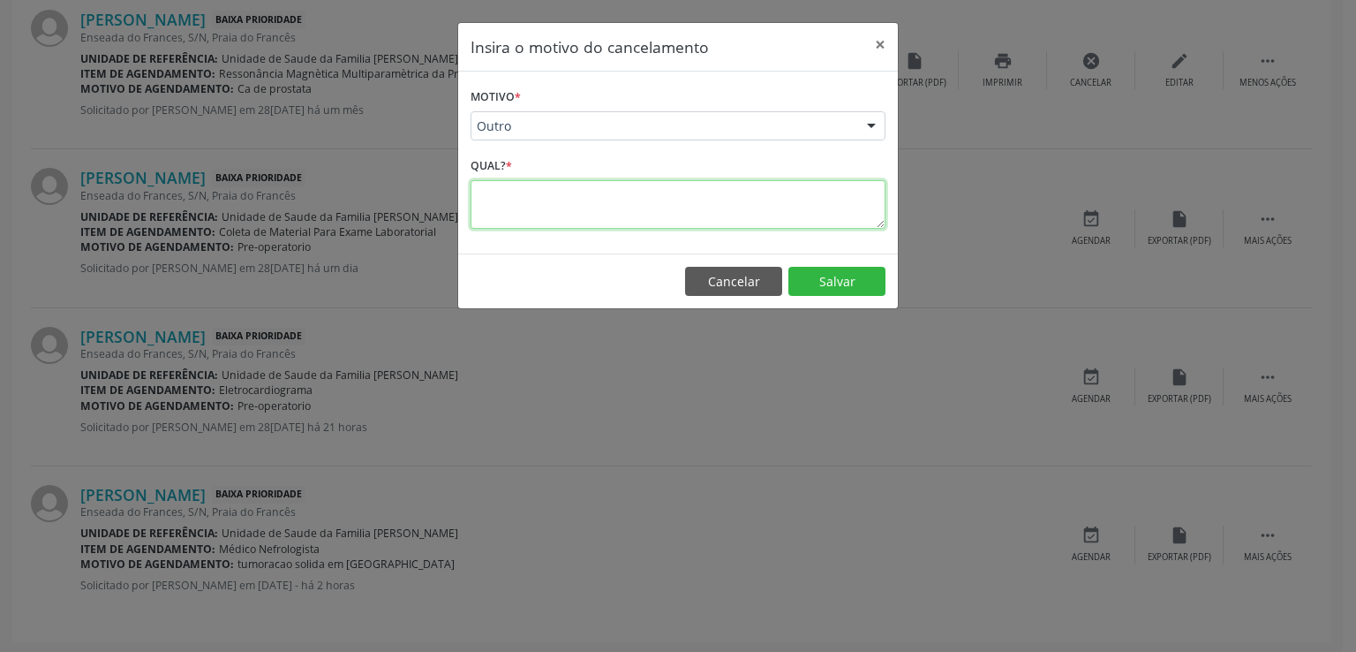
click at [524, 204] on textarea at bounding box center [678, 204] width 415 height 49
type textarea "NÃO FAZ PELO SUS"
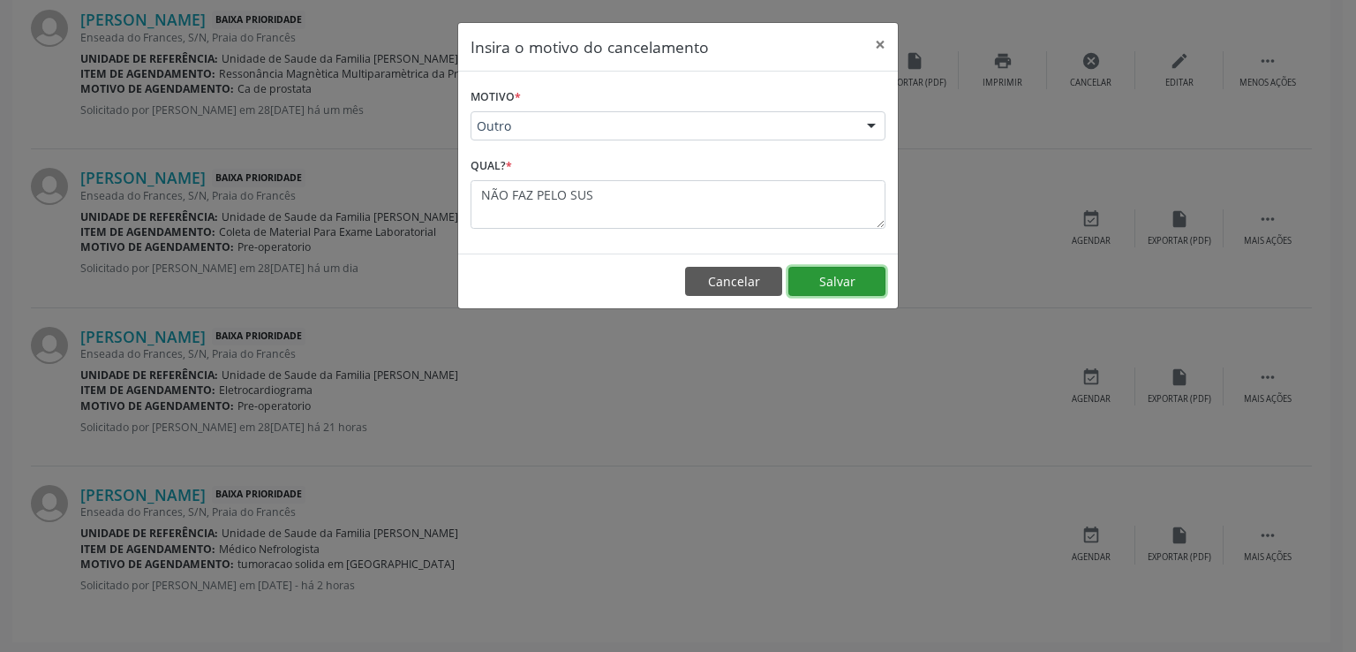
click at [862, 273] on button "Salvar" at bounding box center [836, 282] width 97 height 30
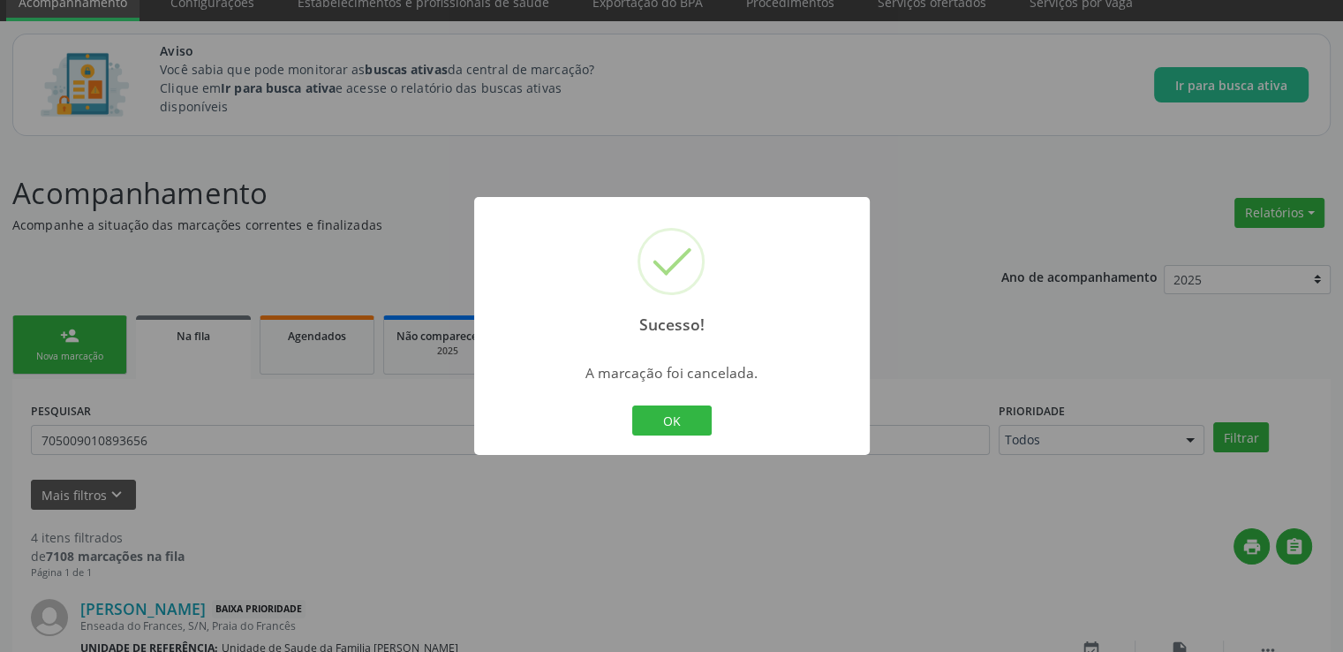
scroll to position [665, 0]
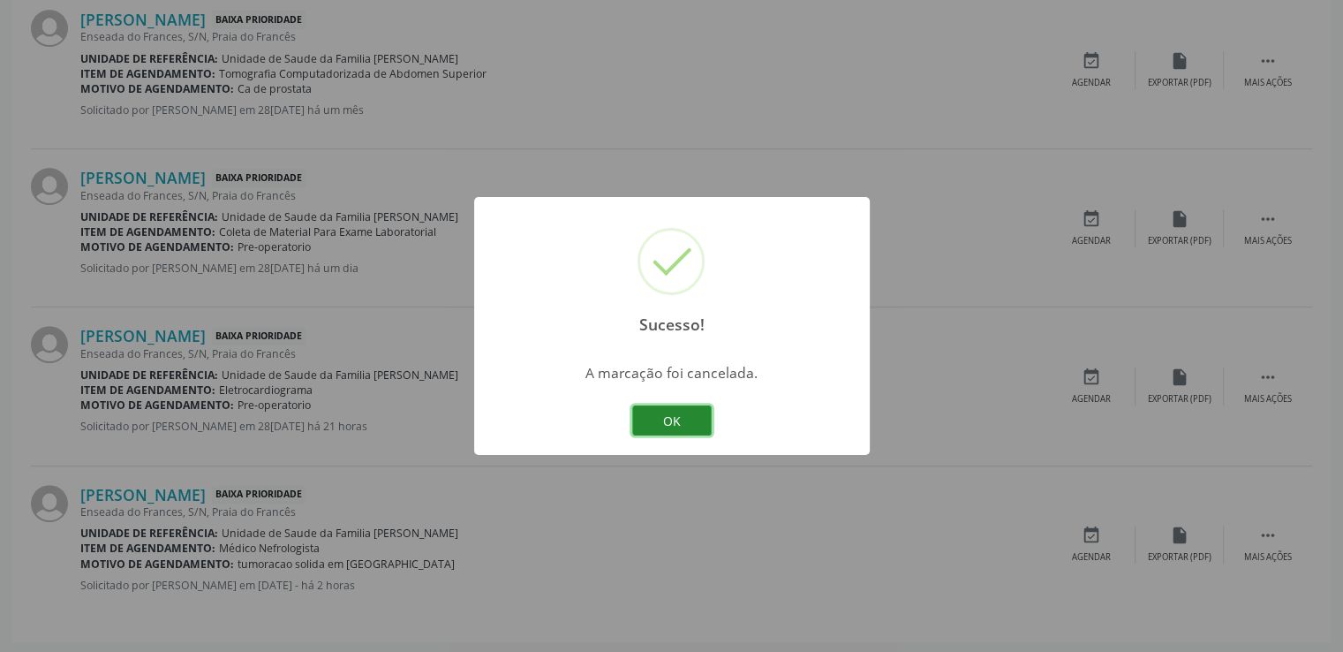
click at [682, 418] on button "OK" at bounding box center [671, 420] width 79 height 30
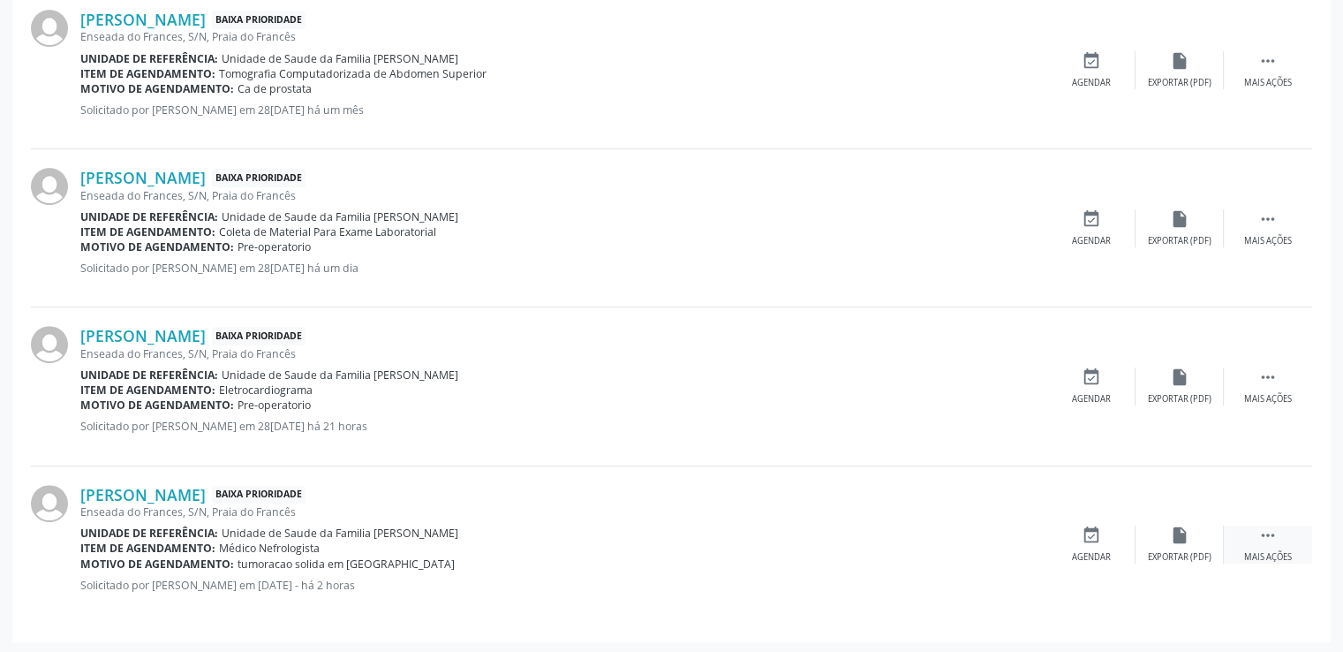
click at [1250, 536] on div " Mais ações" at bounding box center [1268, 544] width 88 height 38
click at [1082, 531] on icon "cancel" at bounding box center [1091, 534] width 19 height 19
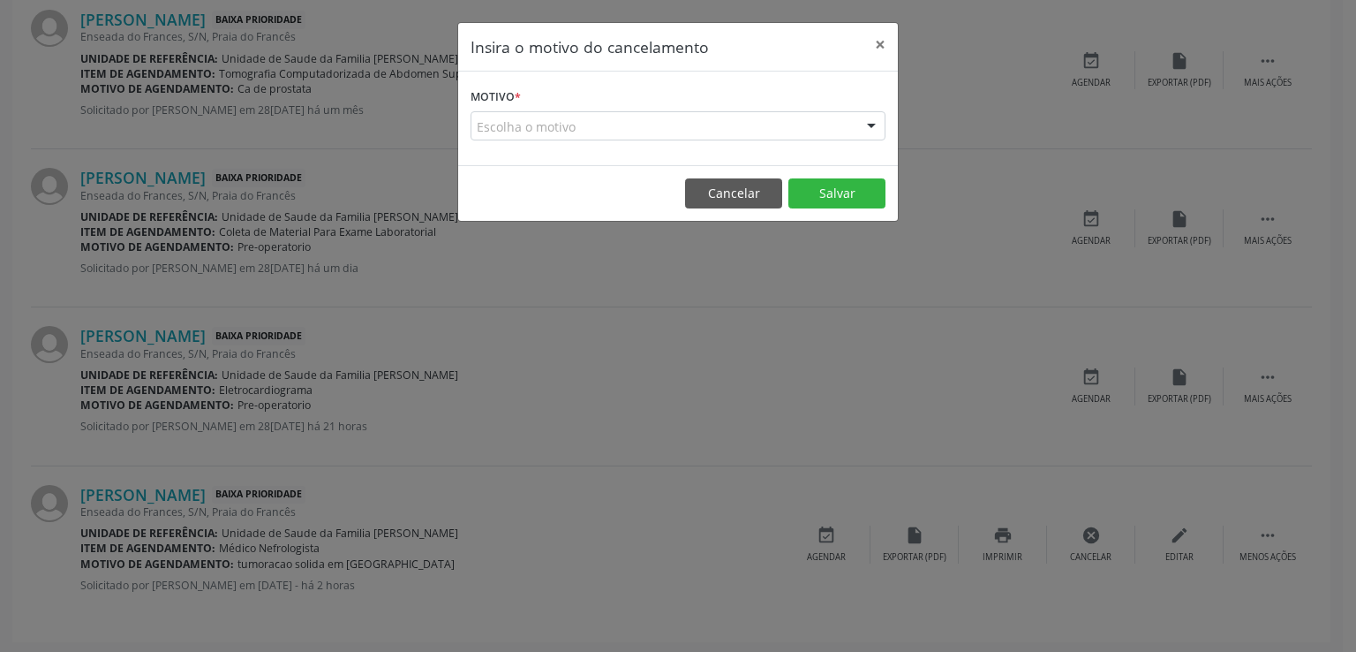
click at [576, 123] on div "Escolha o motivo" at bounding box center [678, 126] width 415 height 30
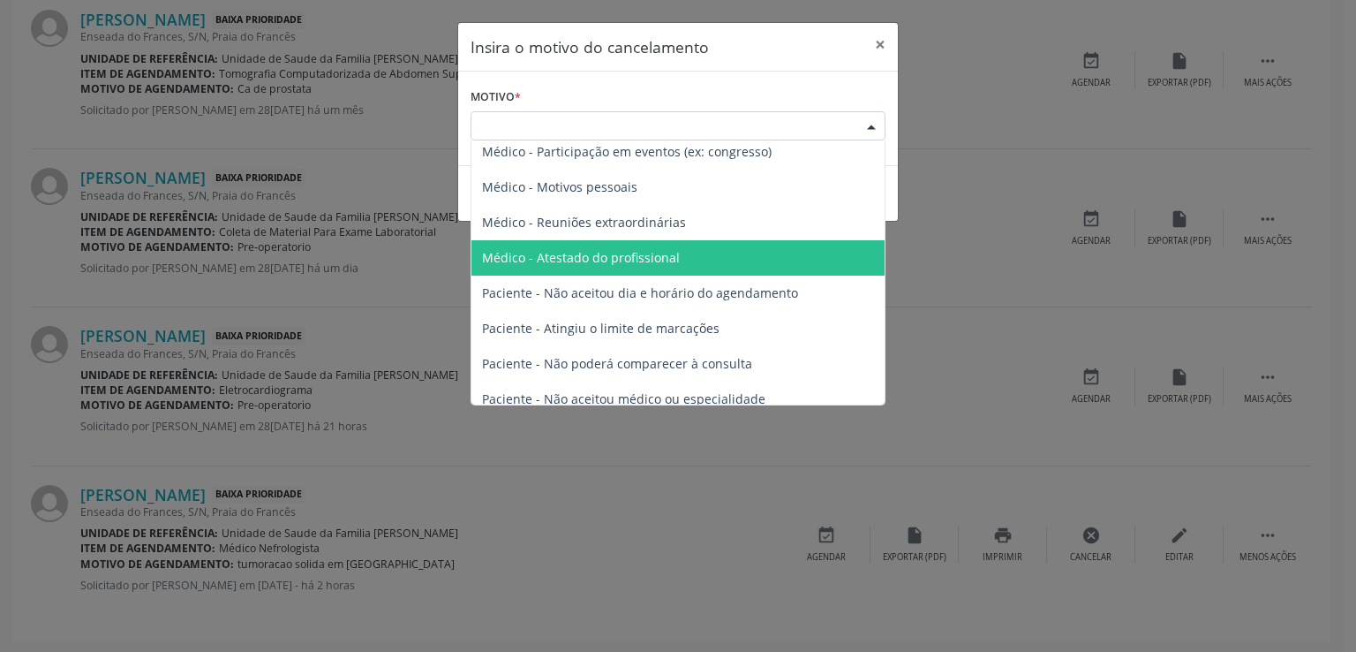
scroll to position [0, 0]
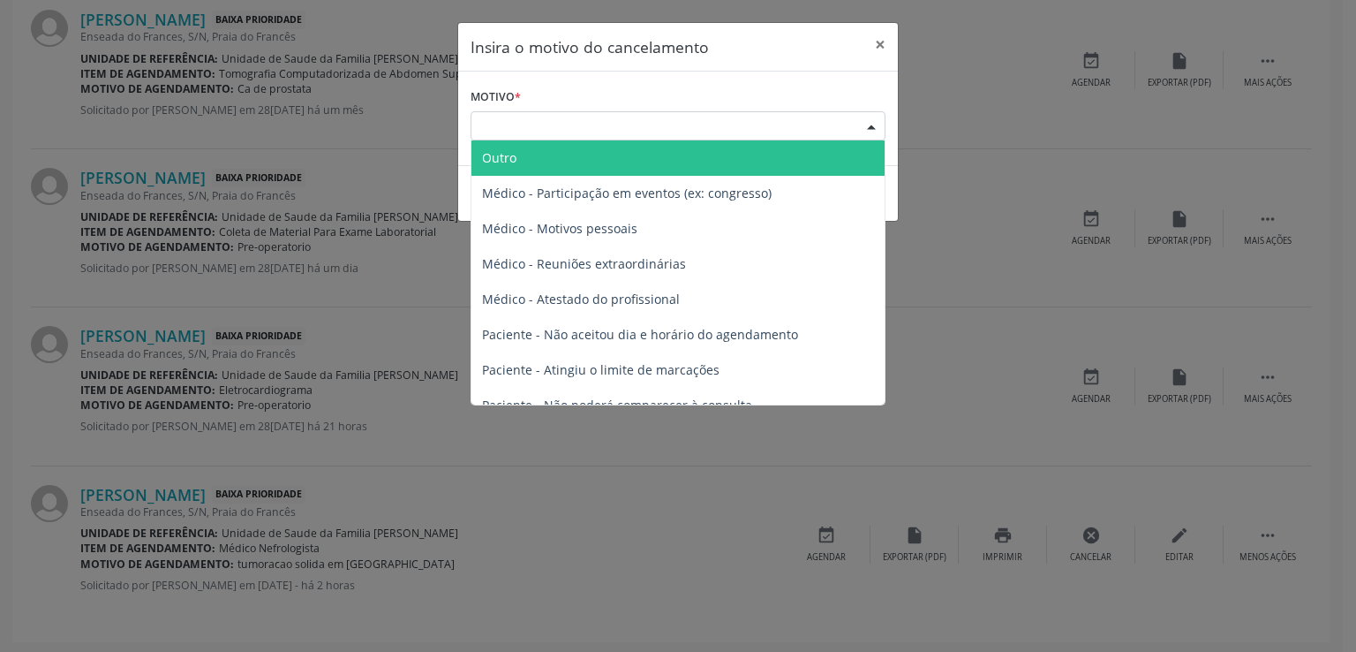
click at [550, 150] on span "Outro" at bounding box center [677, 157] width 413 height 35
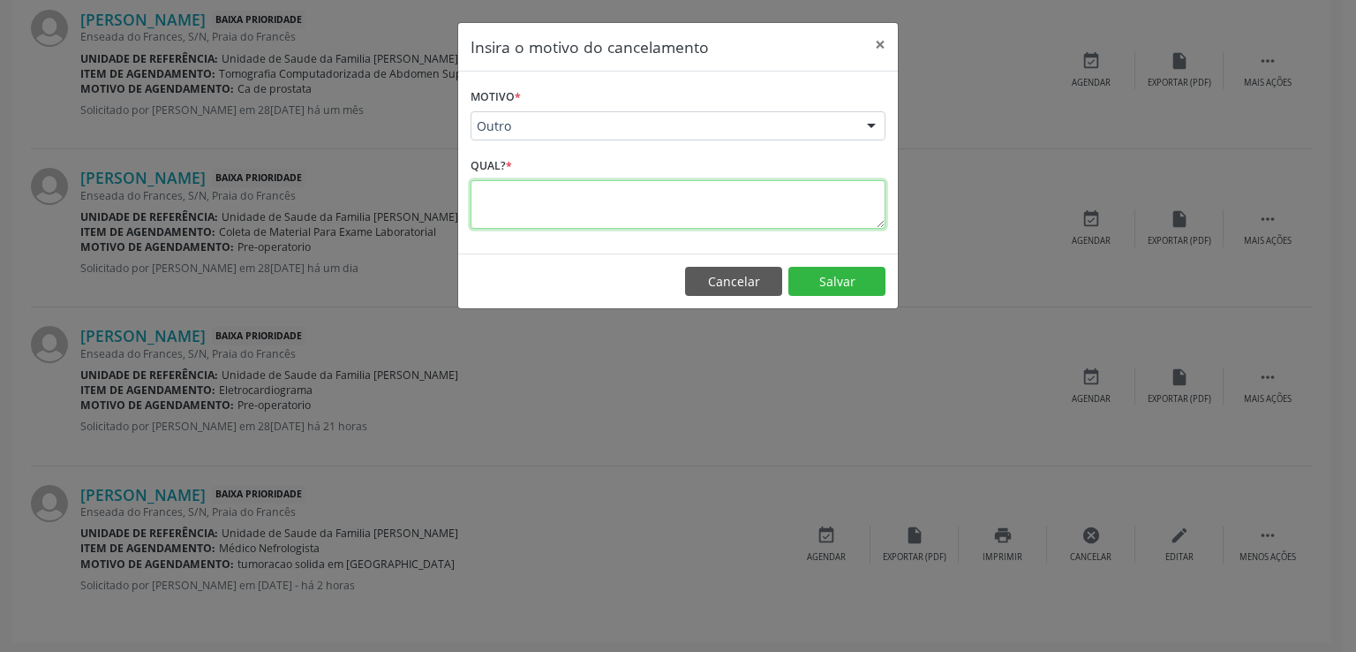
click at [540, 202] on textarea at bounding box center [678, 204] width 415 height 49
type textarea "MARCADO PARA MACEIO"
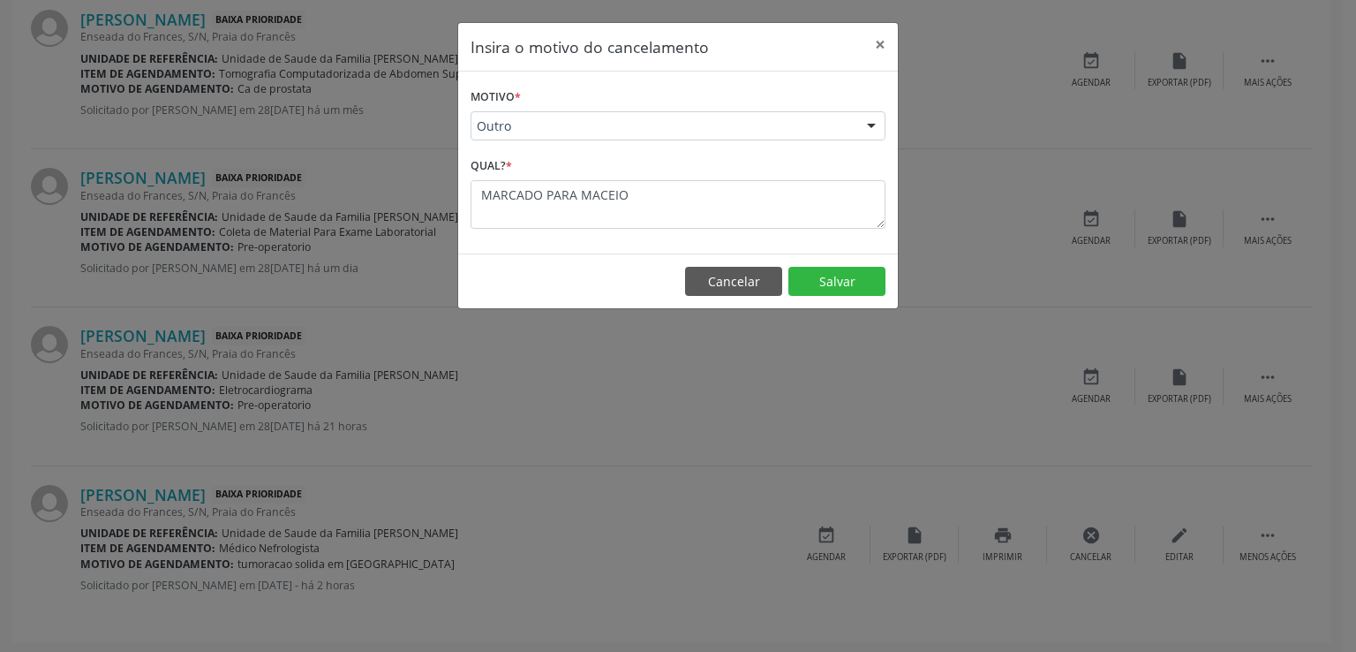
click at [854, 263] on footer "Cancelar Salvar" at bounding box center [678, 281] width 440 height 56
click at [856, 286] on button "Salvar" at bounding box center [836, 282] width 97 height 30
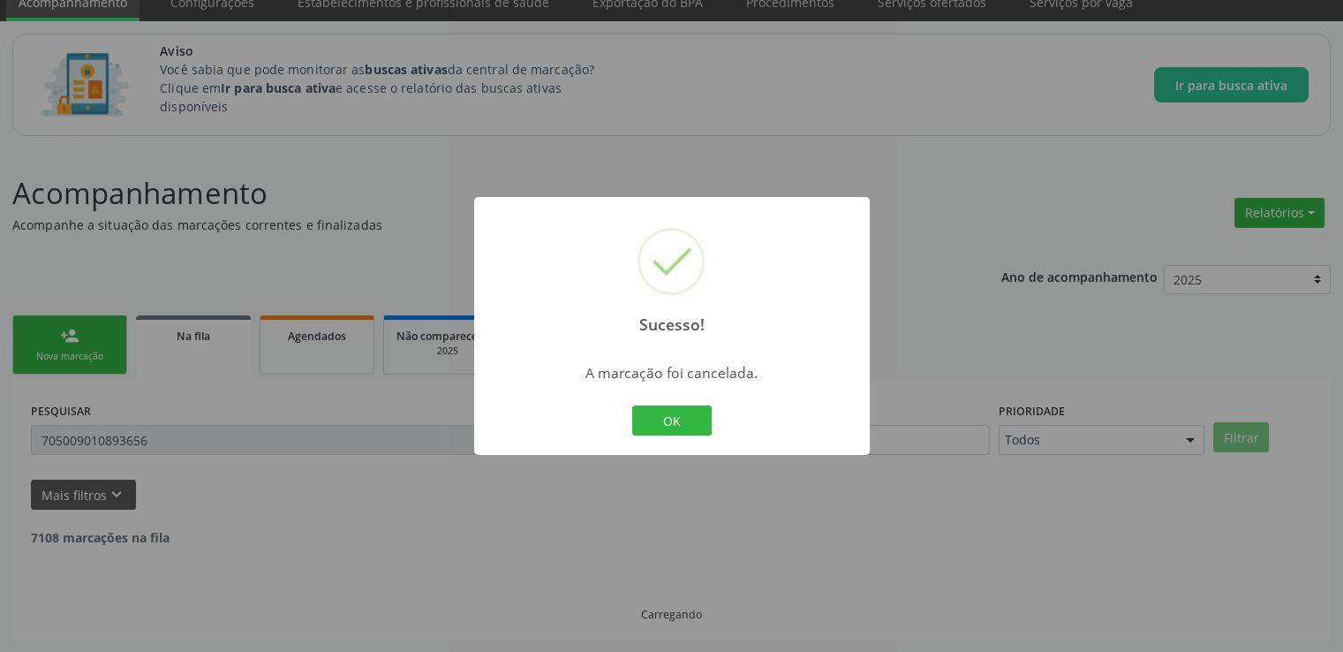
scroll to position [508, 0]
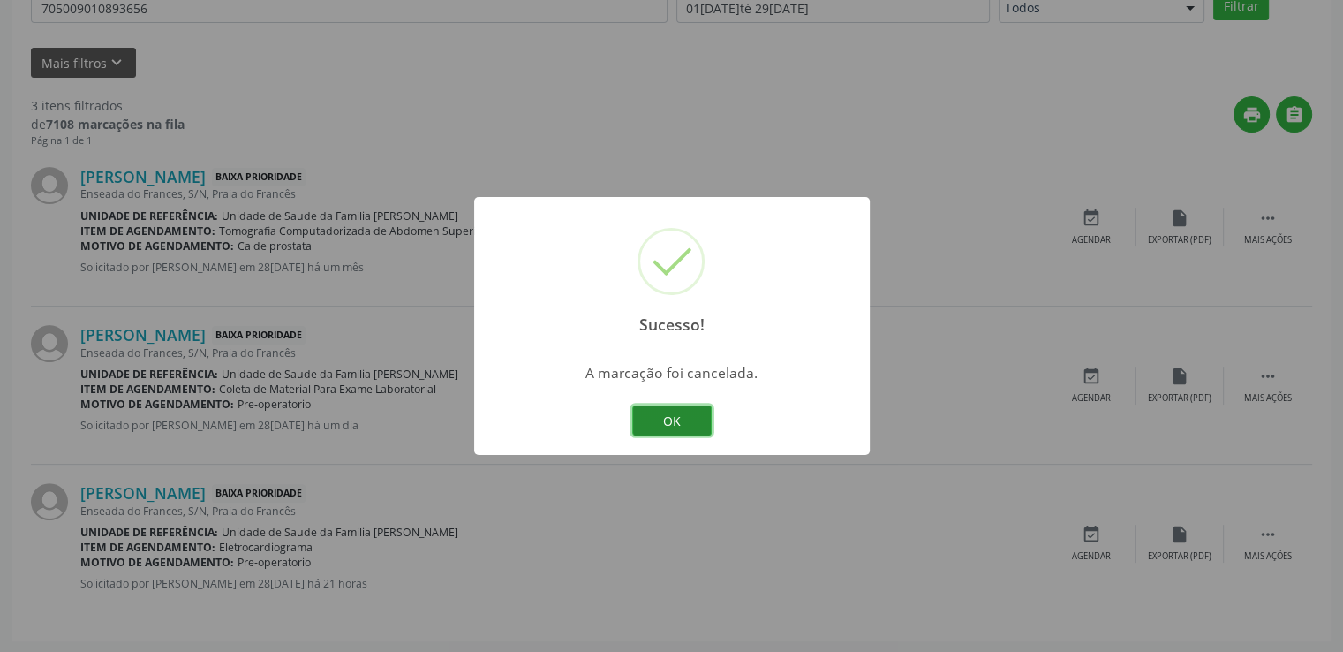
click at [670, 429] on button "OK" at bounding box center [671, 420] width 79 height 30
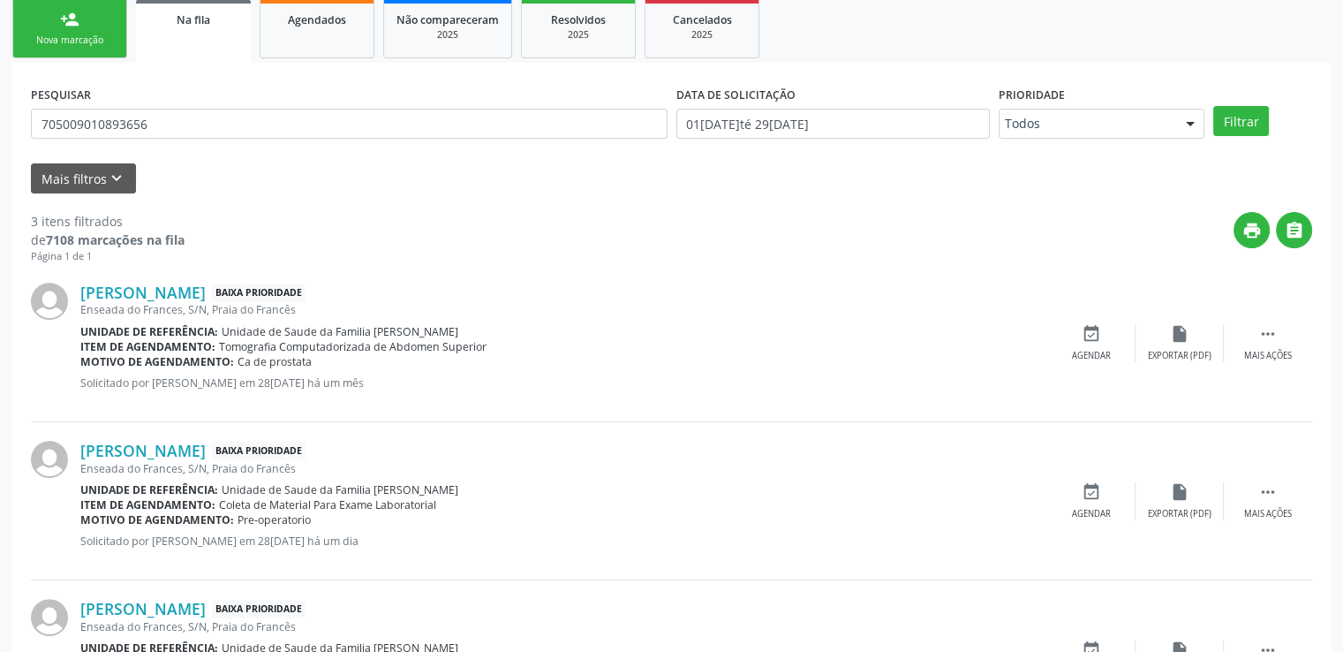
scroll to position [66, 0]
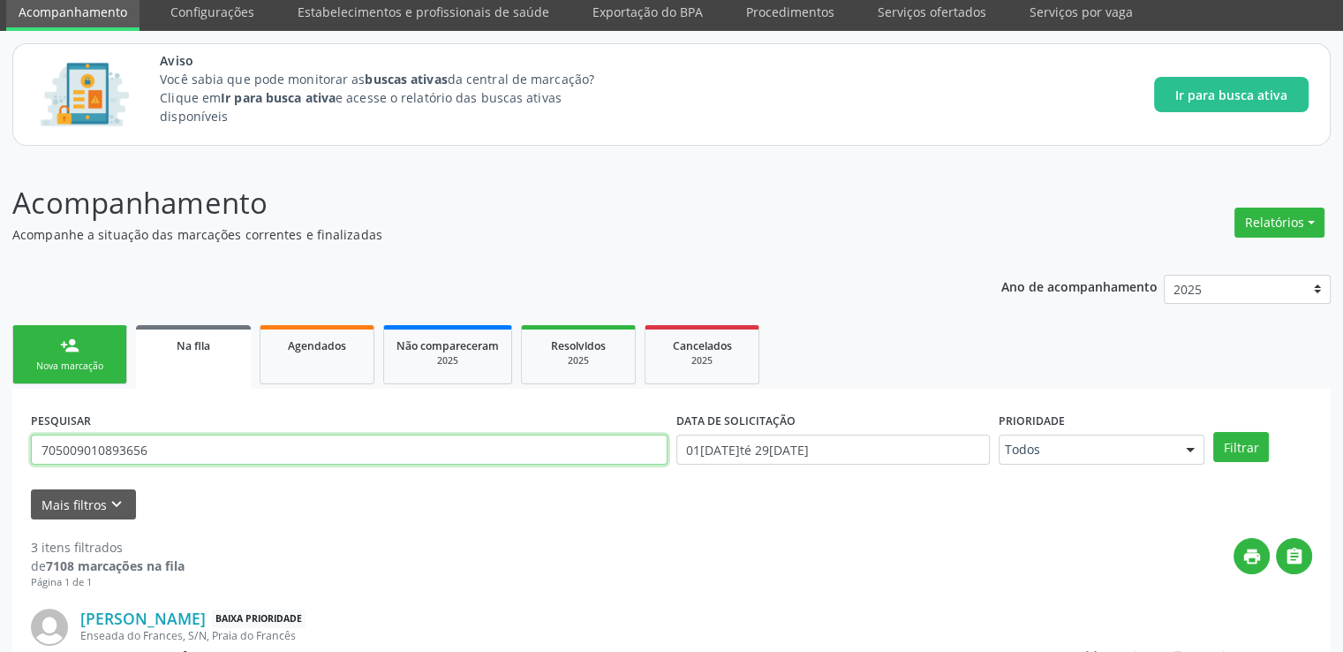
drag, startPoint x: 191, startPoint y: 460, endPoint x: 22, endPoint y: 431, distance: 171.1
paste input "1003837174290"
type input "701003837174290"
click at [1213, 432] on button "Filtrar" at bounding box center [1241, 447] width 56 height 30
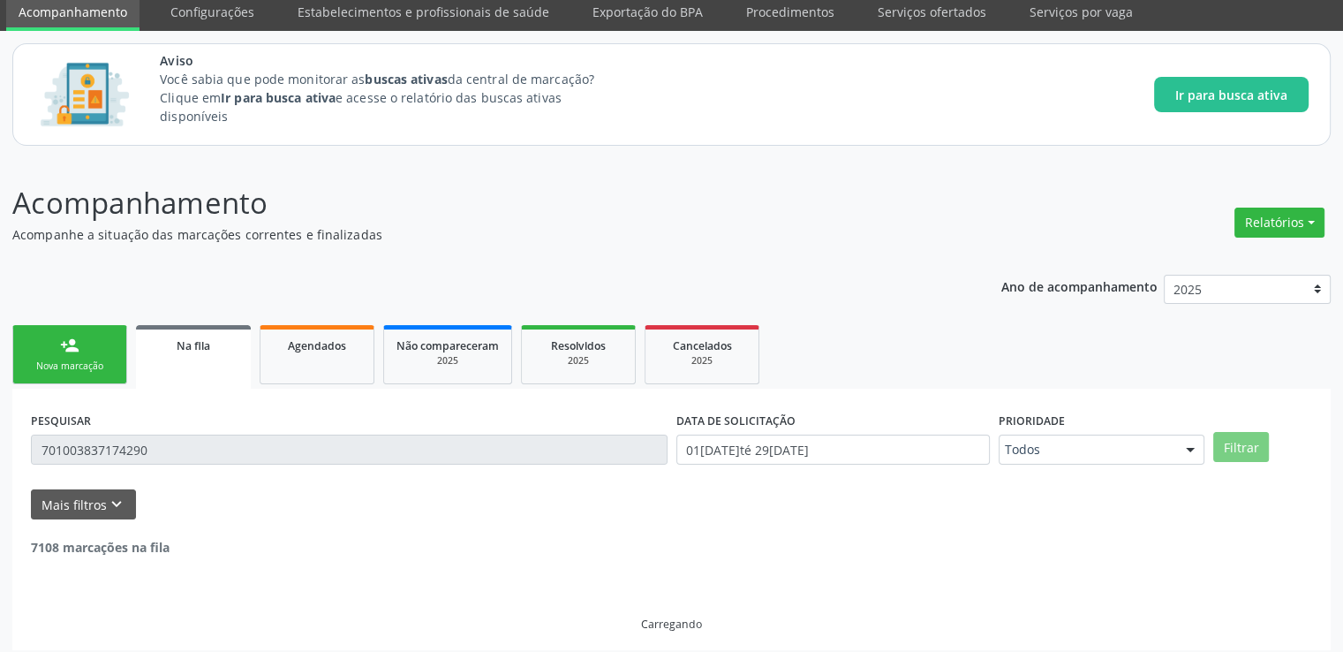
scroll to position [19, 0]
